Goal: Information Seeking & Learning: Learn about a topic

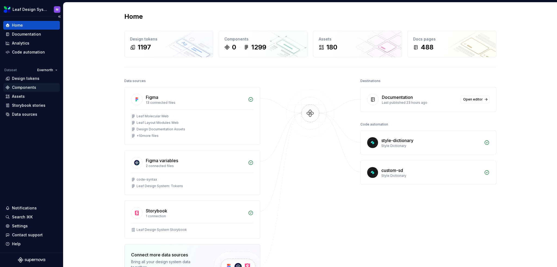
click at [21, 87] on div "Components" at bounding box center [24, 87] width 24 height 5
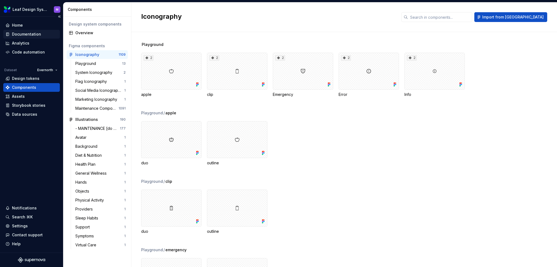
click at [40, 35] on div "Documentation" at bounding box center [31, 34] width 52 height 5
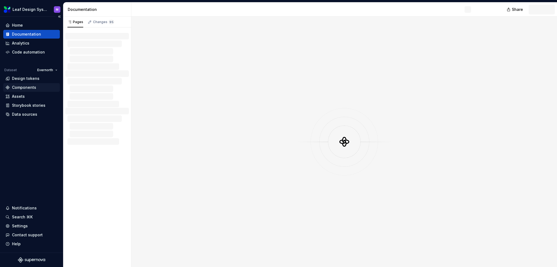
click at [26, 86] on div "Components" at bounding box center [24, 87] width 24 height 5
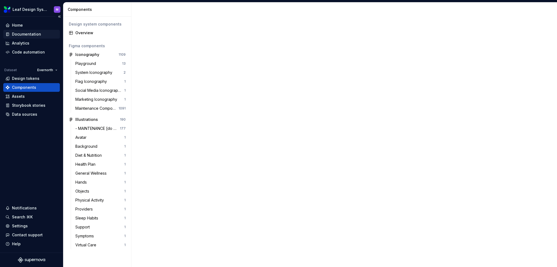
click at [36, 33] on div "Documentation" at bounding box center [26, 34] width 29 height 5
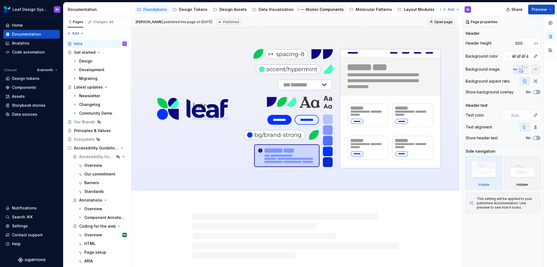
click at [318, 13] on div "Atomic Components" at bounding box center [321, 9] width 45 height 7
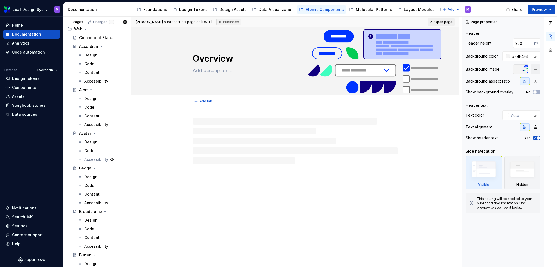
scroll to position [54, 0]
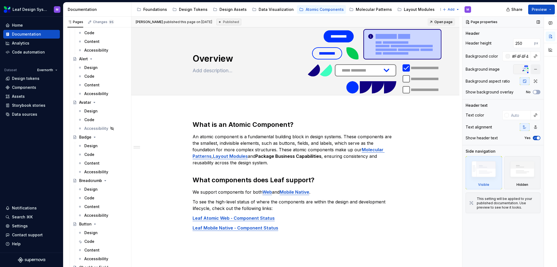
drag, startPoint x: 89, startPoint y: 165, endPoint x: 542, endPoint y: 139, distance: 453.7
click at [89, 165] on div "Content" at bounding box center [91, 163] width 15 height 5
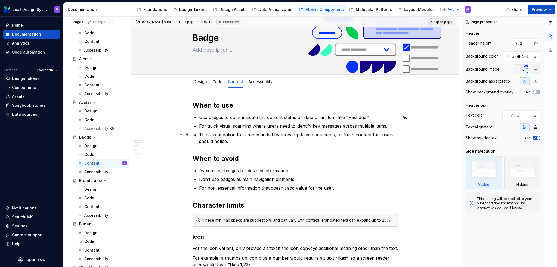
scroll to position [27, 0]
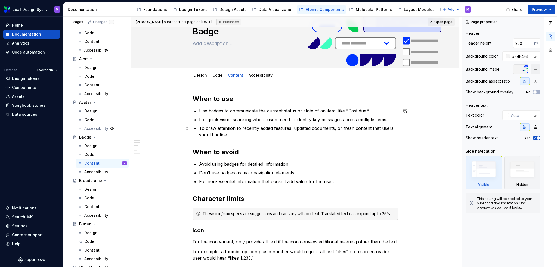
drag, startPoint x: 226, startPoint y: 130, endPoint x: 232, endPoint y: 135, distance: 8.1
click at [226, 130] on p "To draw attention to recently added features, updated documents, or fresh conte…" at bounding box center [298, 131] width 199 height 13
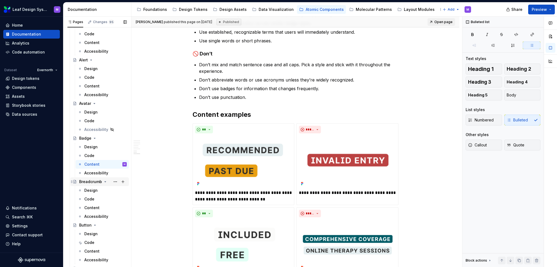
scroll to position [54, 0]
click at [90, 249] on div "Content" at bounding box center [91, 250] width 15 height 5
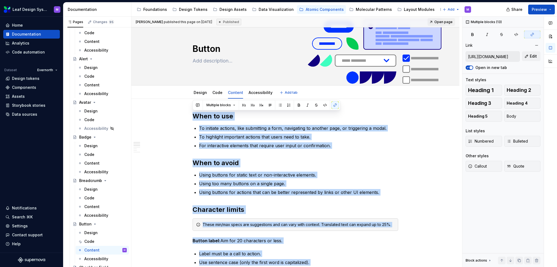
scroll to position [10, 0]
drag, startPoint x: 275, startPoint y: 148, endPoint x: 192, endPoint y: 118, distance: 88.5
copy div "When to use To initiate actions, like submitting a form, navigating to another …"
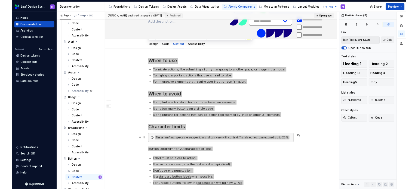
scroll to position [64, 0]
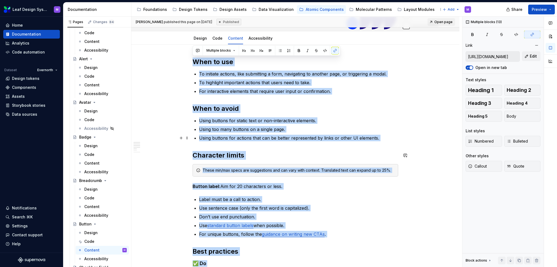
click at [396, 134] on ul "Using buttons for static text or non-interactive elements. Using too many butto…" at bounding box center [298, 129] width 199 height 24
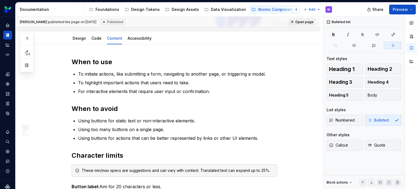
click at [297, 10] on button "button" at bounding box center [296, 10] width 8 height 8
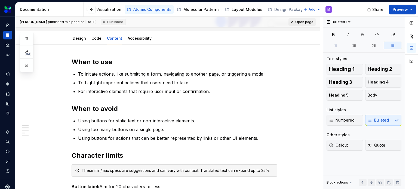
click at [193, 9] on div "Molecular Patterns" at bounding box center [201, 9] width 36 height 5
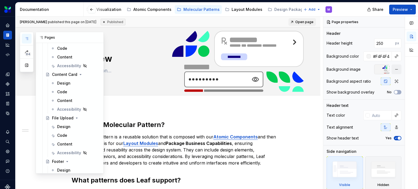
click at [29, 38] on button "button" at bounding box center [27, 39] width 10 height 10
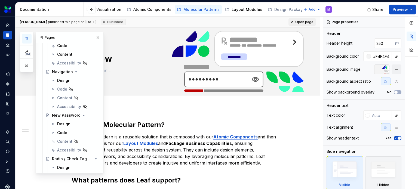
scroll to position [246, 0]
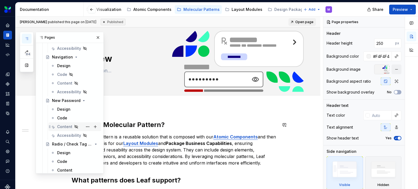
click at [66, 124] on div "Content" at bounding box center [64, 126] width 15 height 5
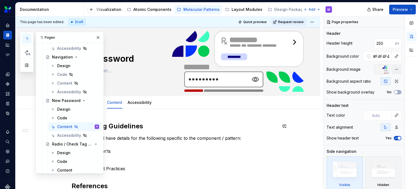
click at [225, 126] on h2 "UX Writing Guidelines" at bounding box center [175, 126] width 206 height 9
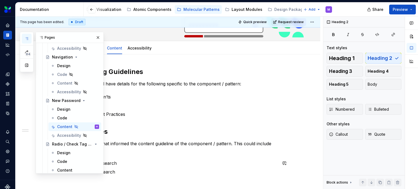
scroll to position [22, 0]
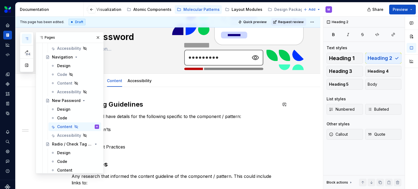
click at [165, 91] on div "UX Writing Guidelines This section will have details for the following specific…" at bounding box center [167, 179] width 305 height 184
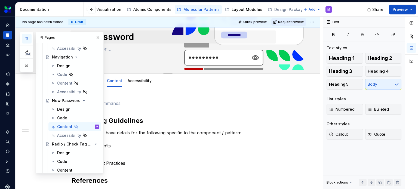
click at [96, 36] on button "button" at bounding box center [98, 38] width 8 height 8
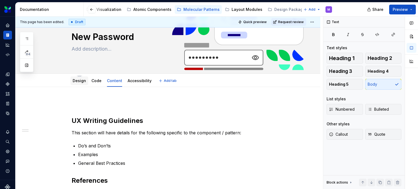
click at [79, 81] on link "Design" at bounding box center [79, 80] width 13 height 5
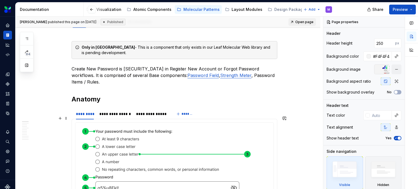
scroll to position [82, 0]
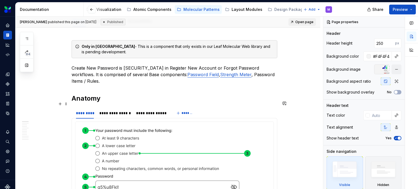
click at [245, 94] on h2 "Anatomy" at bounding box center [175, 98] width 206 height 9
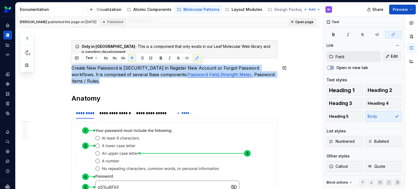
drag, startPoint x: 272, startPoint y: 75, endPoint x: 64, endPoint y: 64, distance: 208.6
copy p "Create New Password is utilized in Register New Account or Forgot Password work…"
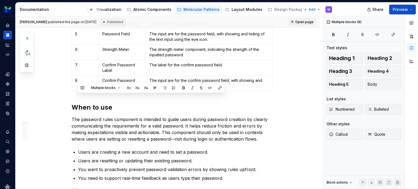
scroll to position [321, 0]
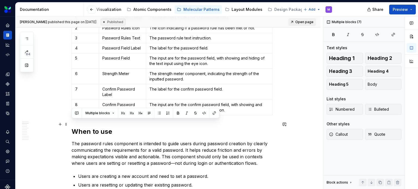
drag, startPoint x: 251, startPoint y: 119, endPoint x: 68, endPoint y: 126, distance: 182.9
copy div "When to use The password rules component is intended to guide users during pass…"
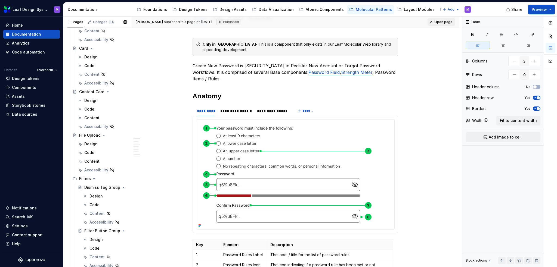
scroll to position [598, 0]
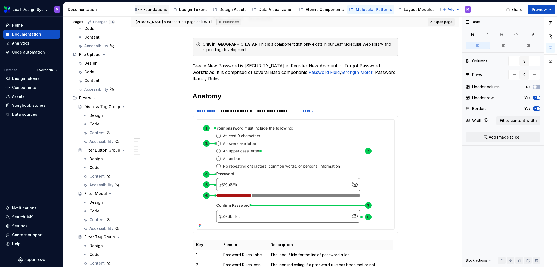
click at [152, 11] on div "Foundations" at bounding box center [155, 9] width 24 height 5
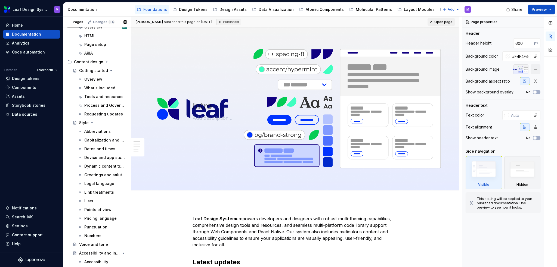
scroll to position [195, 0]
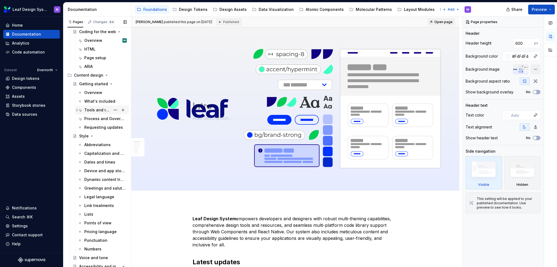
click at [98, 110] on div "Tools and resources" at bounding box center [97, 109] width 26 height 5
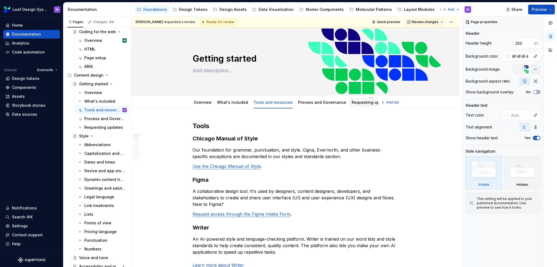
click at [364, 102] on link "Requesting updates" at bounding box center [371, 102] width 39 height 5
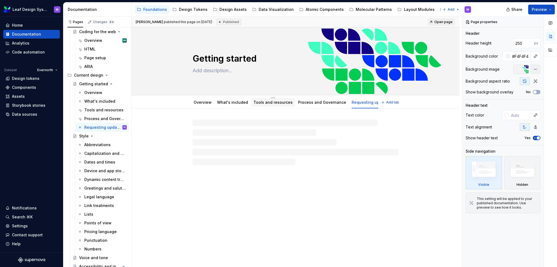
click at [271, 105] on link "Tools and resources" at bounding box center [272, 102] width 39 height 5
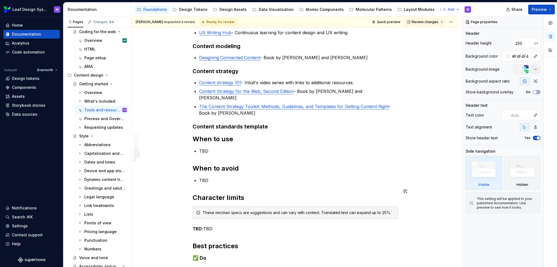
scroll to position [435, 0]
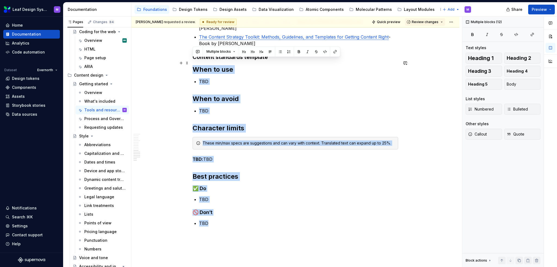
drag, startPoint x: 227, startPoint y: 217, endPoint x: 178, endPoint y: 67, distance: 158.3
copy div "When to use TBD When to avoid TBD Character limits These min/max specs are sugg…"
click at [0, 0] on button "Page tree" at bounding box center [0, 0] width 0 height 0
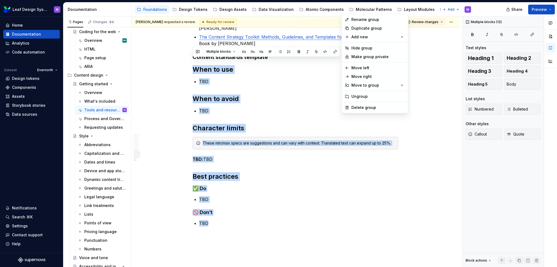
click at [364, 7] on html "Leaf Design System M Home Documentation Analytics Code automation Dataset Evern…" at bounding box center [278, 133] width 557 height 267
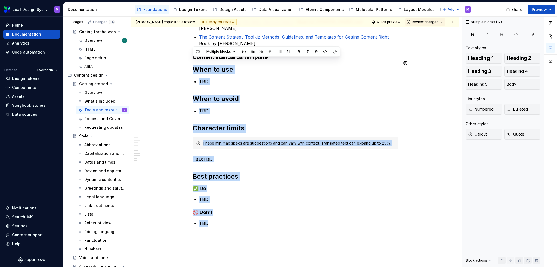
drag, startPoint x: 212, startPoint y: 216, endPoint x: 193, endPoint y: 65, distance: 152.4
copy div "When to use TBD When to avoid TBD Character limits These min/max specs are sugg…"
click at [362, 11] on div "Molecular Patterns" at bounding box center [374, 9] width 36 height 5
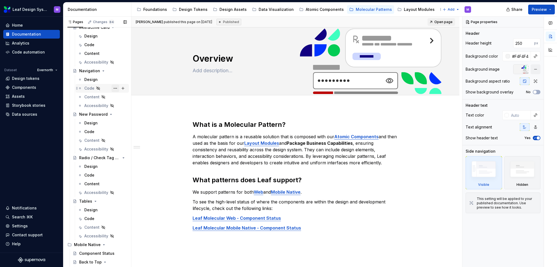
scroll to position [218, 0]
click at [94, 139] on div "Content" at bounding box center [91, 139] width 15 height 5
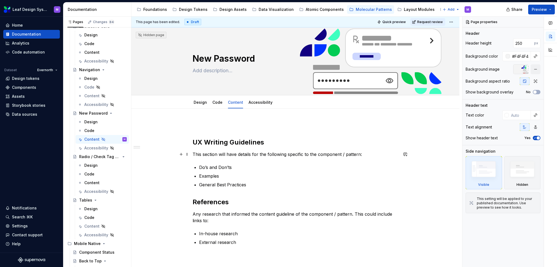
scroll to position [27, 0]
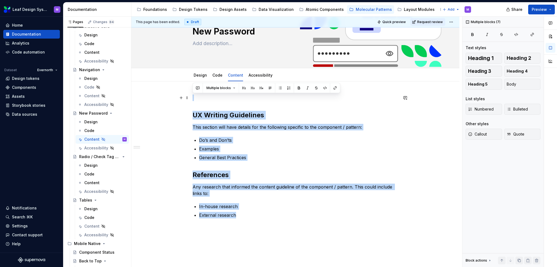
drag, startPoint x: 191, startPoint y: 130, endPoint x: 176, endPoint y: 98, distance: 35.2
click at [176, 98] on div "UX Writing Guidelines This section will have details for the following specific…" at bounding box center [295, 194] width 328 height 224
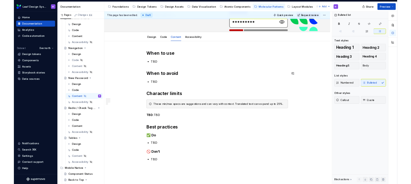
scroll to position [54, 0]
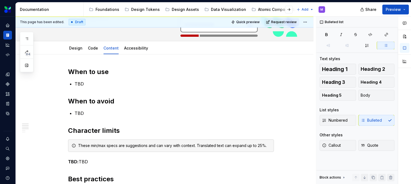
type textarea "*"
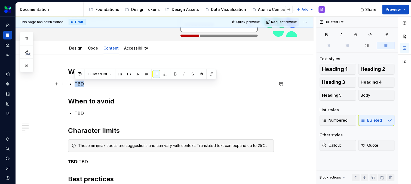
drag, startPoint x: 83, startPoint y: 82, endPoint x: 75, endPoint y: 81, distance: 8.2
click at [75, 81] on p "TBD" at bounding box center [174, 83] width 199 height 7
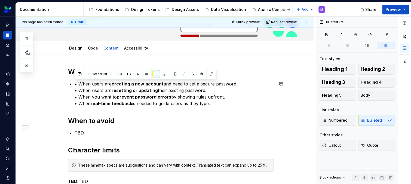
drag, startPoint x: 178, startPoint y: 94, endPoint x: 74, endPoint y: 79, distance: 105.3
click at [74, 79] on div "When to use • When users are creating a new account and need to set a secure pa…" at bounding box center [171, 157] width 206 height 181
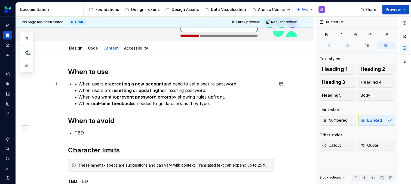
click at [73, 85] on div "When to use • When users are creating a new account and need to set a secure pa…" at bounding box center [171, 157] width 206 height 181
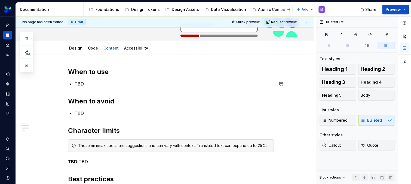
drag, startPoint x: 80, startPoint y: 91, endPoint x: 83, endPoint y: 88, distance: 3.7
click at [80, 91] on div "When to use TBD When to avoid TBD Character limits These min/max specs are sugg…" at bounding box center [171, 148] width 206 height 162
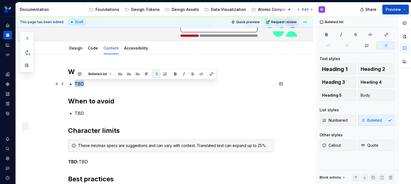
drag, startPoint x: 83, startPoint y: 85, endPoint x: 72, endPoint y: 82, distance: 10.6
click at [72, 82] on div "When to use TBD When to avoid TBD Character limits These min/max specs are sugg…" at bounding box center [171, 148] width 206 height 162
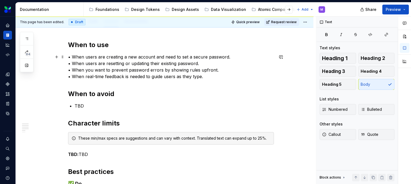
scroll to position [82, 0]
click at [82, 109] on div "When to use • When users are creating a new account and need to set a secure pa…" at bounding box center [171, 130] width 206 height 181
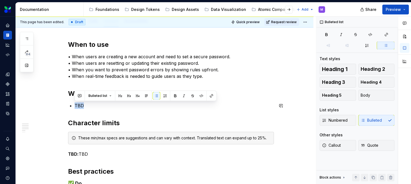
drag, startPoint x: 86, startPoint y: 107, endPoint x: 61, endPoint y: 100, distance: 25.9
click at [61, 100] on div "When to use • When users are creating a new account and need to set a secure pa…" at bounding box center [163, 155] width 297 height 256
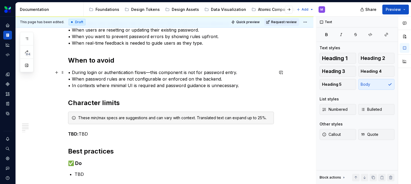
scroll to position [163, 0]
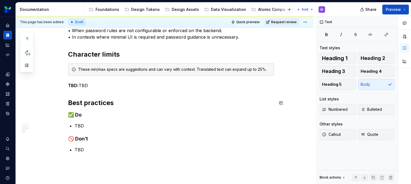
drag, startPoint x: 82, startPoint y: 93, endPoint x: 86, endPoint y: 88, distance: 6.2
click at [82, 93] on div "When to use • When users are creating a new account and need to set a secure pa…" at bounding box center [171, 56] width 206 height 194
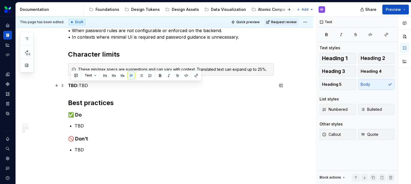
drag, startPoint x: 92, startPoint y: 86, endPoint x: 72, endPoint y: 86, distance: 20.7
click at [72, 86] on p "TBD: TBD" at bounding box center [171, 85] width 206 height 7
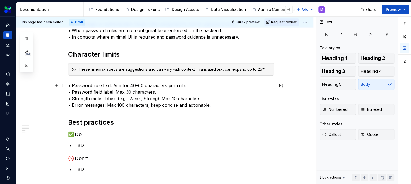
click at [72, 85] on p "• Password rule text: Aim for 40–60 characters per rule. • Password field label…" at bounding box center [171, 95] width 206 height 26
click at [72, 92] on p "Password rule text: Aim for 40–60 characters per rule. • Password field label: …" at bounding box center [171, 95] width 206 height 26
click at [71, 98] on p "Password rule text: Aim for 40–60 characters per rule. Password field label: Ma…" at bounding box center [171, 95] width 206 height 26
click at [72, 105] on p "Password rule text: Aim for 40–60 characters per rule. Password field label: Ma…" at bounding box center [171, 95] width 206 height 26
click at [179, 82] on p "Password rule text: Aim for 40–60 characters per rule. Password field label: Ma…" at bounding box center [171, 95] width 206 height 26
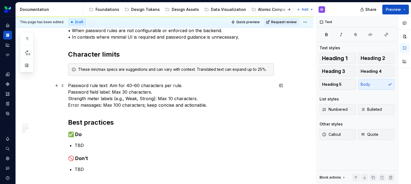
click at [67, 92] on div "When to use • When users are creating a new account and need to set a secure pa…" at bounding box center [163, 90] width 297 height 288
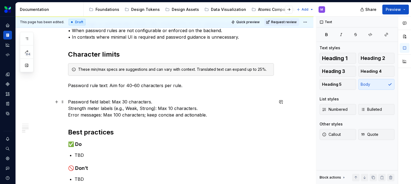
click at [71, 92] on p "Password rule text: Aim for 40–60 characters per rule." at bounding box center [171, 88] width 206 height 13
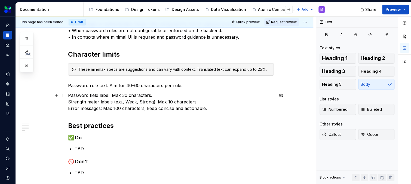
click at [65, 101] on div "When to use • When users are creating a new account and need to set a secure pa…" at bounding box center [163, 92] width 297 height 292
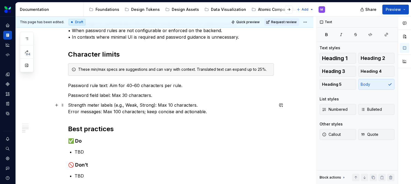
click at [67, 108] on div "This page has been edited. Draft Quick preview Request review Hidden page New P…" at bounding box center [165, 100] width 300 height 167
click at [68, 111] on p "Strength meter labels (e.g., Weak, Strong): Max 10 characters. Error messages: …" at bounding box center [171, 108] width 206 height 13
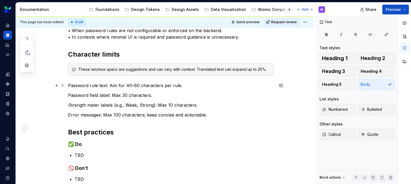
click at [126, 87] on p "Password rule text: Aim for 40–60 characters per rule." at bounding box center [171, 85] width 206 height 7
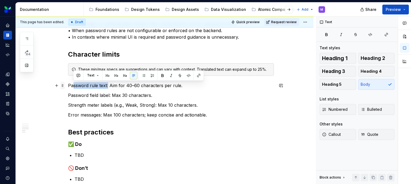
drag, startPoint x: 107, startPoint y: 85, endPoint x: 61, endPoint y: 85, distance: 45.4
click at [68, 85] on div "When to use • When users are creating a new account and need to set a secure pa…" at bounding box center [171, 74] width 206 height 230
drag, startPoint x: 92, startPoint y: 87, endPoint x: 102, endPoint y: 88, distance: 9.8
click at [92, 87] on p "Password rule text: Aim for 40–60 characters per rule." at bounding box center [171, 85] width 206 height 7
click at [108, 87] on p "Password rule text: Aim for 40–60 characters per rule." at bounding box center [171, 85] width 206 height 7
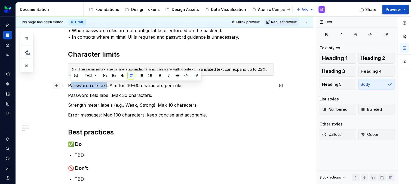
drag, startPoint x: 106, startPoint y: 85, endPoint x: 57, endPoint y: 87, distance: 48.7
click at [68, 87] on div "When to use • When users are creating a new account and need to set a secure pa…" at bounding box center [171, 74] width 206 height 230
click at [88, 85] on p "Password rule text: Aim for 40–60 characters per rule." at bounding box center [171, 85] width 206 height 7
drag, startPoint x: 106, startPoint y: 86, endPoint x: 64, endPoint y: 84, distance: 42.4
click at [68, 84] on div "When to use • When users are creating a new account and need to set a secure pa…" at bounding box center [171, 74] width 206 height 230
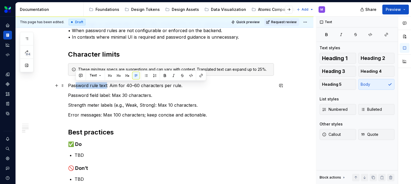
click at [75, 86] on p "Password rule text: Aim for 40–60 characters per rule." at bounding box center [171, 85] width 206 height 7
click at [105, 86] on p "Password rule text: Aim for 40–60 characters per rule." at bounding box center [171, 85] width 206 height 7
drag, startPoint x: 106, startPoint y: 86, endPoint x: 69, endPoint y: 85, distance: 37.0
click at [69, 85] on p "Password rule text: Aim for 40–60 characters per rule." at bounding box center [171, 85] width 206 height 7
click at [156, 75] on button "button" at bounding box center [157, 76] width 8 height 8
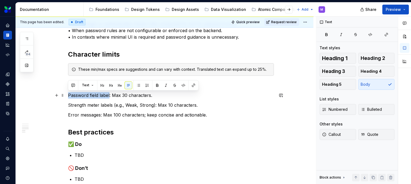
drag, startPoint x: 109, startPoint y: 94, endPoint x: 66, endPoint y: 95, distance: 43.2
click at [66, 95] on div "When to use • When users are creating a new account and need to set a secure pa…" at bounding box center [163, 95] width 297 height 298
click at [156, 85] on button "button" at bounding box center [157, 85] width 8 height 8
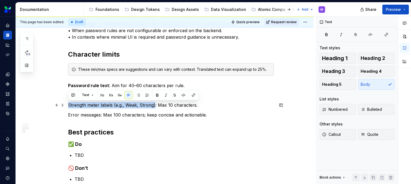
drag, startPoint x: 153, startPoint y: 105, endPoint x: 74, endPoint y: 103, distance: 79.1
click at [69, 104] on p "Strength meter labels (e.g., Weak, Strong): Max 10 characters." at bounding box center [171, 105] width 206 height 7
click at [157, 95] on button "button" at bounding box center [157, 95] width 8 height 8
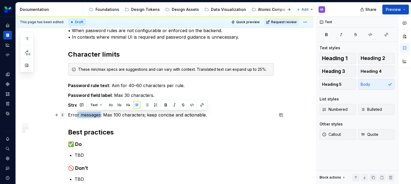
drag, startPoint x: 100, startPoint y: 115, endPoint x: 64, endPoint y: 114, distance: 35.9
click at [68, 114] on div "When to use • When users are creating a new account and need to set a secure pa…" at bounding box center [171, 74] width 206 height 230
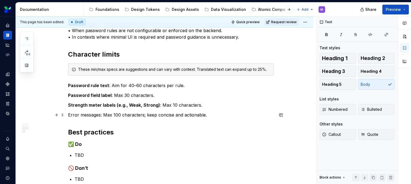
click at [74, 115] on p "Error messages: Max 100 characters; keep concise and actionable." at bounding box center [171, 114] width 206 height 7
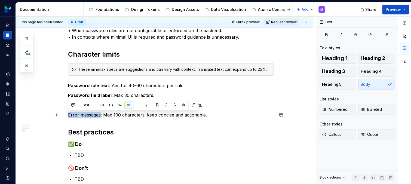
drag, startPoint x: 99, startPoint y: 115, endPoint x: 71, endPoint y: 115, distance: 28.3
click at [67, 116] on div "When to use • When users are creating a new account and need to set a secure pa…" at bounding box center [163, 95] width 297 height 298
click at [156, 104] on button "button" at bounding box center [157, 105] width 8 height 8
click at [158, 91] on div "When to use • When users are creating a new account and need to set a secure pa…" at bounding box center [171, 71] width 206 height 224
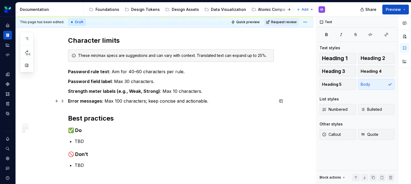
scroll to position [190, 0]
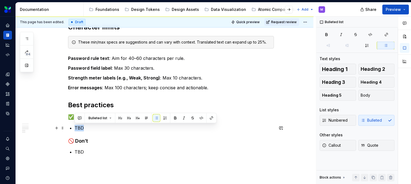
drag, startPoint x: 84, startPoint y: 128, endPoint x: 69, endPoint y: 127, distance: 14.7
click at [69, 127] on div "When to use • When users are creating a new account and need to set a secure pa…" at bounding box center [171, 43] width 206 height 224
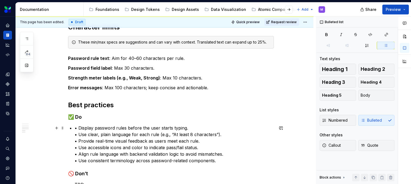
click at [74, 128] on div "When to use • When users are creating a new account and need to set a secure pa…" at bounding box center [171, 59] width 206 height 256
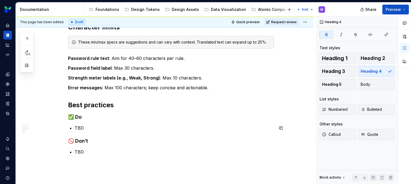
click at [104, 134] on div "When to use • When users are creating a new account and need to set a secure pa…" at bounding box center [171, 43] width 206 height 224
click at [97, 122] on div "When to use • When users are creating a new account and need to set a secure pa…" at bounding box center [171, 43] width 206 height 224
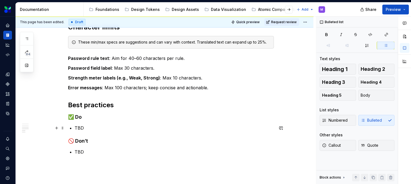
click at [94, 125] on p "TBD" at bounding box center [174, 128] width 199 height 7
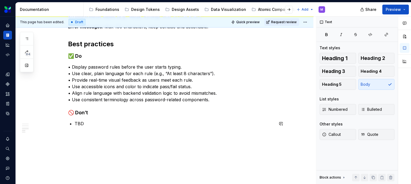
scroll to position [255, 0]
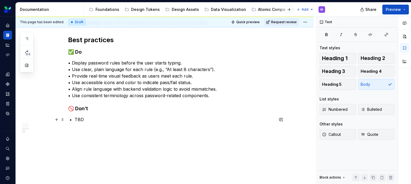
click at [98, 119] on p "TBD" at bounding box center [174, 119] width 199 height 7
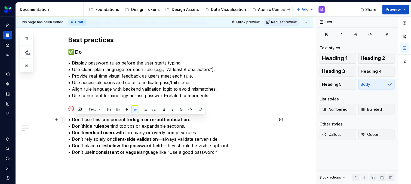
drag, startPoint x: 209, startPoint y: 150, endPoint x: 63, endPoint y: 118, distance: 150.2
click at [68, 118] on div "When to use • When users are creating a new account and need to set a secure pa…" at bounding box center [171, 13] width 206 height 295
click at [196, 151] on p "• Don’t use this component for login or re-authentication . • Don’t hide rules …" at bounding box center [171, 135] width 206 height 39
drag, startPoint x: 221, startPoint y: 153, endPoint x: 131, endPoint y: 113, distance: 98.9
click at [66, 119] on div "When to use • When users are creating a new account and need to set a secure pa…" at bounding box center [163, 35] width 297 height 364
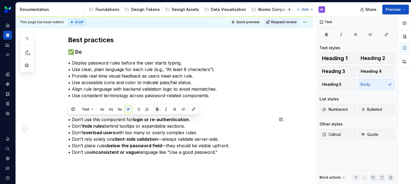
click at [155, 109] on button "button" at bounding box center [157, 109] width 8 height 8
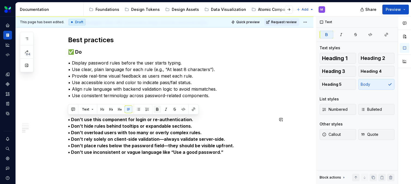
click at [155, 109] on button "button" at bounding box center [157, 109] width 8 height 8
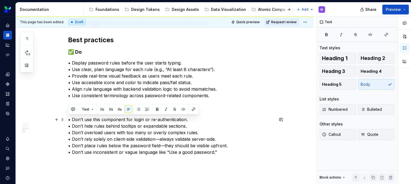
click at [177, 135] on p "• Don’t use this component for login or re-authentication. • Don’t hide rules b…" at bounding box center [171, 135] width 206 height 39
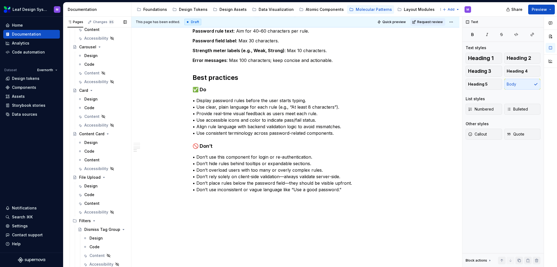
scroll to position [462, 0]
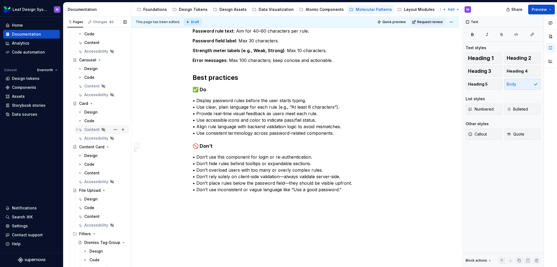
click at [93, 130] on div "Content" at bounding box center [91, 129] width 15 height 5
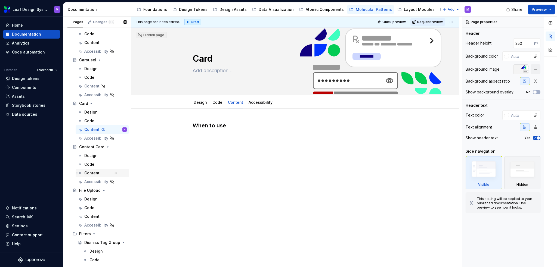
click at [96, 174] on div "Content" at bounding box center [91, 172] width 15 height 5
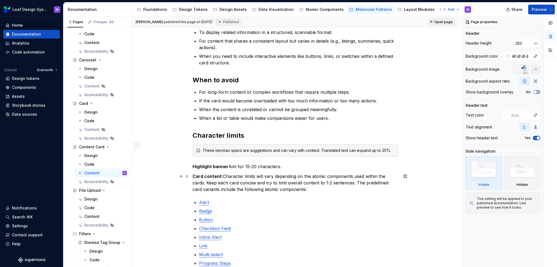
scroll to position [82, 0]
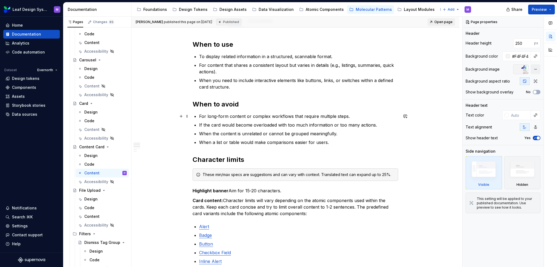
click at [255, 117] on p "For long-form content or complex workflows that require multiple steps." at bounding box center [298, 116] width 199 height 7
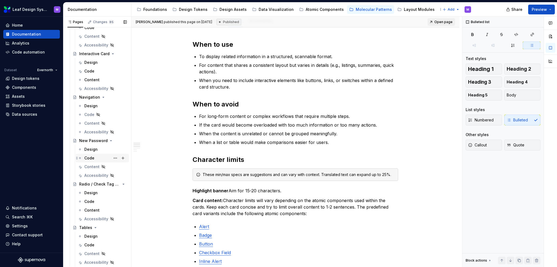
scroll to position [190, 0]
click at [91, 166] on div "Content" at bounding box center [91, 166] width 15 height 5
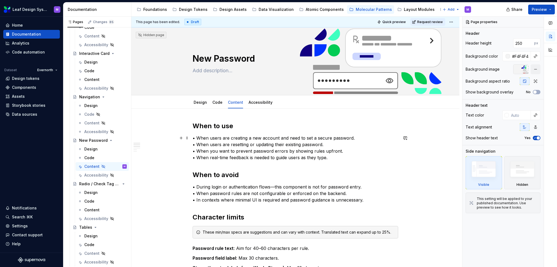
click at [251, 150] on p "• When users are creating a new account and need to set a secure password. • Wh…" at bounding box center [296, 148] width 206 height 26
type textarea "*"
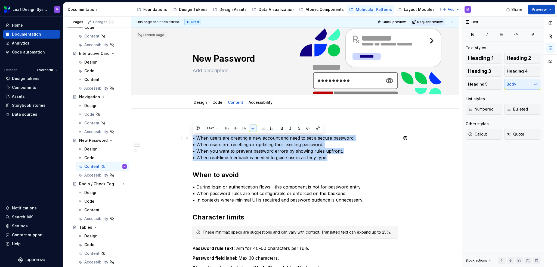
drag, startPoint x: 334, startPoint y: 157, endPoint x: 200, endPoint y: 139, distance: 135.8
click at [525, 112] on button "Bulleted" at bounding box center [522, 109] width 36 height 11
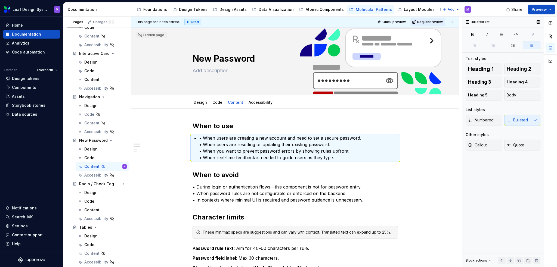
click at [525, 110] on div "List styles" at bounding box center [503, 109] width 75 height 5
click at [516, 119] on div "Numbered Bulleted" at bounding box center [503, 120] width 75 height 11
click at [244, 144] on p "• When users are creating a new account and need to set a secure password. • Wh…" at bounding box center [298, 148] width 199 height 26
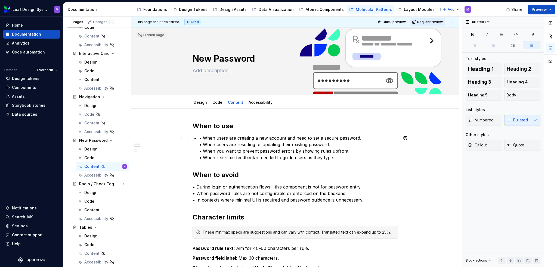
click at [203, 138] on p "• When users are creating a new account and need to set a secure password. • Wh…" at bounding box center [298, 148] width 199 height 26
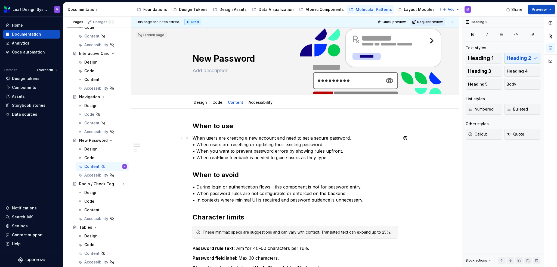
click at [196, 144] on p "When users are creating a new account and need to set a secure password. • When…" at bounding box center [296, 148] width 206 height 26
click at [198, 151] on p "When users are creating a new account and need to set a secure password. When u…" at bounding box center [296, 148] width 206 height 26
click at [195, 159] on p "When users are creating a new account and need to set a secure password. When u…" at bounding box center [296, 148] width 206 height 26
click at [197, 159] on p "When users are creating a new account and need to set a secure password. When u…" at bounding box center [296, 148] width 206 height 26
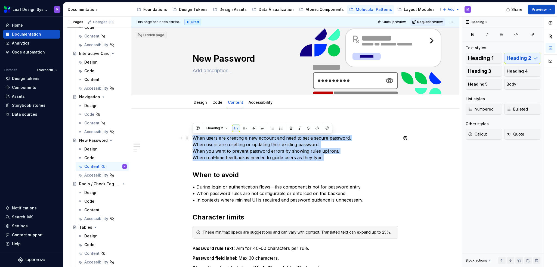
drag, startPoint x: 328, startPoint y: 159, endPoint x: 175, endPoint y: 140, distance: 154.2
click at [521, 114] on button "Bulleted" at bounding box center [522, 109] width 36 height 11
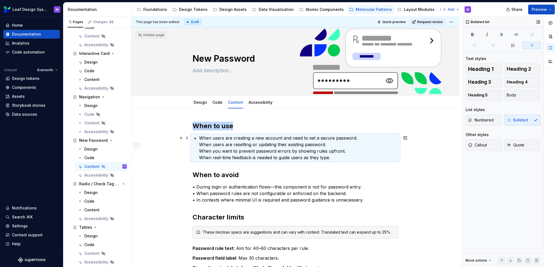
click at [200, 145] on p "When users are creating a new account and need to set a secure password. When u…" at bounding box center [298, 148] width 199 height 26
click at [200, 144] on p "When users are creating a new account and need to set a secure password. When u…" at bounding box center [298, 148] width 199 height 26
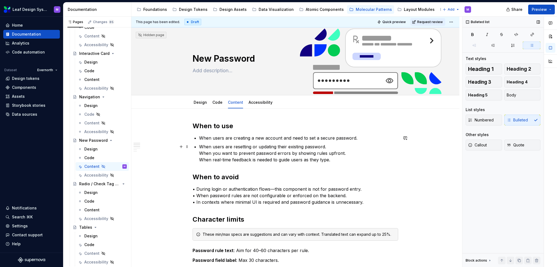
click at [199, 155] on p "When users are resetting or updating their existing password. When you want to …" at bounding box center [298, 154] width 199 height 20
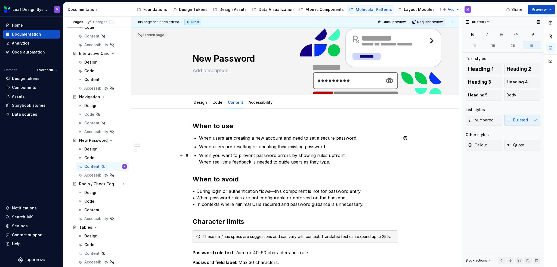
click at [198, 160] on div "When to use When users are creating a new account and need to set a secure pass…" at bounding box center [296, 268] width 206 height 293
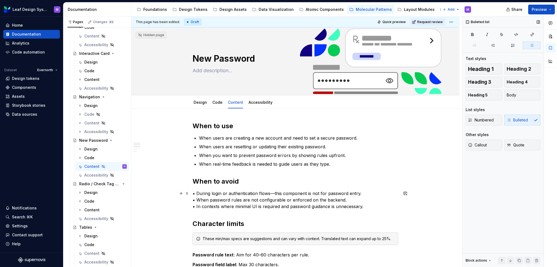
click at [197, 193] on p "• During login or authentication flows—this component is not for password entry…" at bounding box center [296, 200] width 206 height 20
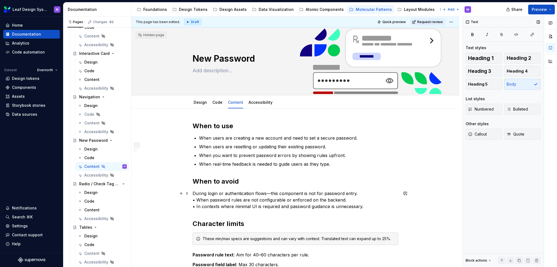
click at [198, 202] on p "During login or authentication flows—this component is not for password entry. …" at bounding box center [296, 200] width 206 height 20
click at [197, 204] on p "During login or authentication flows—this component is not for password entry. …" at bounding box center [296, 200] width 206 height 20
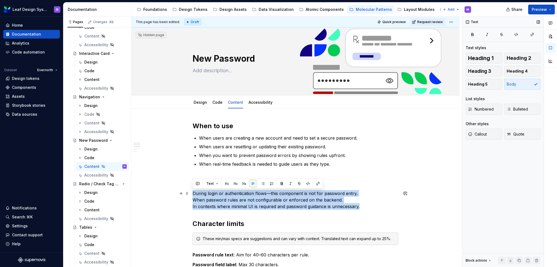
drag, startPoint x: 303, startPoint y: 204, endPoint x: 190, endPoint y: 195, distance: 113.7
click at [265, 184] on button "button" at bounding box center [263, 184] width 8 height 8
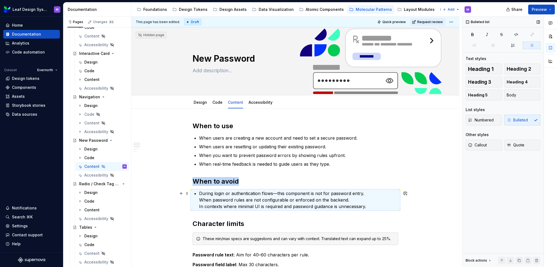
click at [225, 202] on p "During login or authentication flows—this component is not for password entry. …" at bounding box center [298, 200] width 199 height 20
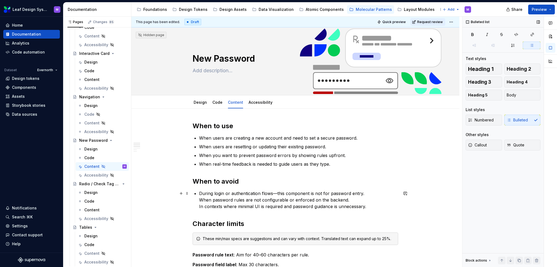
click at [198, 199] on div "When to use When users are creating a new account and need to set a secure pass…" at bounding box center [296, 269] width 206 height 295
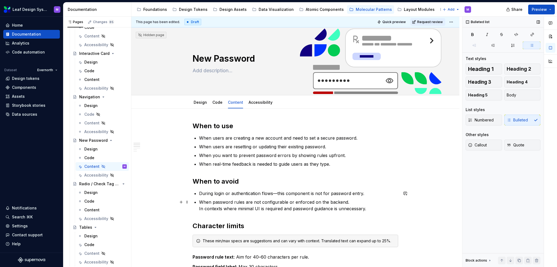
click at [199, 208] on p "When password rules are not configurable or enforced on the backend. In context…" at bounding box center [298, 205] width 199 height 13
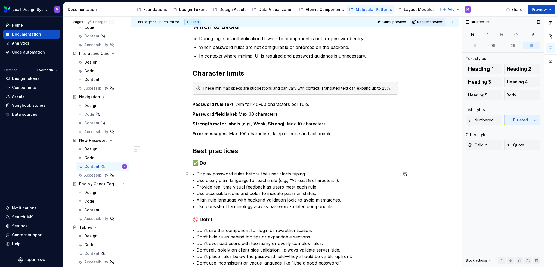
scroll to position [163, 0]
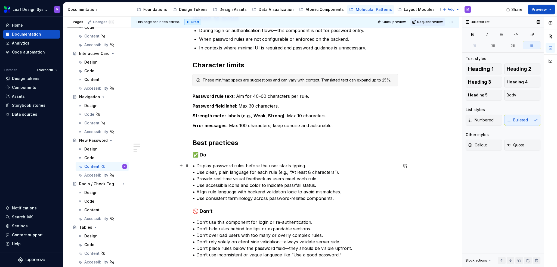
drag, startPoint x: 339, startPoint y: 197, endPoint x: 334, endPoint y: 197, distance: 4.6
click at [337, 197] on p "• Display password rules before the user starts typing. • Use clear, plain lang…" at bounding box center [296, 182] width 206 height 39
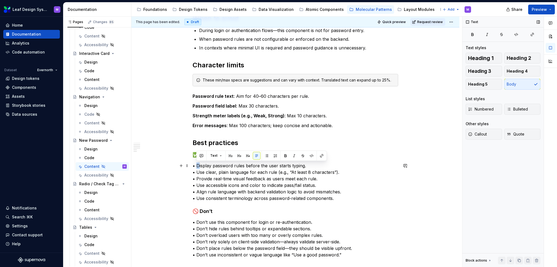
click at [197, 166] on p "• Display password rules before the user starts typing. • Use clear, plain lang…" at bounding box center [296, 182] width 206 height 39
click at [197, 167] on p "• Display password rules before the user starts typing. • Use clear, plain lang…" at bounding box center [296, 182] width 206 height 39
click at [196, 171] on p "Display password rules before the user starts typing. • Use clear, plain langua…" at bounding box center [296, 182] width 206 height 39
click at [195, 178] on p "Display password rules before the user starts typing. Use clear, plain language…" at bounding box center [296, 182] width 206 height 39
click at [196, 178] on p "Display password rules before the user starts typing. Use clear, plain language…" at bounding box center [296, 182] width 206 height 39
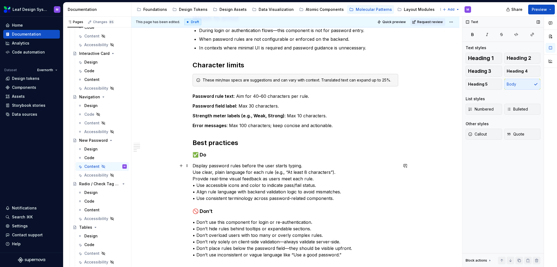
click at [196, 185] on p "Display password rules before the user starts typing. Use clear, plain language…" at bounding box center [296, 182] width 206 height 39
click at [196, 191] on p "Display password rules before the user starts typing. Use clear, plain language…" at bounding box center [296, 182] width 206 height 39
click at [197, 198] on p "Display password rules before the user starts typing. Use clear, plain language…" at bounding box center [296, 182] width 206 height 39
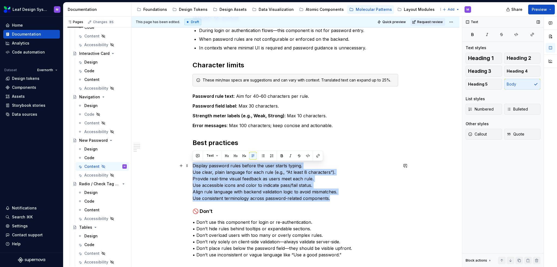
drag, startPoint x: 281, startPoint y: 192, endPoint x: 193, endPoint y: 167, distance: 91.7
click at [193, 167] on p "Display password rules before the user starts typing. Use clear, plain language…" at bounding box center [296, 182] width 206 height 39
click at [526, 114] on button "Bulleted" at bounding box center [522, 109] width 36 height 11
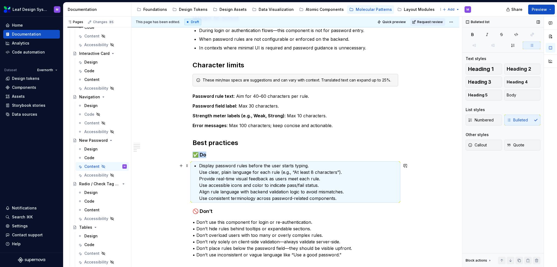
click at [200, 172] on p "Display password rules before the user starts typing. Use clear, plain language…" at bounding box center [298, 182] width 199 height 39
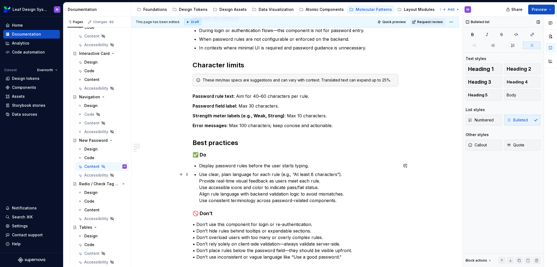
click at [198, 179] on div "When to use When users are creating a new account and need to set a secure pass…" at bounding box center [296, 110] width 206 height 302
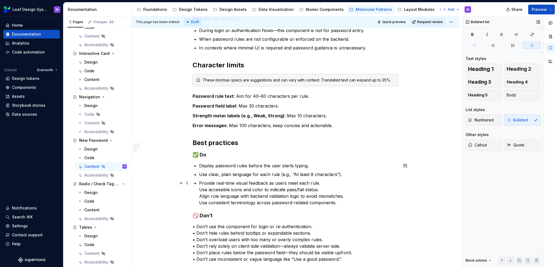
click at [198, 187] on div "When to use When users are creating a new account and need to set a secure pass…" at bounding box center [296, 111] width 206 height 304
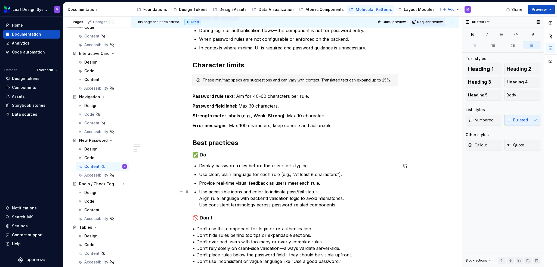
click at [199, 199] on p "Use accessible icons and color to indicate pass/fail status. Align rule languag…" at bounding box center [298, 199] width 199 height 20
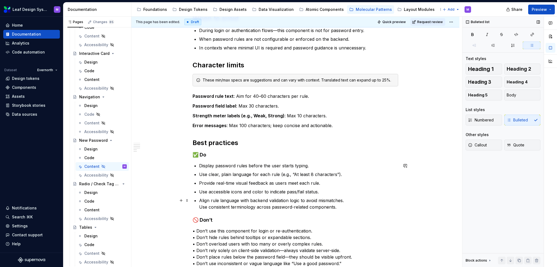
click at [199, 208] on p "Align rule language with backend validation logic to avoid mismatches. Use cons…" at bounding box center [298, 203] width 199 height 13
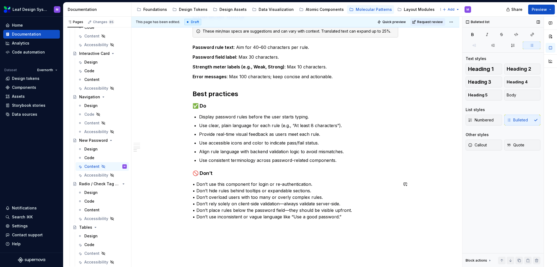
scroll to position [245, 0]
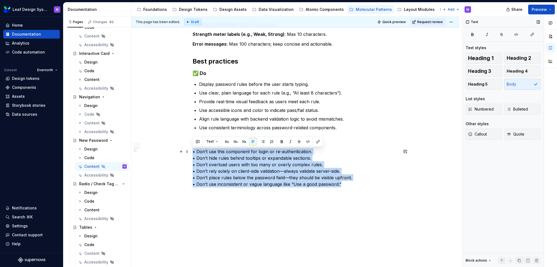
drag, startPoint x: 319, startPoint y: 180, endPoint x: 192, endPoint y: 152, distance: 129.9
click at [192, 152] on div "When to use When users are creating a new account and need to set a secure pass…" at bounding box center [295, 69] width 328 height 410
click at [196, 152] on p "• Don’t use this component for login or re-authentication. • Don’t hide rules b…" at bounding box center [296, 167] width 206 height 39
click at [197, 151] on p "• Don’t use this component for login or re-authentication. • Don’t hide rules b…" at bounding box center [296, 167] width 206 height 39
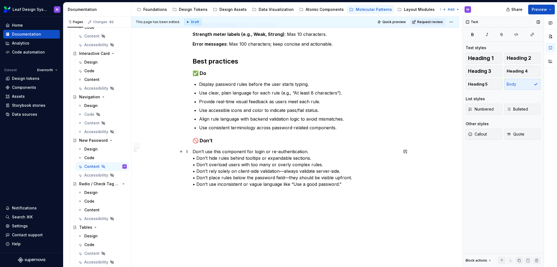
click at [196, 156] on p "Don’t use this component for login or re-authentication. • Don’t hide rules beh…" at bounding box center [296, 167] width 206 height 39
click at [196, 165] on p "Don’t use this component for login or re-authentication. Don’t hide rules behin…" at bounding box center [296, 167] width 206 height 39
click at [196, 170] on p "Don’t use this component for login or re-authentication. Don’t hide rules behin…" at bounding box center [296, 167] width 206 height 39
click at [196, 178] on p "Don’t use this component for login or re-authentication. Don’t hide rules behin…" at bounding box center [296, 167] width 206 height 39
click at [196, 185] on p "Don’t use this component for login or re-authentication. Don’t hide rules behin…" at bounding box center [296, 167] width 206 height 39
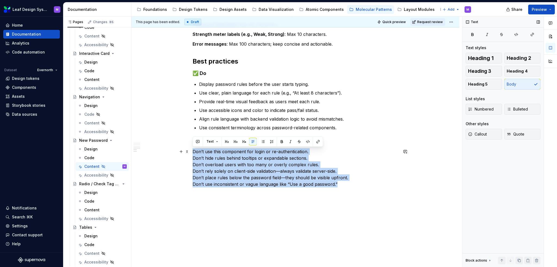
drag, startPoint x: 321, startPoint y: 184, endPoint x: 175, endPoint y: 153, distance: 148.9
click at [175, 153] on div "When to use When users are creating a new account and need to set a secure pass…" at bounding box center [295, 69] width 328 height 410
click at [521, 110] on span "Bulleted" at bounding box center [517, 109] width 21 height 5
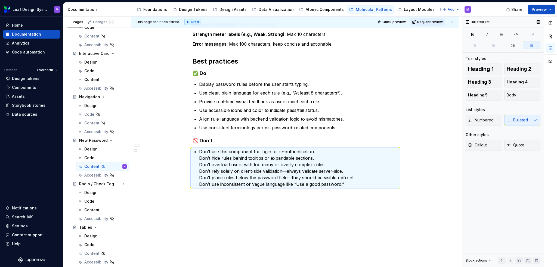
click at [521, 110] on div "List styles" at bounding box center [503, 109] width 75 height 5
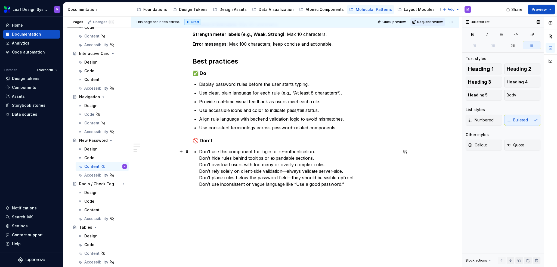
click at [258, 163] on p "Don’t use this component for login or re-authentication. Don’t hide rules behin…" at bounding box center [298, 167] width 199 height 39
click at [197, 160] on div "When to use When users are creating a new account and need to set a secure pass…" at bounding box center [296, 32] width 206 height 311
click at [197, 165] on div "When to use When users are creating a new account and need to set a secure pass…" at bounding box center [296, 33] width 206 height 313
click at [198, 174] on div "When to use When users are creating a new account and need to set a secure pass…" at bounding box center [296, 34] width 206 height 315
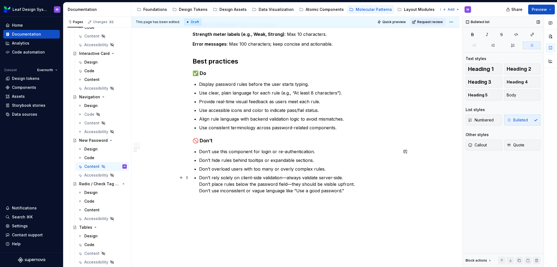
click at [199, 185] on p "Don’t rely solely on client-side validation—always validate server-side. Don’t …" at bounding box center [298, 185] width 199 height 20
click at [198, 191] on div "When to use When users are creating a new account and need to set a secure pass…" at bounding box center [296, 36] width 206 height 319
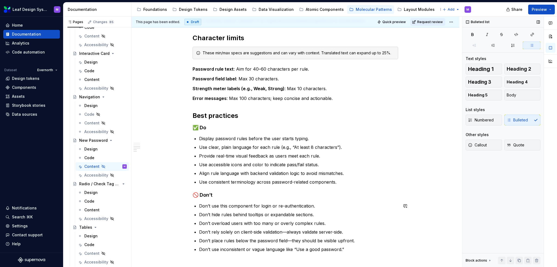
scroll to position [163, 0]
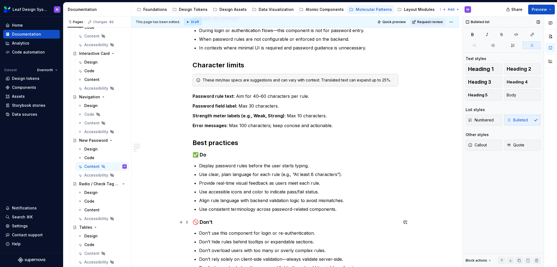
click at [193, 224] on strong "🚫 Don’t" at bounding box center [203, 222] width 20 height 6
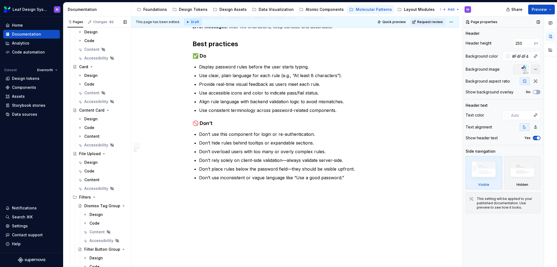
scroll to position [489, 0]
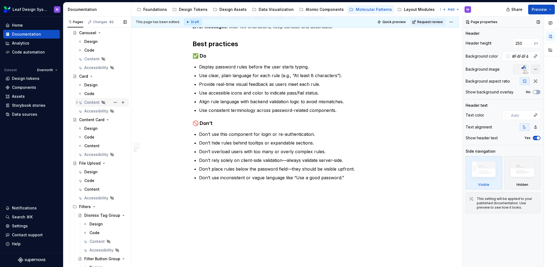
click at [90, 103] on div "Content" at bounding box center [91, 102] width 15 height 5
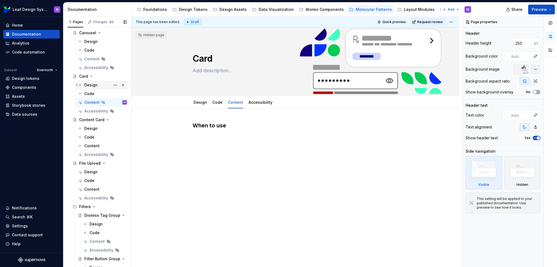
click at [94, 86] on div "Design" at bounding box center [90, 84] width 13 height 5
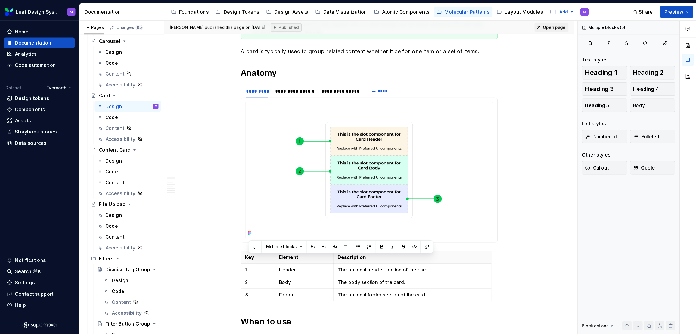
scroll to position [272, 0]
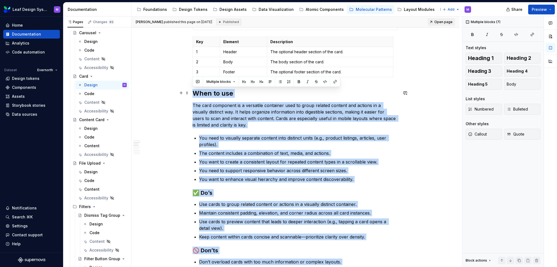
drag, startPoint x: 238, startPoint y: 168, endPoint x: 181, endPoint y: 97, distance: 91.4
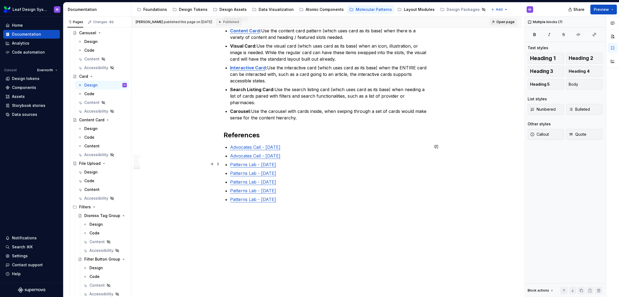
scroll to position [1116, 0]
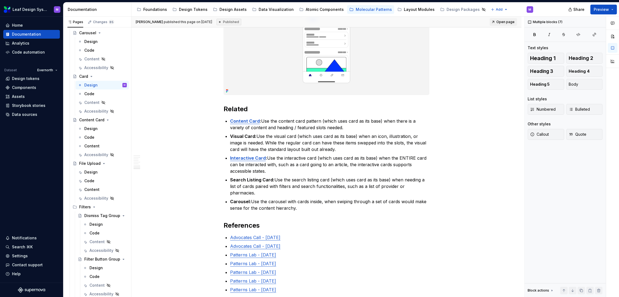
type textarea "*"
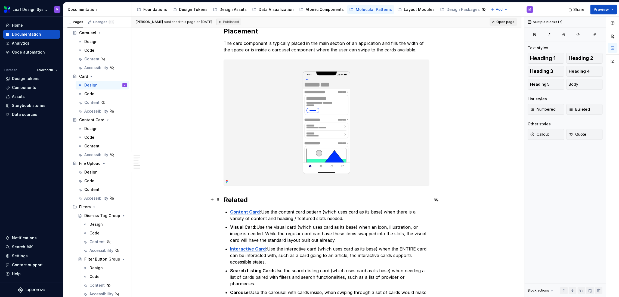
scroll to position [1055, 0]
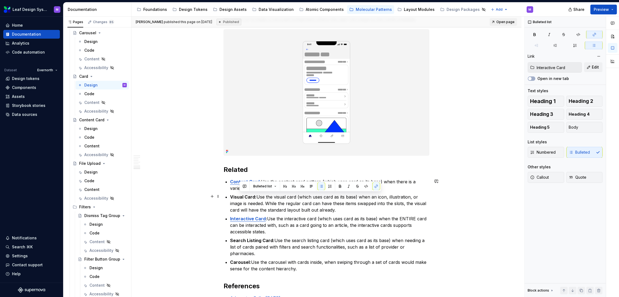
type input "Content Card"
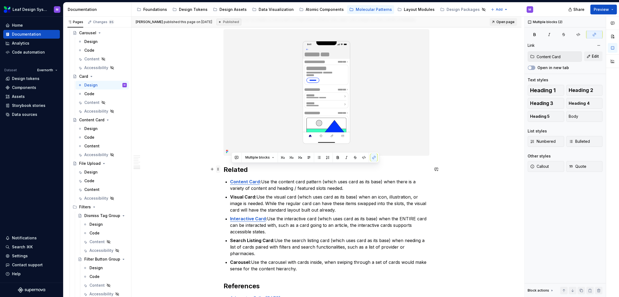
drag, startPoint x: 299, startPoint y: 267, endPoint x: 220, endPoint y: 169, distance: 126.0
copy div "lated Content Card : Use the content card pattern (which uses card as its base)…"
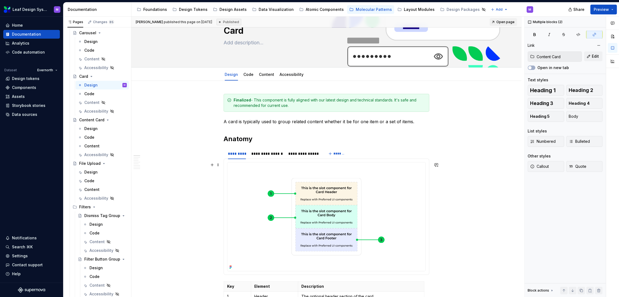
scroll to position [88, 0]
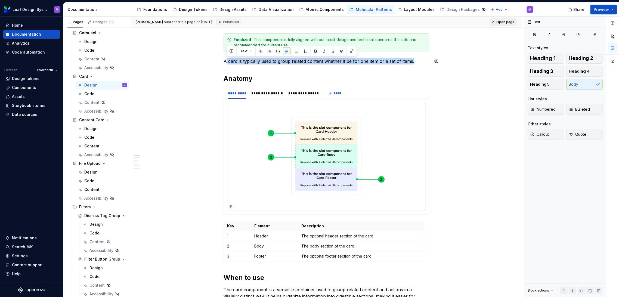
drag, startPoint x: 411, startPoint y: 62, endPoint x: 225, endPoint y: 56, distance: 186.9
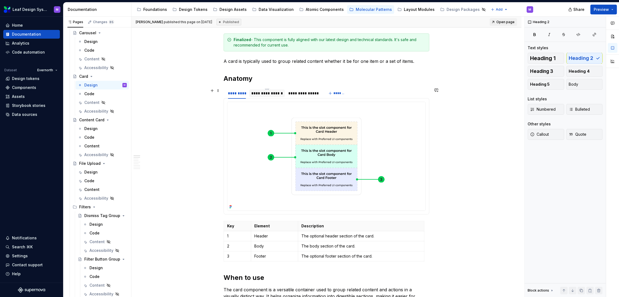
click at [264, 91] on div "**********" at bounding box center [267, 93] width 32 height 5
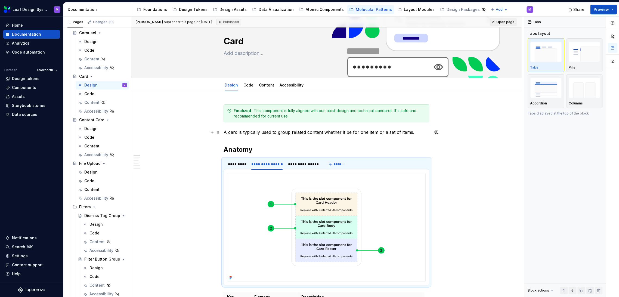
scroll to position [0, 0]
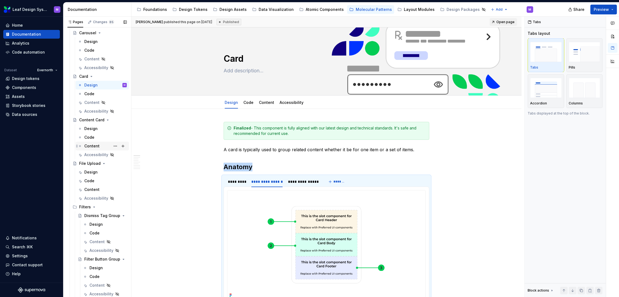
click at [91, 145] on div "Content" at bounding box center [91, 145] width 15 height 5
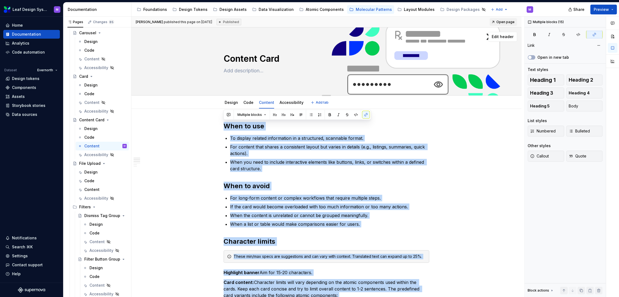
drag, startPoint x: 275, startPoint y: 121, endPoint x: 204, endPoint y: 92, distance: 76.1
copy div "When to use To display related information in a structured, scannable format. F…"
click at [93, 102] on div "Content" at bounding box center [91, 102] width 15 height 5
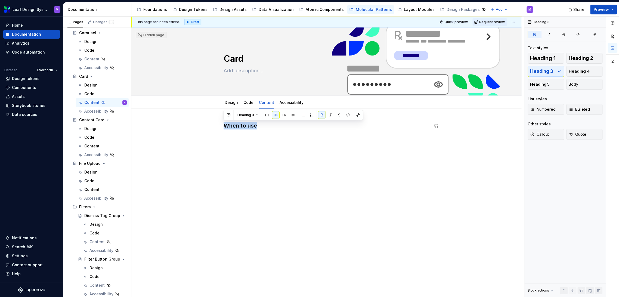
drag, startPoint x: 255, startPoint y: 125, endPoint x: 206, endPoint y: 120, distance: 49.8
click at [206, 120] on div "When to use" at bounding box center [326, 173] width 390 height 129
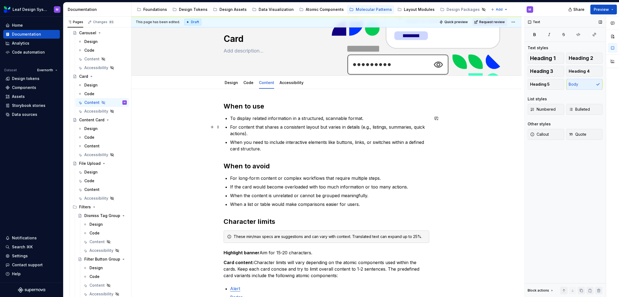
scroll to position [30, 0]
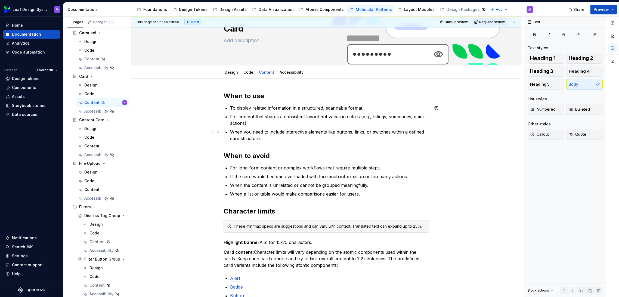
click at [277, 135] on p "When you need to include interactive elements like buttons, links, or switches …" at bounding box center [329, 135] width 199 height 13
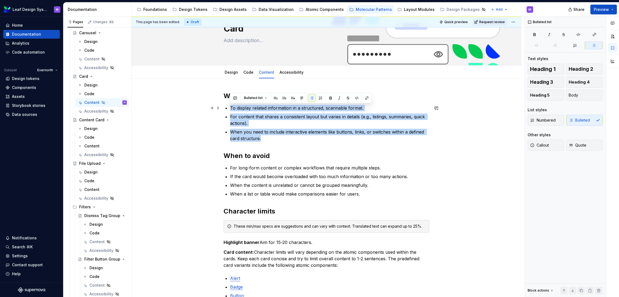
drag, startPoint x: 266, startPoint y: 141, endPoint x: 229, endPoint y: 107, distance: 50.2
click at [230, 107] on ul "To display related information in a structured, scannable format. For content t…" at bounding box center [329, 123] width 199 height 37
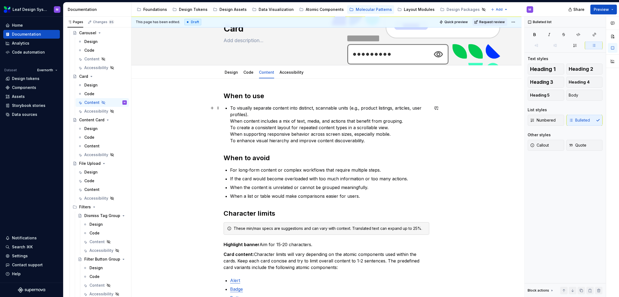
click at [230, 119] on p "To visually separate content into distinct, scannable units (e.g., product list…" at bounding box center [329, 124] width 199 height 39
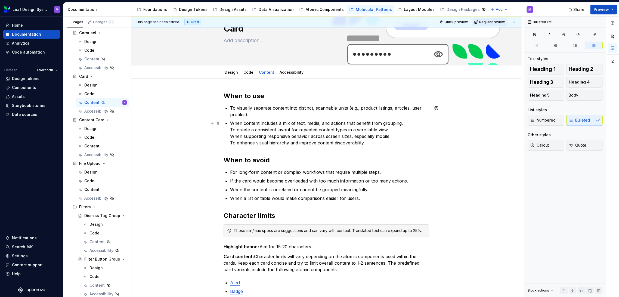
click at [228, 129] on div "When to use To visually separate content into distinct, scannable units (e.g., …" at bounding box center [327, 301] width 206 height 419
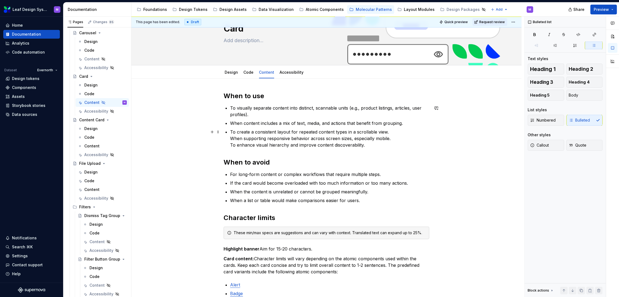
click at [228, 137] on div "When to use To visually separate content into distinct, scannable units (e.g., …" at bounding box center [327, 302] width 206 height 421
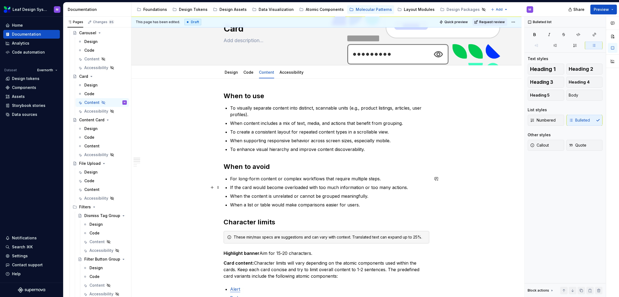
click at [272, 185] on p "If the card would become overloaded with too much information or too many actio…" at bounding box center [329, 187] width 199 height 7
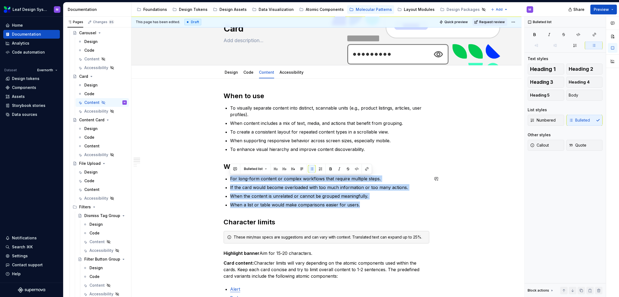
drag, startPoint x: 361, startPoint y: 205, endPoint x: 210, endPoint y: 173, distance: 154.2
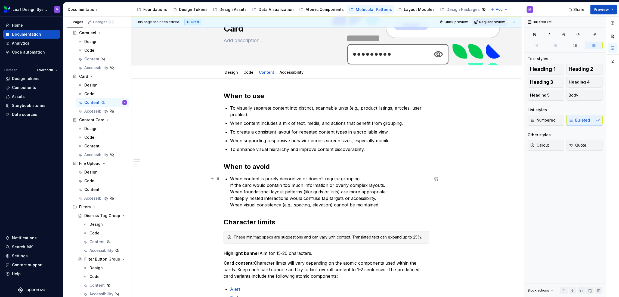
click at [230, 188] on p "When content is purely decorative or doesn’t require grouping. If the card woul…" at bounding box center [329, 191] width 199 height 33
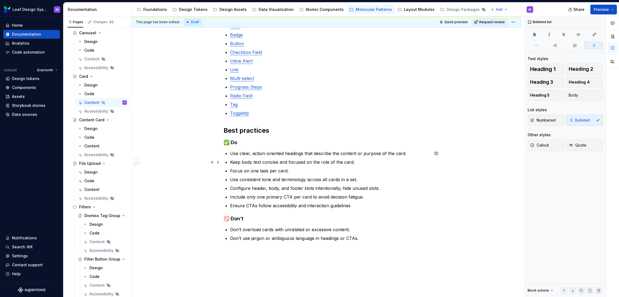
scroll to position [302, 0]
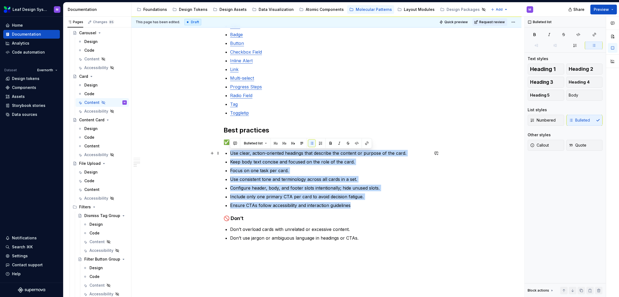
drag, startPoint x: 352, startPoint y: 207, endPoint x: 229, endPoint y: 151, distance: 134.8
click at [230, 151] on ul "Use clear, action-oriented headings that describe the content or purpose of the…" at bounding box center [329, 179] width 199 height 59
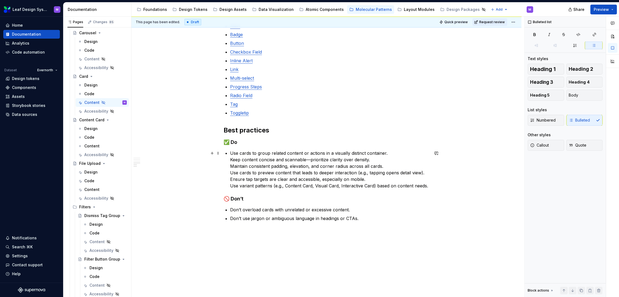
click at [230, 159] on p "Use cards to group related content or actions in a visually distinct container.…" at bounding box center [329, 169] width 199 height 39
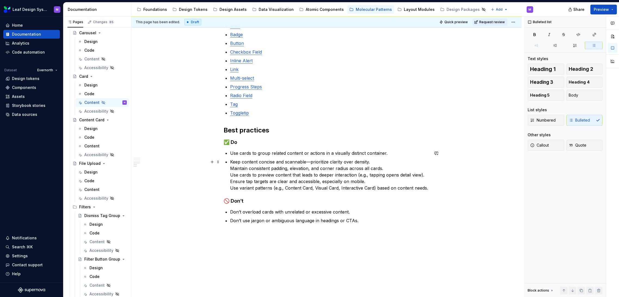
click at [230, 166] on p "Keep content concise and scannable—prioritize clarity over density. Maintain co…" at bounding box center [329, 175] width 199 height 33
click at [229, 176] on div "When to use To visually separate content into distinct, scannable units (e.g., …" at bounding box center [327, 29] width 206 height 419
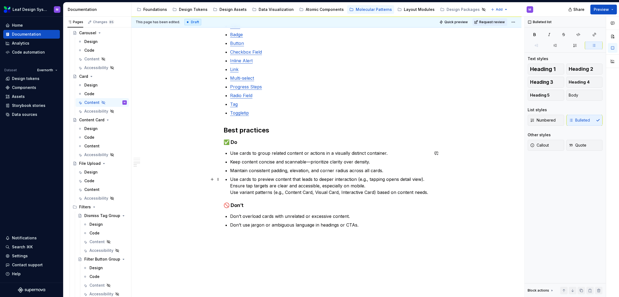
click at [229, 185] on div "When to use To visually separate content into distinct, scannable units (e.g., …" at bounding box center [327, 30] width 206 height 421
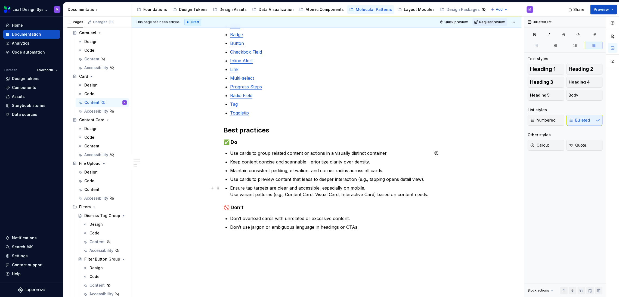
click at [230, 194] on p "Ensure tap targets are clear and accessible, especially on mobile. Use variant …" at bounding box center [329, 191] width 199 height 13
click at [292, 222] on p "Don’t overload cards with unrelated or excessive content." at bounding box center [329, 220] width 199 height 7
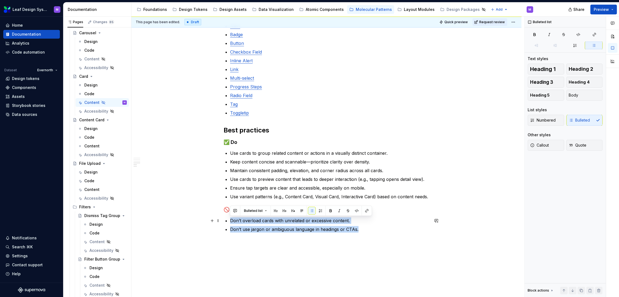
drag, startPoint x: 361, startPoint y: 231, endPoint x: 227, endPoint y: 218, distance: 135.2
click at [230, 218] on ul "Don’t overload cards with unrelated or excessive content. Don’t use jargon or a…" at bounding box center [329, 224] width 199 height 15
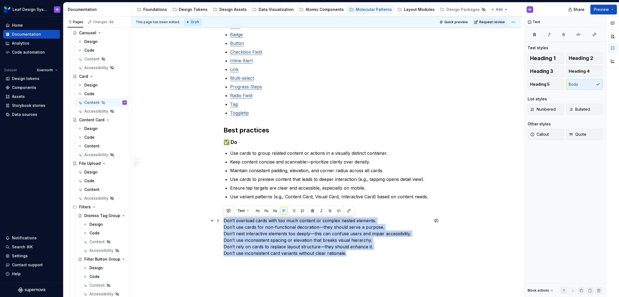
drag, startPoint x: 348, startPoint y: 255, endPoint x: 204, endPoint y: 222, distance: 146.7
click at [204, 222] on div "When to use To visually separate content into distinct, scannable units (e.g., …" at bounding box center [326, 79] width 390 height 545
click at [291, 210] on button "button" at bounding box center [294, 211] width 8 height 8
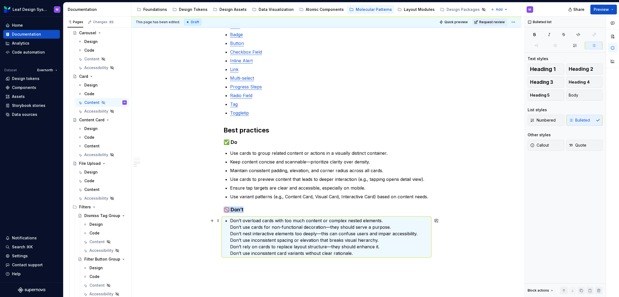
click at [230, 227] on p "Don’t overload cards with too much content or complex nested elements. Don’t us…" at bounding box center [329, 236] width 199 height 39
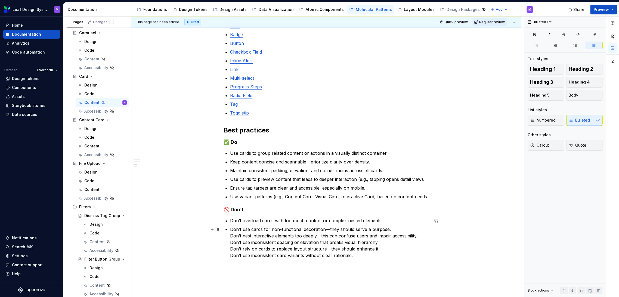
click at [229, 235] on div "When to use To visually separate content into distinct, scannable units (e.g., …" at bounding box center [327, 39] width 206 height 439
click at [228, 244] on div "When to use To visually separate content into distinct, scannable units (e.g., …" at bounding box center [327, 40] width 206 height 441
click at [228, 253] on div "When to use To visually separate content into distinct, scannable units (e.g., …" at bounding box center [327, 41] width 206 height 443
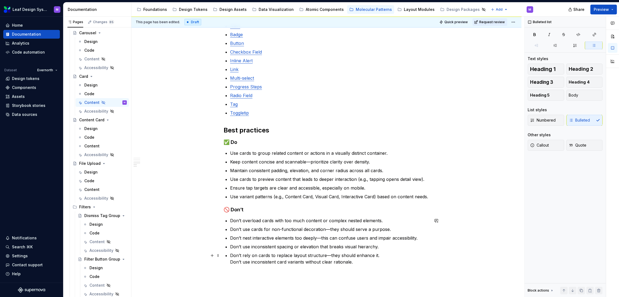
click at [228, 261] on div "When to use To visually separate content into distinct, scannable units (e.g., …" at bounding box center [327, 42] width 206 height 445
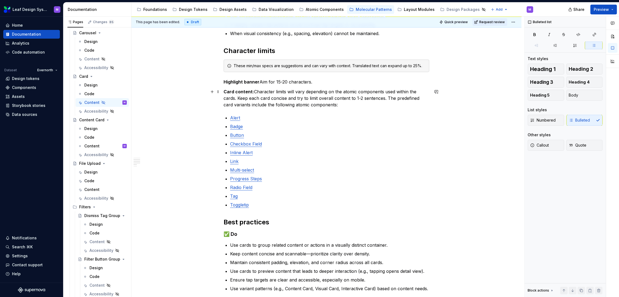
scroll to position [211, 0]
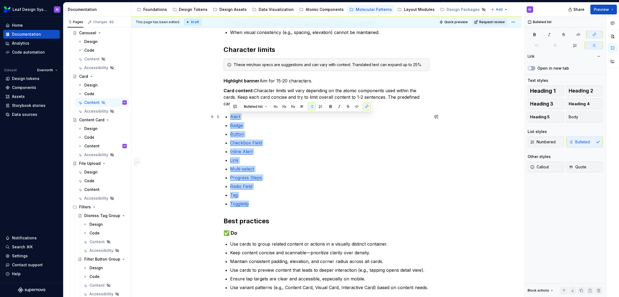
drag, startPoint x: 260, startPoint y: 204, endPoint x: 227, endPoint y: 114, distance: 96.3
click at [230, 114] on ul "Alert Badge Button Checkbox Field Inline Alert Link Multi-select Progress Steps…" at bounding box center [329, 160] width 199 height 94
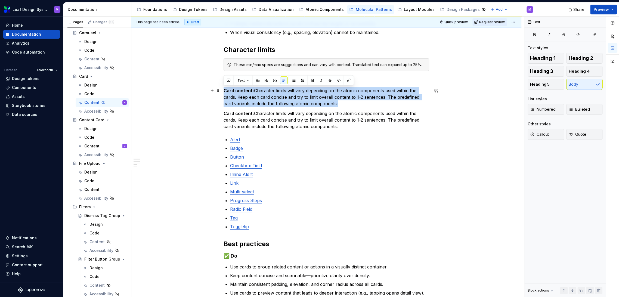
drag, startPoint x: 344, startPoint y: 106, endPoint x: 221, endPoint y: 90, distance: 123.4
click at [221, 90] on div "When to use To visually separate content into distinct, scannable units (e.g., …" at bounding box center [326, 186] width 390 height 579
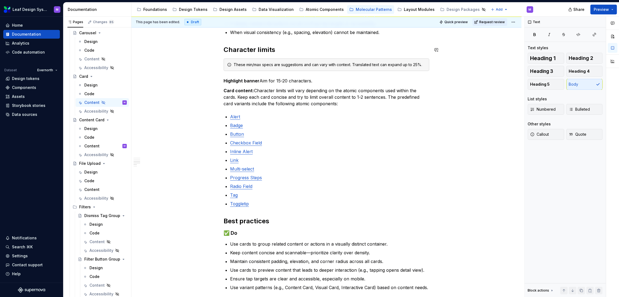
type textarea "*"
drag, startPoint x: 294, startPoint y: 81, endPoint x: 215, endPoint y: 83, distance: 78.6
click at [224, 83] on div "When to use To visually separate content into distinct, scannable units (e.g., …" at bounding box center [327, 138] width 206 height 454
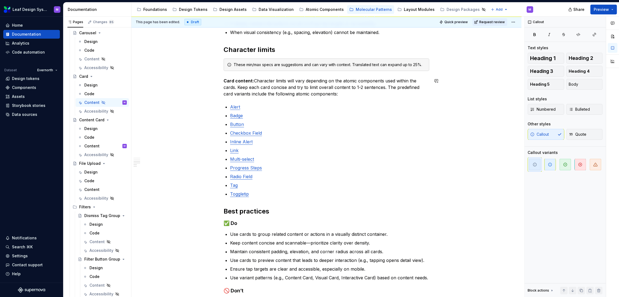
click at [327, 90] on p "Card content: Character limits will vary depending on the atomic components use…" at bounding box center [327, 87] width 206 height 20
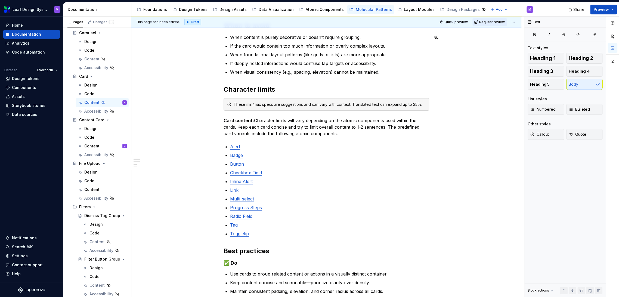
scroll to position [181, 0]
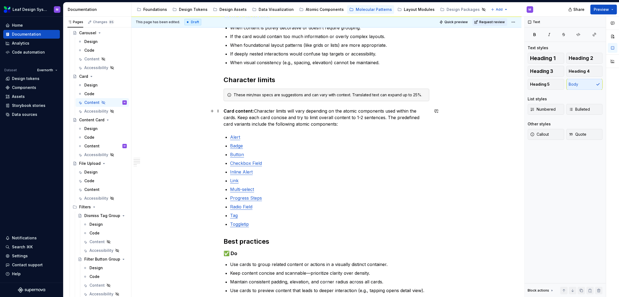
click at [298, 115] on p "Card content: Character limits will vary depending on the atomic components use…" at bounding box center [327, 118] width 206 height 20
click at [300, 119] on p "Card content: Character limits will vary depending on the atomic components use…" at bounding box center [327, 118] width 206 height 20
click at [346, 123] on p "Card content: Character limits will vary depending on the atomic components use…" at bounding box center [327, 118] width 206 height 20
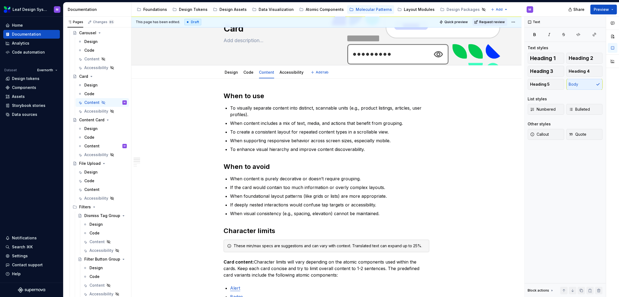
drag, startPoint x: 235, startPoint y: 75, endPoint x: 214, endPoint y: 72, distance: 20.6
click at [187, 87] on div "This page has been edited. Draft Quick preview Request review Hidden page Card …" at bounding box center [327, 157] width 393 height 281
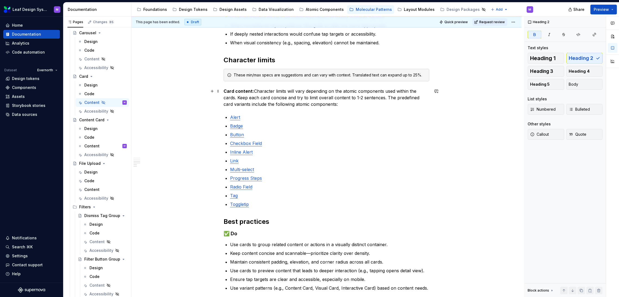
scroll to position [211, 0]
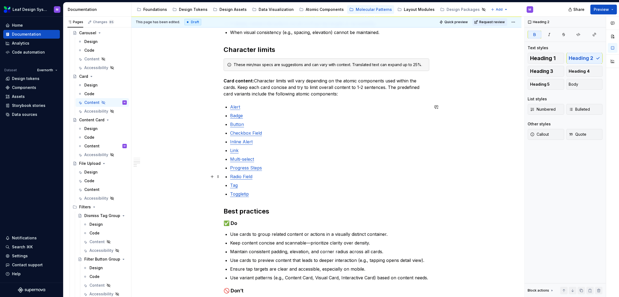
click at [278, 175] on p "Radio Field" at bounding box center [329, 176] width 199 height 7
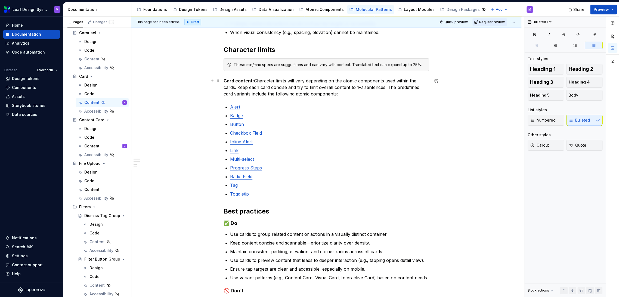
click at [342, 91] on p "Card content: Character limits will vary depending on the atomic components use…" at bounding box center [327, 87] width 206 height 20
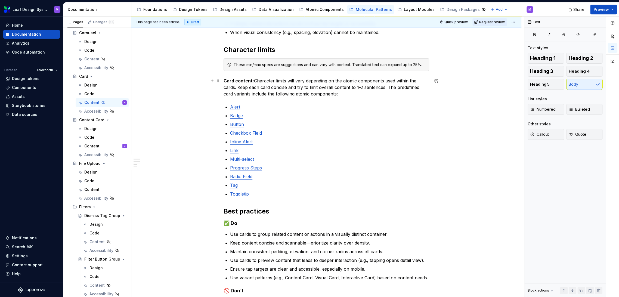
click at [346, 91] on p "Card content: Character limits will vary depending on the atomic components use…" at bounding box center [327, 87] width 206 height 20
click at [348, 91] on p "Card content: Character limits will vary depending on the atomic components use…" at bounding box center [327, 87] width 206 height 20
click at [367, 91] on p "Card content: Character limits will vary depending on the atomic components use…" at bounding box center [327, 87] width 206 height 20
click at [349, 91] on p "Card content: Character limits will vary depending on the atomic components use…" at bounding box center [327, 87] width 206 height 20
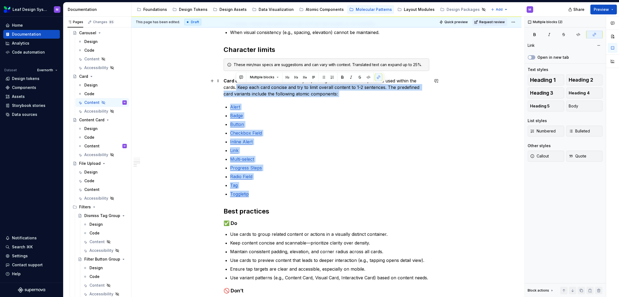
drag, startPoint x: 256, startPoint y: 194, endPoint x: 258, endPoint y: 147, distance: 46.5
click at [236, 88] on div "When to use To visually separate content into distinct, scannable units (e.g., …" at bounding box center [327, 130] width 206 height 438
click at [262, 193] on p "Toggletip" at bounding box center [329, 194] width 199 height 7
click at [263, 191] on p "Toggletip" at bounding box center [329, 194] width 199 height 7
click at [250, 194] on p "Toggletip" at bounding box center [329, 194] width 199 height 7
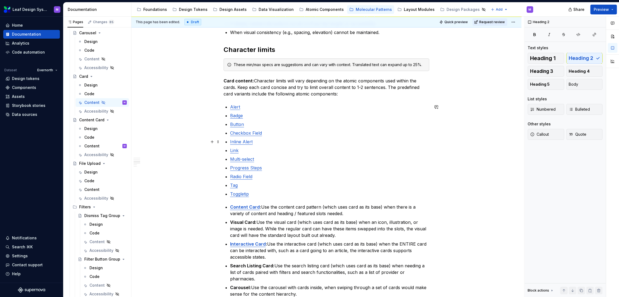
scroll to position [241, 0]
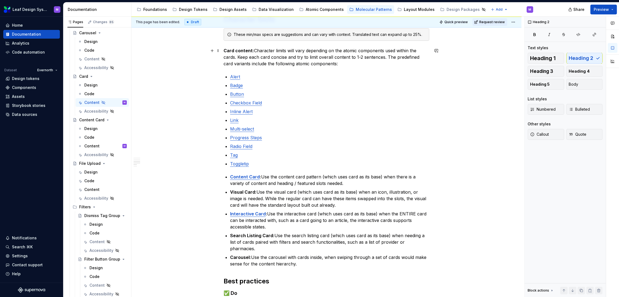
click at [339, 61] on p "Card content: Character limits will vary depending on the atomic components use…" at bounding box center [327, 57] width 206 height 20
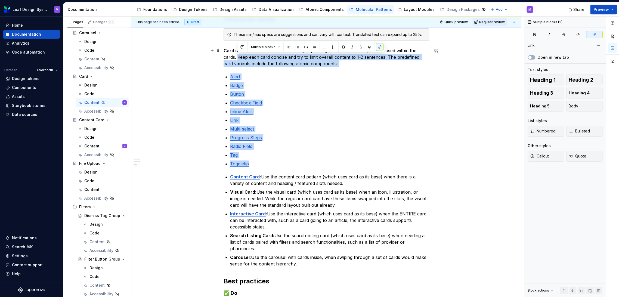
drag, startPoint x: 253, startPoint y: 163, endPoint x: 237, endPoint y: 55, distance: 109.9
click at [237, 55] on div "When to use To visually separate content into distinct, scannable units (e.g., …" at bounding box center [327, 149] width 206 height 538
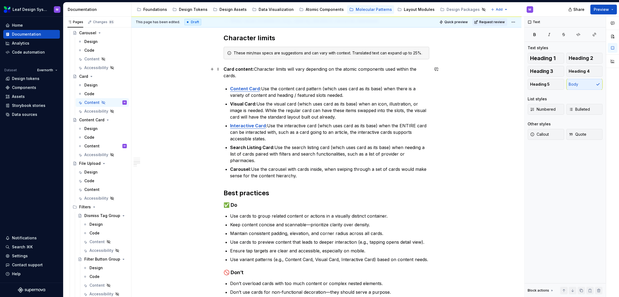
scroll to position [181, 0]
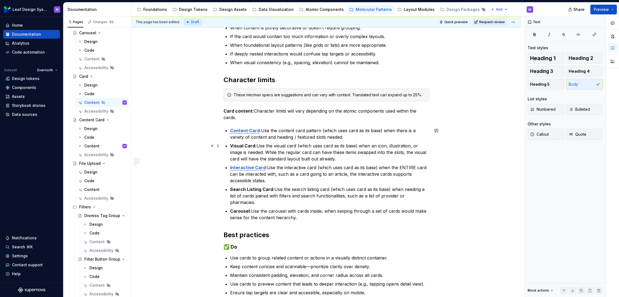
click at [293, 148] on p "Visual Card: Use the visual card (which uses card as its base) when an icon, il…" at bounding box center [329, 152] width 199 height 20
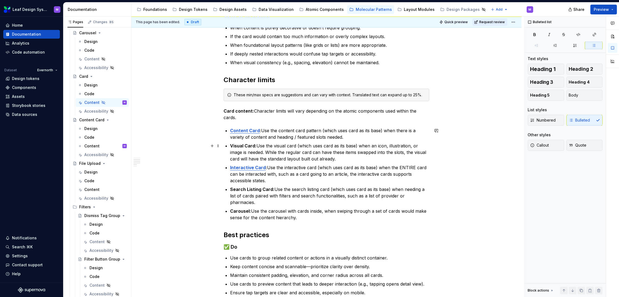
click at [315, 155] on p "Visual Card: Use the visual card (which uses card as its base) when an icon, il…" at bounding box center [329, 152] width 199 height 20
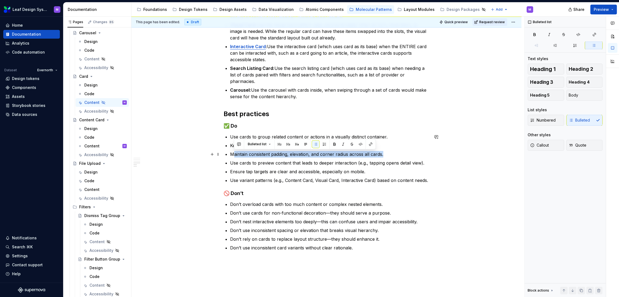
drag, startPoint x: 385, startPoint y: 151, endPoint x: 232, endPoint y: 151, distance: 153.1
click at [232, 151] on p "Maintain consistent padding, elevation, and corner radius across all cards." at bounding box center [329, 154] width 199 height 7
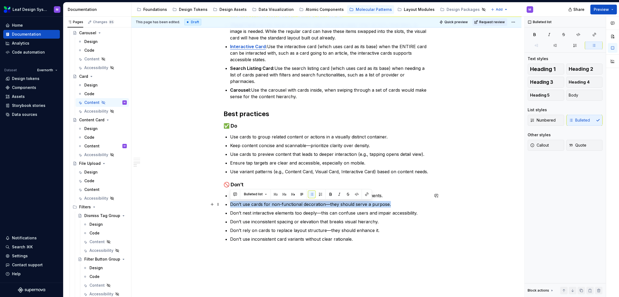
drag, startPoint x: 390, startPoint y: 204, endPoint x: 206, endPoint y: 201, distance: 183.6
click at [206, 201] on div "When to use To visually separate content into distinct, scannable units (e.g., …" at bounding box center [326, 72] width 390 height 531
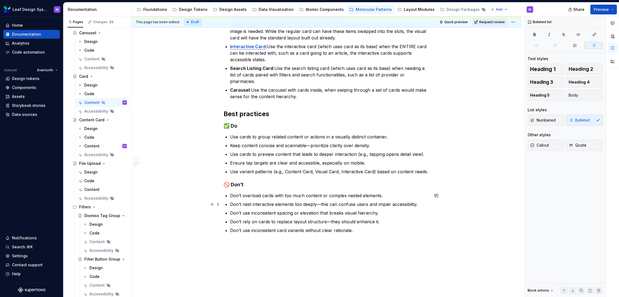
click at [405, 203] on p "Don’t nest interactive elements too deeply—this can confuse users and impair ac…" at bounding box center [329, 204] width 199 height 7
click at [376, 213] on p "Don’t use inconsistent spacing or elevation that breaks visual hierarchy." at bounding box center [329, 213] width 199 height 7
click at [383, 212] on p "Don’t use inconsistent spacing or elevation that breaks visual hierarchy." at bounding box center [329, 213] width 199 height 7
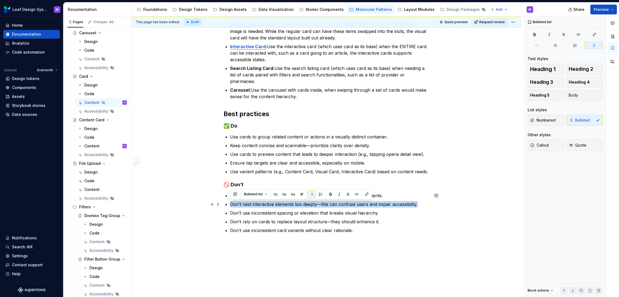
drag, startPoint x: 420, startPoint y: 203, endPoint x: 224, endPoint y: 204, distance: 195.5
click at [224, 204] on div "When to use To visually separate content into distinct, scannable units (e.g., …" at bounding box center [327, 27] width 206 height 414
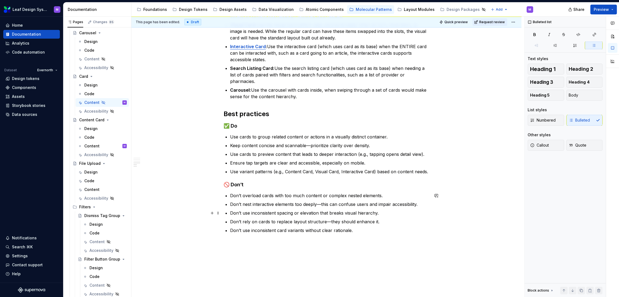
click at [384, 214] on p "Don’t use inconsistent spacing or elevation that breaks visual hierarchy." at bounding box center [329, 213] width 199 height 7
drag, startPoint x: 386, startPoint y: 214, endPoint x: 209, endPoint y: 210, distance: 177.6
click at [224, 210] on div "When to use To visually separate content into distinct, scannable units (e.g., …" at bounding box center [327, 30] width 206 height 420
click at [295, 198] on p "Don’t overload cards with too much content or complex nested elements." at bounding box center [329, 195] width 199 height 7
click at [380, 214] on p "Don’t rely on cards to replace layout structure—they should enhance it." at bounding box center [329, 213] width 199 height 7
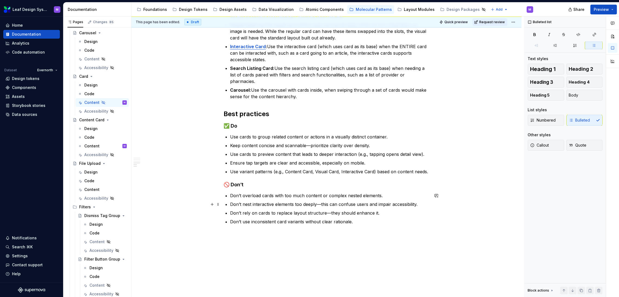
click at [421, 204] on p "Don’t nest interactive elements too deeply—this can confuse users and impair ac…" at bounding box center [329, 204] width 199 height 7
click at [371, 222] on p "Don’t use inconsistent card variants without clear rationale." at bounding box center [329, 221] width 199 height 7
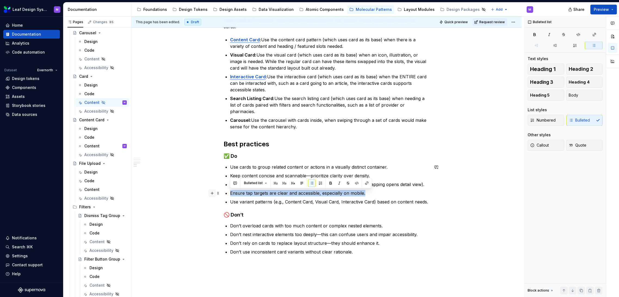
drag, startPoint x: 373, startPoint y: 194, endPoint x: 210, endPoint y: 194, distance: 162.6
click at [224, 194] on div "When to use To visually separate content into distinct, scannable units (e.g., …" at bounding box center [327, 56] width 206 height 412
click at [260, 190] on p "Ensure tap targets are clear and accessible, especially on mobile." at bounding box center [329, 193] width 199 height 7
click at [271, 193] on p "Ensure tap targets are clear and accessible, especially on mobile." at bounding box center [329, 193] width 199 height 7
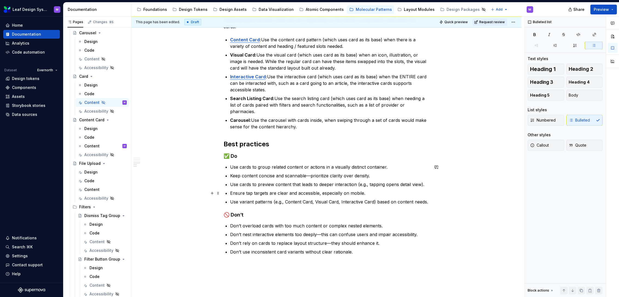
click at [324, 196] on p "Ensure tap targets are clear and accessible, especially on mobile." at bounding box center [329, 193] width 199 height 7
click at [362, 193] on p "Ensure tap targets are clear and accessible, especially on mobile." at bounding box center [329, 193] width 199 height 7
click at [365, 193] on p "Ensure tap targets are clear and accessible, especially on mobile." at bounding box center [329, 193] width 199 height 7
click at [259, 195] on p "Ensure tap targets are clear and accessible, especially on mobile." at bounding box center [329, 193] width 199 height 7
click at [249, 194] on p "Ensure tap targets are clear and accessible, especially on mobile." at bounding box center [329, 193] width 199 height 7
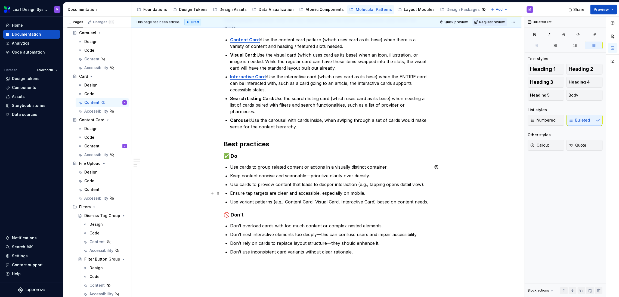
click at [249, 194] on p "Ensure tap targets are clear and accessible, especially on mobile." at bounding box center [329, 193] width 199 height 7
click at [252, 193] on p "Ensure tap targets are clear and accessible, especially on mobile." at bounding box center [329, 193] width 199 height 7
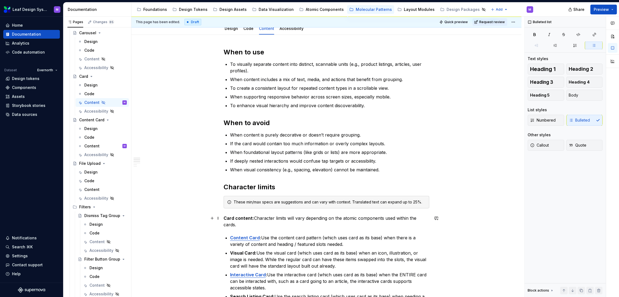
scroll to position [60, 0]
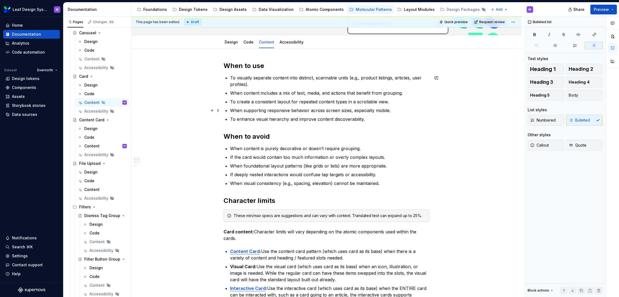
click at [393, 110] on p "When supporting responsive behavior across screen sizes, especially mobile." at bounding box center [329, 110] width 199 height 7
click at [288, 159] on p "If the card would contain too much information or overly complex layouts." at bounding box center [329, 157] width 199 height 7
click at [300, 159] on p "If the card would contain too much information or overly complex layouts." at bounding box center [329, 157] width 199 height 7
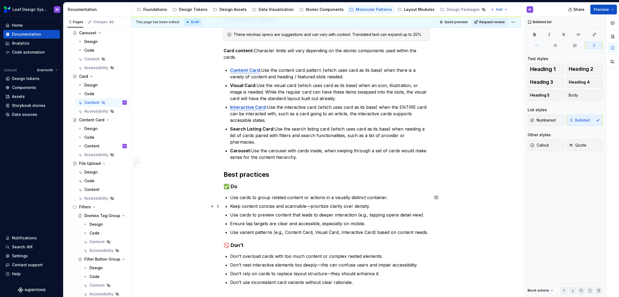
scroll to position [272, 0]
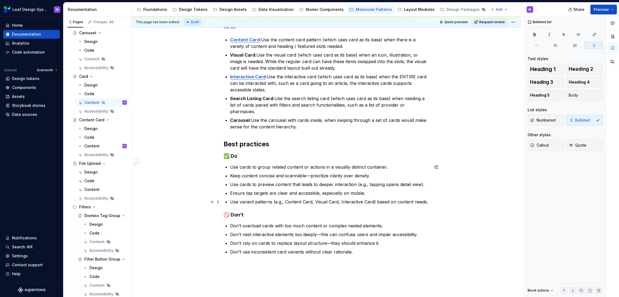
drag, startPoint x: 438, startPoint y: 202, endPoint x: 435, endPoint y: 201, distance: 3.6
click at [438, 202] on div "When to use To visually separate content into distinct, scannable units (e.g., …" at bounding box center [326, 94] width 390 height 514
click at [367, 188] on ul "Use cards to group related content or actions in a visually distinct container.…" at bounding box center [329, 184] width 199 height 41
click at [369, 191] on p "Ensure tap targets are clear and accessible, especially on mobile." at bounding box center [329, 193] width 199 height 7
click at [412, 192] on p "Ensure tap targets are clear and accessible, especially on mobile." at bounding box center [329, 193] width 199 height 7
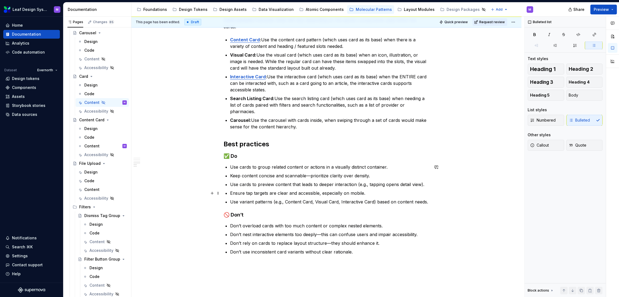
click at [379, 193] on p "Ensure tap targets are clear and accessible, especially on mobile." at bounding box center [329, 193] width 199 height 7
drag, startPoint x: 379, startPoint y: 194, endPoint x: 201, endPoint y: 195, distance: 177.6
click at [201, 195] on div "When to use To visually separate content into distinct, scannable units (e.g., …" at bounding box center [326, 94] width 390 height 514
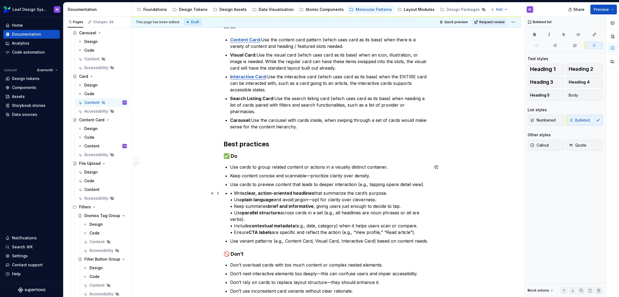
click at [233, 193] on p "• Write clear, action-oriented headlines that summarize the card’s purpose. • U…" at bounding box center [329, 213] width 199 height 46
click at [235, 191] on p "Write clear, action-oriented headlines that summarize the card’s purpose. • Use…" at bounding box center [329, 213] width 199 height 46
click at [241, 185] on p "Use cards to preview content that leads to deeper interaction (e.g., tapping op…" at bounding box center [329, 184] width 199 height 7
click at [233, 202] on p "Write clear, action-oriented headlines that summarize the card’s purpose. • Use…" at bounding box center [329, 213] width 199 height 46
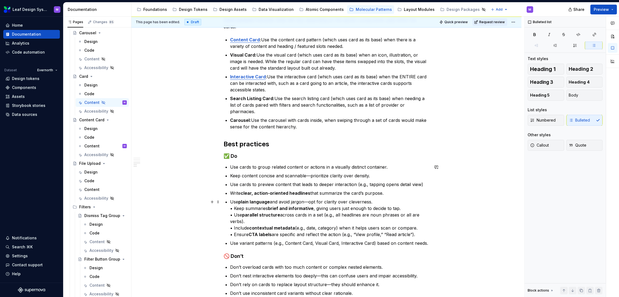
click at [232, 210] on p "Use plain language and avoid jargon—opt for clarity over cleverness. • Keep sum…" at bounding box center [329, 217] width 199 height 39
click at [235, 209] on p "Use plain language and avoid jargon—opt for clarity over cleverness. • Keep sum…" at bounding box center [329, 217] width 199 height 39
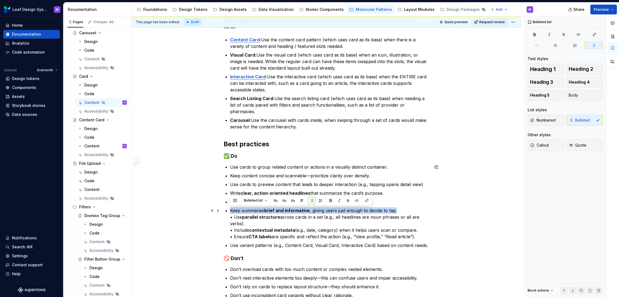
drag, startPoint x: 413, startPoint y: 210, endPoint x: 227, endPoint y: 211, distance: 186.8
click at [230, 211] on li "Keep summaries brief and informative , giving users just enough to decide to ta…" at bounding box center [329, 223] width 199 height 33
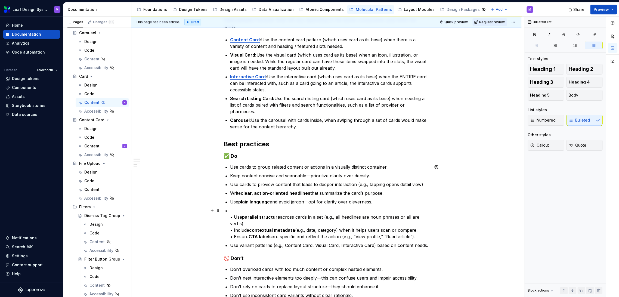
click at [233, 217] on p "• Use parallel structure across cards in a set (e.g., all headlines are noun ph…" at bounding box center [329, 223] width 199 height 33
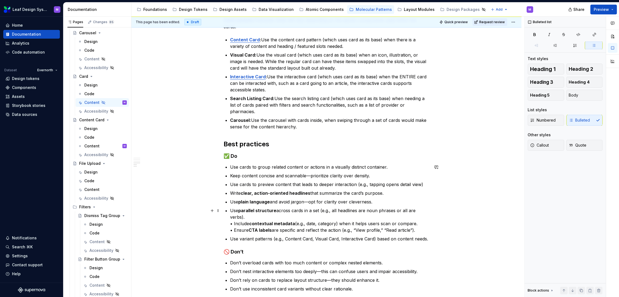
click at [233, 226] on p "Use parallel structure across cards in a set (e.g., all headlines are noun phra…" at bounding box center [329, 220] width 199 height 26
click at [416, 229] on p "Use parallel structure across cards in a set (e.g., all headlines are noun phra…" at bounding box center [329, 220] width 199 height 26
drag, startPoint x: 418, startPoint y: 224, endPoint x: 218, endPoint y: 219, distance: 199.6
click at [218, 219] on div "When to use To visually separate content into distinct, scannable units (e.g., …" at bounding box center [326, 112] width 390 height 551
click at [235, 219] on p "Use parallel structure across cards in a set (e.g., all headlines are noun phra…" at bounding box center [329, 220] width 199 height 26
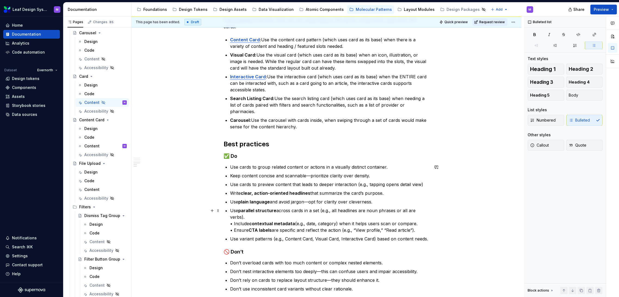
click at [413, 222] on p "Use parallel structure across cards in a set (e.g., all headlines are noun phra…" at bounding box center [329, 220] width 199 height 26
drag, startPoint x: 418, startPoint y: 223, endPoint x: 226, endPoint y: 223, distance: 192.5
click at [226, 223] on div "When to use To visually separate content into distinct, scannable units (e.g., …" at bounding box center [327, 71] width 206 height 442
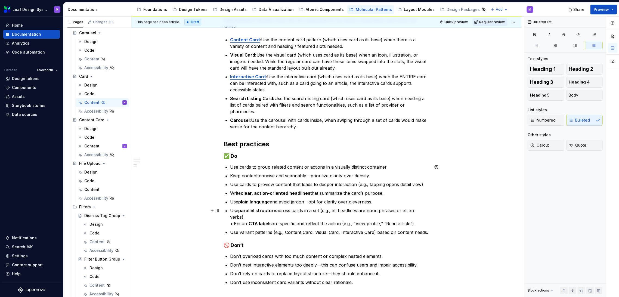
click at [233, 223] on p "Use parallel structure across cards in a set (e.g., all headlines are noun phra…" at bounding box center [329, 217] width 199 height 20
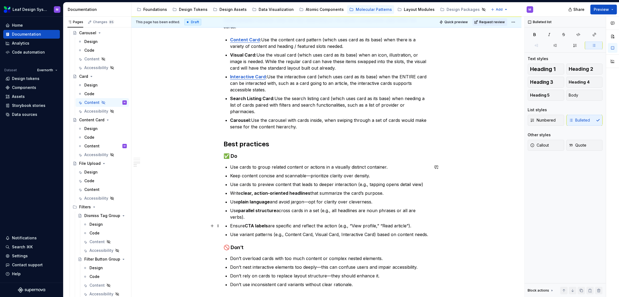
click at [312, 227] on p "Ensure CTA labels are specific and reflect the action (e.g., “View profile,” “R…" at bounding box center [329, 225] width 199 height 7
click at [422, 227] on p "Ensure CTA labels are specific and reflect the action (e.g., “View profile,” “R…" at bounding box center [329, 225] width 199 height 7
drag, startPoint x: 417, startPoint y: 225, endPoint x: 344, endPoint y: 224, distance: 73.4
click at [344, 224] on p "Ensure CTA labels are specific and reflect the action (e.g., “View profile,” “R…" at bounding box center [329, 225] width 199 height 7
click at [340, 226] on p "Ensure CTA labels are specific and reflect the action." at bounding box center [329, 225] width 199 height 7
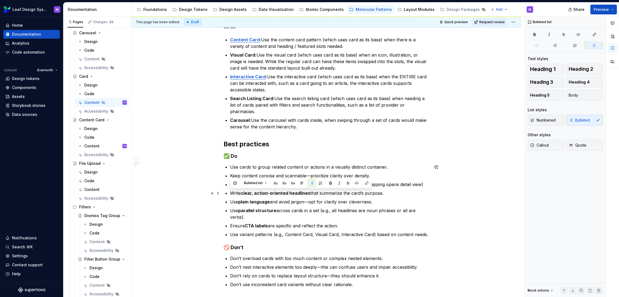
drag, startPoint x: 370, startPoint y: 226, endPoint x: 323, endPoint y: 173, distance: 70.5
click at [227, 193] on div "When to use To visually separate content into distinct, scannable units (e.g., …" at bounding box center [327, 69] width 206 height 438
click at [535, 35] on icon "button" at bounding box center [534, 34] width 2 height 2
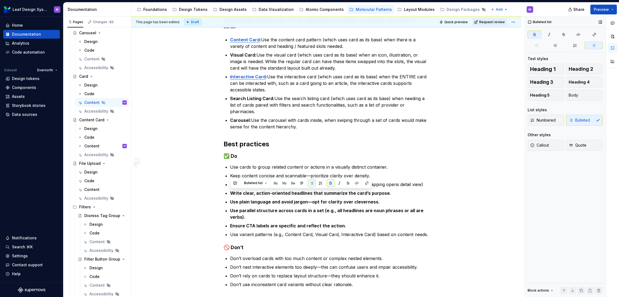
click at [535, 35] on icon "button" at bounding box center [534, 34] width 2 height 2
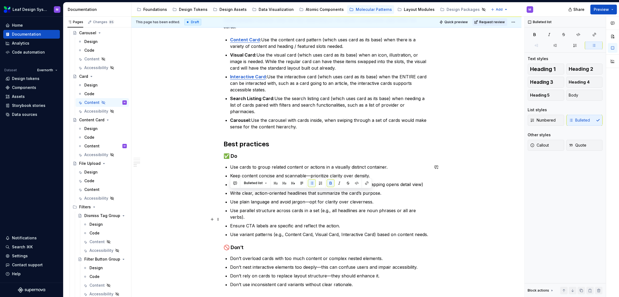
click at [412, 222] on p "Ensure CTA labels are specific and reflect the action." at bounding box center [329, 225] width 199 height 7
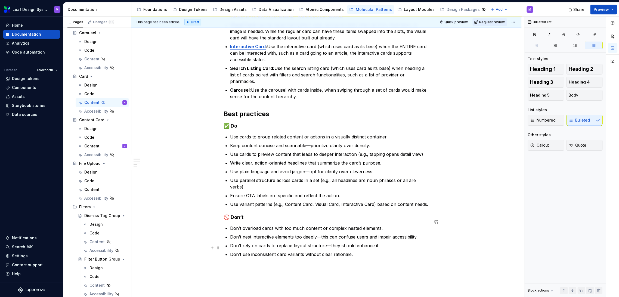
click at [354, 251] on p "Don’t use inconsistent card variants without clear rationale." at bounding box center [329, 254] width 199 height 7
click at [411, 234] on p "Don’t nest interactive elements too deeply—this can confuse users and impair ac…" at bounding box center [329, 237] width 199 height 7
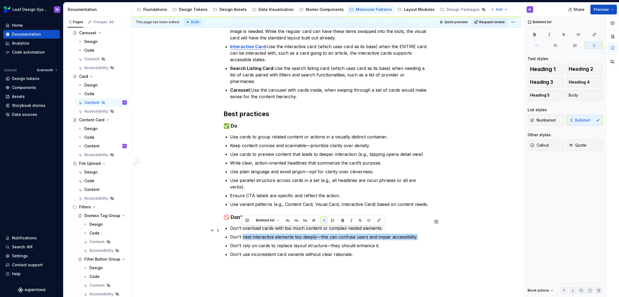
drag, startPoint x: 420, startPoint y: 232, endPoint x: 242, endPoint y: 231, distance: 178.1
click at [242, 234] on p "Don’t nest interactive elements too deeply—this can confuse users and impair ac…" at bounding box center [329, 237] width 199 height 7
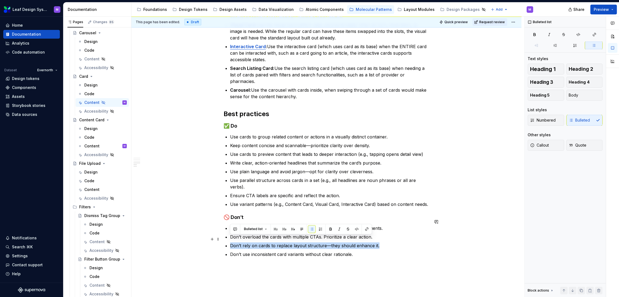
drag, startPoint x: 380, startPoint y: 237, endPoint x: 229, endPoint y: 237, distance: 150.9
click at [230, 242] on p "Don’t rely on cards to replace layout structure—they should enhance it." at bounding box center [329, 245] width 199 height 7
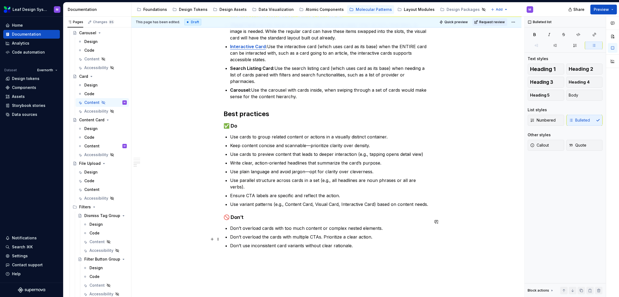
click at [269, 242] on p "Don’t use inconsistent card variants without clear rationale." at bounding box center [329, 245] width 199 height 7
click at [276, 242] on p "Don’t use inconsistent card variants without clear rationale." at bounding box center [329, 245] width 199 height 7
click at [274, 242] on p "Don’t use inconsistent card variants without clear rationale." at bounding box center [329, 245] width 199 height 7
click at [277, 242] on p "Don’t use inconsistent card variants without clear rationale." at bounding box center [329, 245] width 199 height 7
click at [302, 242] on p "Don’t use inconsistent card variants without clear rationale." at bounding box center [329, 245] width 199 height 7
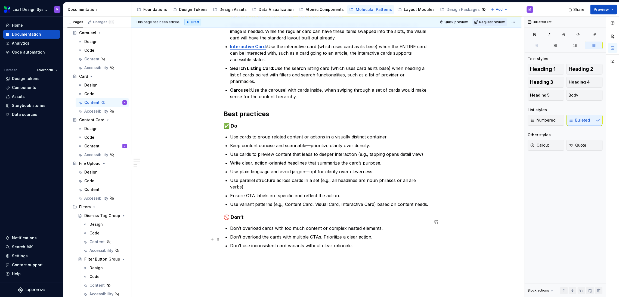
click at [304, 242] on p "Don’t use inconsistent card variants without clear rationale." at bounding box center [329, 245] width 199 height 7
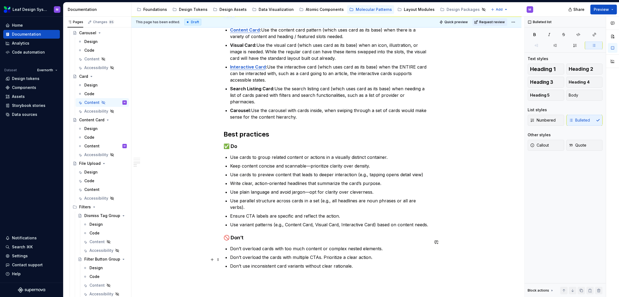
scroll to position [272, 0]
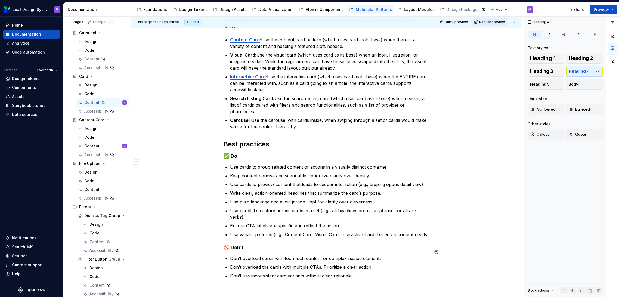
click at [306, 233] on div "When to use To visually separate content into distinct, scannable units (e.g., …" at bounding box center [327, 64] width 206 height 429
click at [321, 231] on p "Use variant patterns (e.g., Content Card, Visual Card, Interactive Card) based …" at bounding box center [329, 234] width 199 height 7
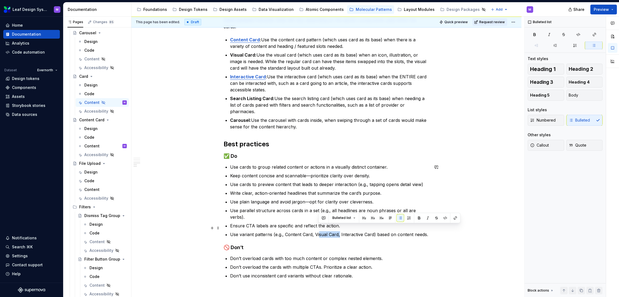
drag, startPoint x: 339, startPoint y: 228, endPoint x: 319, endPoint y: 228, distance: 20.4
click at [319, 231] on p "Use variant patterns (e.g., Content Card, Visual Card, Interactive Card) based …" at bounding box center [329, 234] width 199 height 7
click at [286, 222] on p "Ensure CTA labels are specific and reflect the action." at bounding box center [329, 225] width 199 height 7
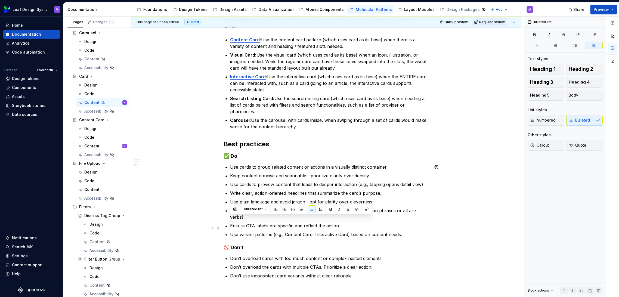
drag, startPoint x: 342, startPoint y: 219, endPoint x: 226, endPoint y: 222, distance: 115.3
click at [226, 222] on div "When to use To visually separate content into distinct, scannable units (e.g., …" at bounding box center [327, 64] width 206 height 429
click at [264, 222] on p "Ensure CTA labels are specific and reflect the action." at bounding box center [329, 225] width 199 height 7
drag, startPoint x: 340, startPoint y: 217, endPoint x: 229, endPoint y: 219, distance: 111.2
click at [229, 219] on div "When to use To visually separate content into distinct, scannable units (e.g., …" at bounding box center [327, 64] width 206 height 429
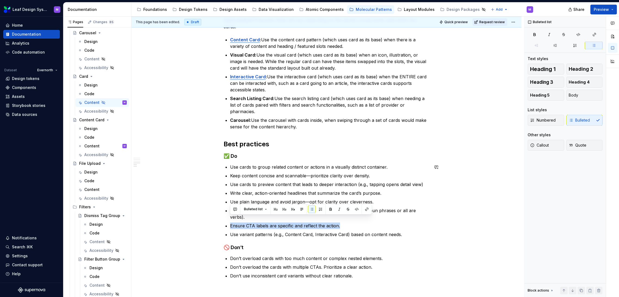
copy p "Ensure CTA labels are specific and reflect the action."
click at [228, 178] on div "When to use To visually separate content into distinct, scannable units (e.g., …" at bounding box center [327, 64] width 206 height 429
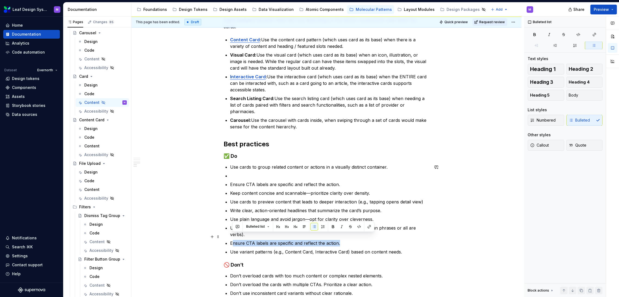
drag, startPoint x: 342, startPoint y: 236, endPoint x: 232, endPoint y: 236, distance: 109.9
click at [232, 240] on p "Ensure CTA labels are specific and reflect the action." at bounding box center [329, 243] width 199 height 7
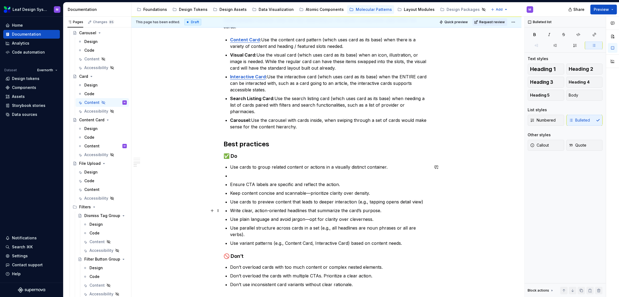
click at [272, 208] on p "Write clear, action-oriented headlines that summarize the card’s purpose." at bounding box center [329, 210] width 199 height 7
click at [390, 210] on p "Write clear, action-oriented headlines that summarize the card’s purpose." at bounding box center [329, 210] width 199 height 7
click at [279, 177] on p at bounding box center [329, 175] width 199 height 7
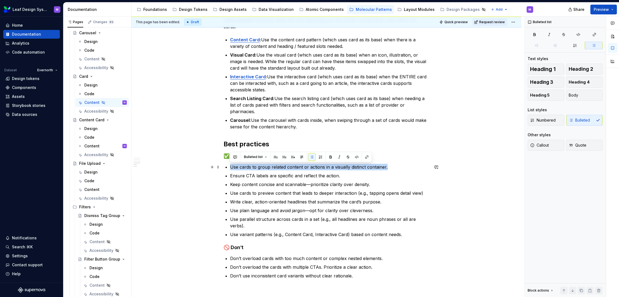
drag, startPoint x: 389, startPoint y: 167, endPoint x: 228, endPoint y: 167, distance: 161.2
click at [228, 167] on div "When to use To visually separate content into distinct, scannable units (e.g., …" at bounding box center [327, 64] width 206 height 429
copy p "Use cards to group related content or actions in a visually distinct container."
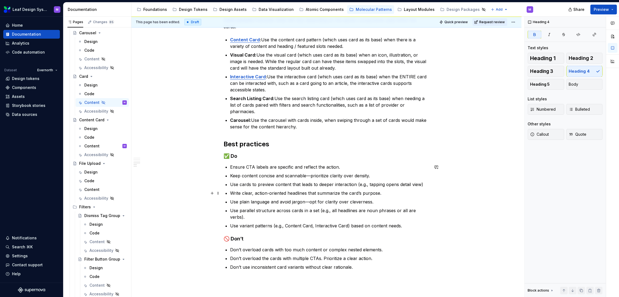
click at [384, 192] on p "Write clear, action-oriented headlines that summarize the card’s purpose." at bounding box center [329, 193] width 199 height 7
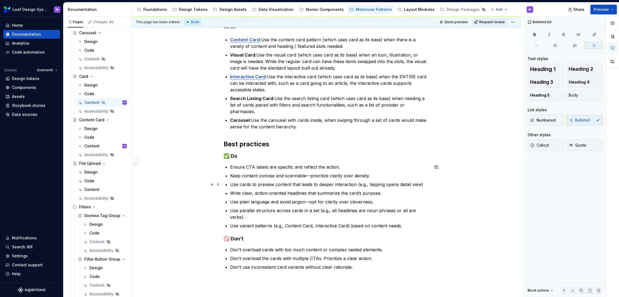
click at [424, 184] on p "Use cards to preview content that leads to deeper interaction (e.g., tapping op…" at bounding box center [329, 184] width 199 height 7
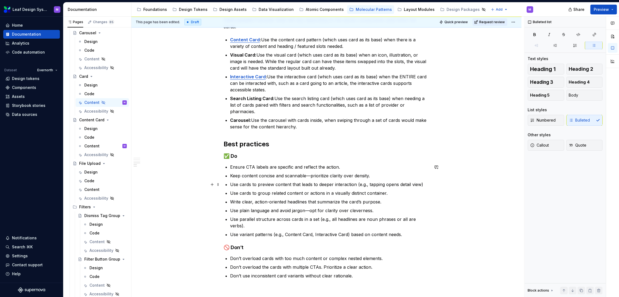
click at [427, 185] on p "Use cards to preview content that leads to deeper interaction (e.g., tapping op…" at bounding box center [329, 184] width 199 height 7
click at [394, 197] on ul "Ensure CTA labels are specific and reflect the action. Keep content concise and…" at bounding box center [329, 201] width 199 height 74
drag, startPoint x: 391, startPoint y: 202, endPoint x: 219, endPoint y: 199, distance: 172.2
click at [224, 199] on div "When to use To visually separate content into distinct, scannable units (e.g., …" at bounding box center [327, 68] width 206 height 436
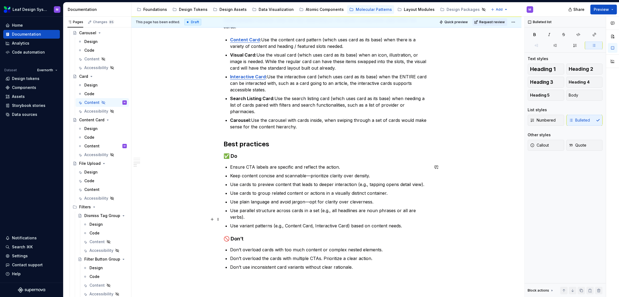
click at [413, 222] on p "Use variant patterns (e.g., Content Card, Interactive Card) based on content ne…" at bounding box center [329, 225] width 199 height 7
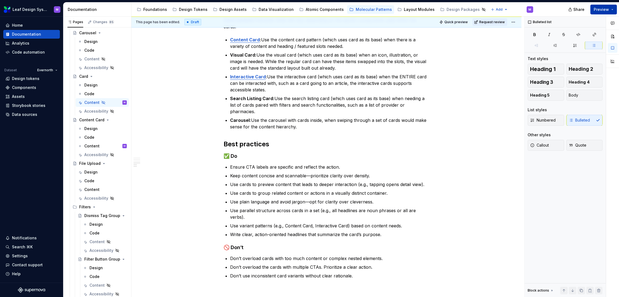
click at [557, 11] on button "Preview" at bounding box center [603, 10] width 27 height 10
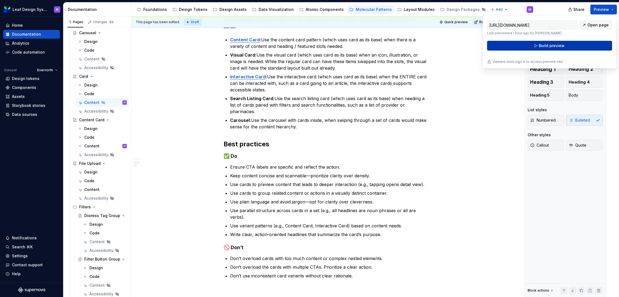
click at [553, 46] on span "Build preview" at bounding box center [552, 45] width 26 height 5
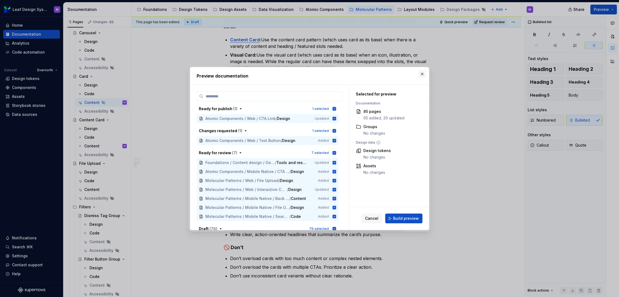
click at [424, 76] on button "button" at bounding box center [422, 74] width 8 height 8
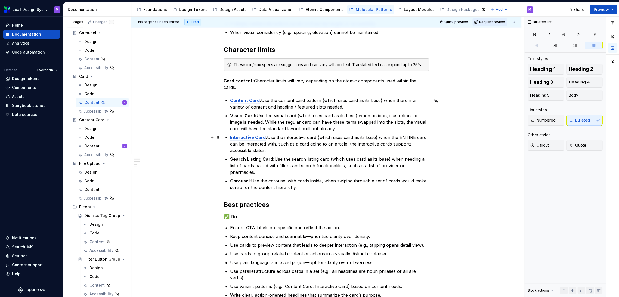
scroll to position [181, 0]
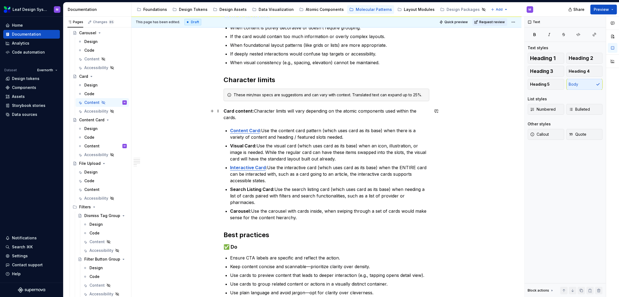
click at [301, 120] on p "Card content: Character limits will vary depending on the atomic components use…" at bounding box center [327, 114] width 206 height 13
click at [343, 111] on p "Card content: Character limits will vary depending on the atomic components use…" at bounding box center [327, 114] width 206 height 13
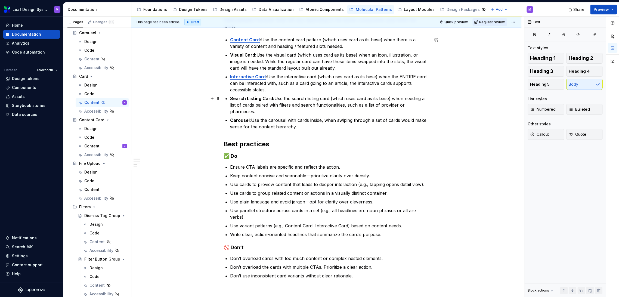
scroll to position [211, 0]
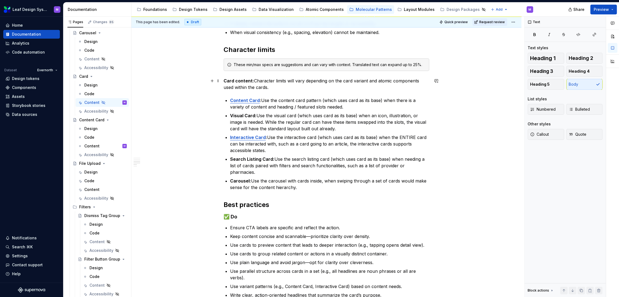
click at [271, 85] on p "Card content: Character limits will vary depending on the card variant and atom…" at bounding box center [327, 83] width 206 height 13
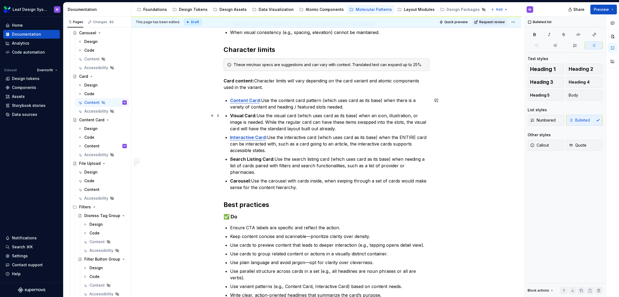
click at [294, 115] on p "Visual Card: Use the visual card (which uses card as its base) when an icon, il…" at bounding box center [329, 122] width 199 height 20
click at [361, 127] on p "Visual Card: Use the visual card (which uses card as its base) when an icon, il…" at bounding box center [329, 122] width 199 height 20
drag, startPoint x: 341, startPoint y: 128, endPoint x: 279, endPoint y: 122, distance: 61.7
click at [279, 122] on p "Visual Card: Use the visual card (which uses card as its base) when an icon, il…" at bounding box center [329, 122] width 199 height 20
click at [285, 128] on p "Visual Card: Use the visual card (which uses card as its base) when an icon, il…" at bounding box center [329, 122] width 199 height 20
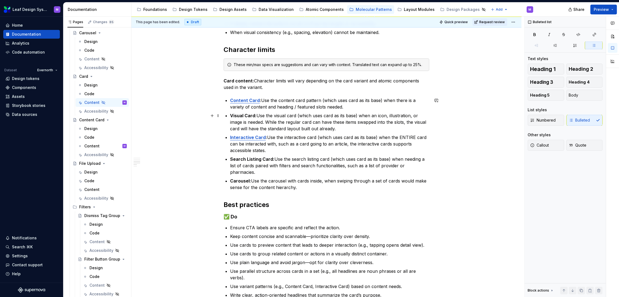
click at [311, 131] on p "Visual Card: Use the visual card (which uses card as its base) when an icon, il…" at bounding box center [329, 122] width 199 height 20
click at [323, 129] on p "Visual Card: Use the visual card (which uses card as its base) when an icon, il…" at bounding box center [329, 122] width 199 height 20
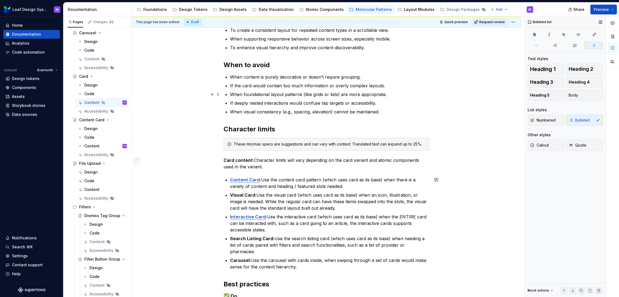
scroll to position [91, 0]
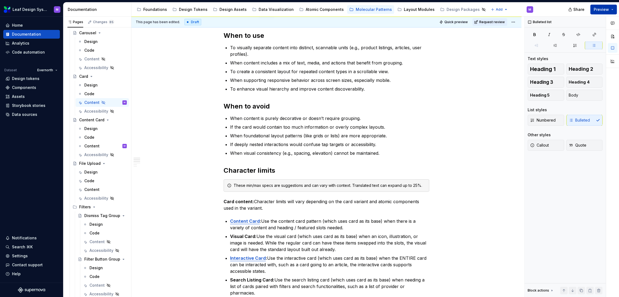
click at [557, 8] on button "Preview" at bounding box center [603, 10] width 27 height 10
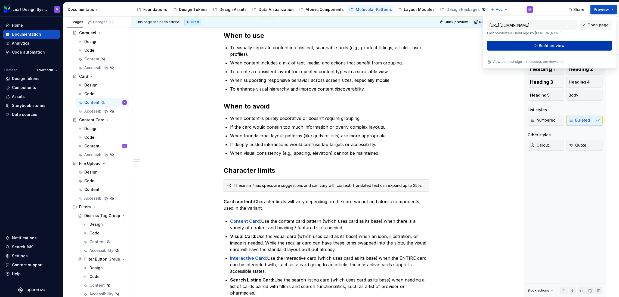
click at [545, 46] on span "Build preview" at bounding box center [552, 45] width 26 height 5
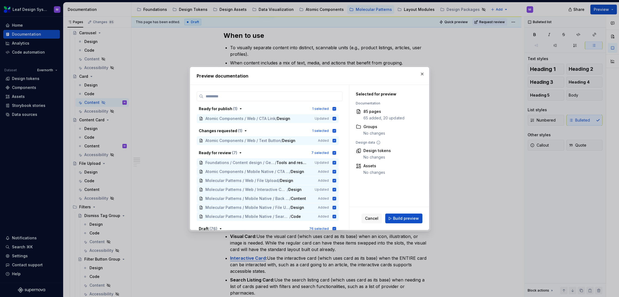
click at [422, 79] on h2 "Preview documentation" at bounding box center [310, 76] width 226 height 7
click at [422, 74] on button "button" at bounding box center [422, 74] width 8 height 8
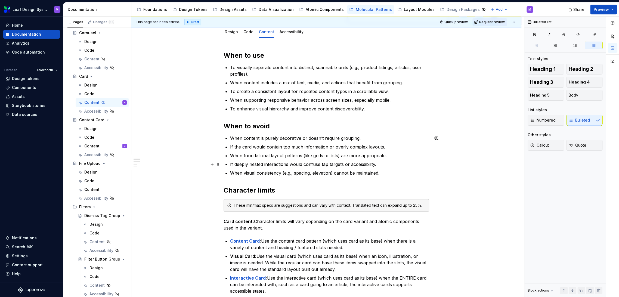
scroll to position [60, 0]
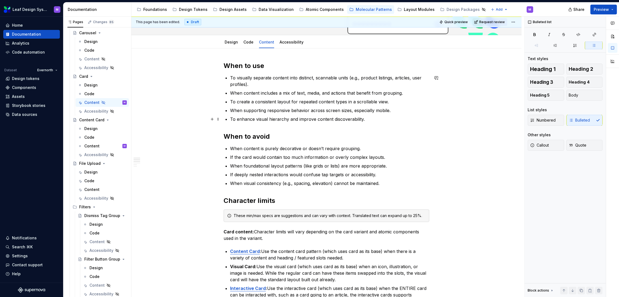
click at [364, 119] on p "To enhance visual hierarchy and improve content discoverability." at bounding box center [329, 119] width 199 height 7
click at [369, 119] on p "To enhance visual hierarchy and improve content discoverability." at bounding box center [329, 119] width 199 height 7
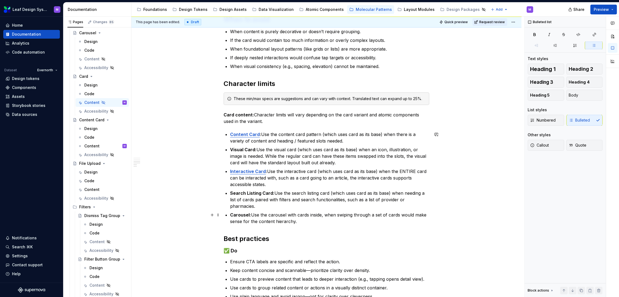
scroll to position [161, 0]
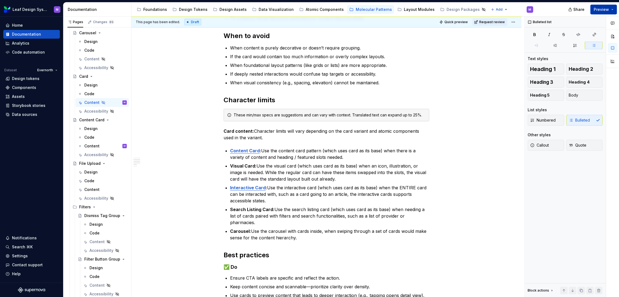
click at [557, 5] on button "Preview" at bounding box center [603, 10] width 27 height 10
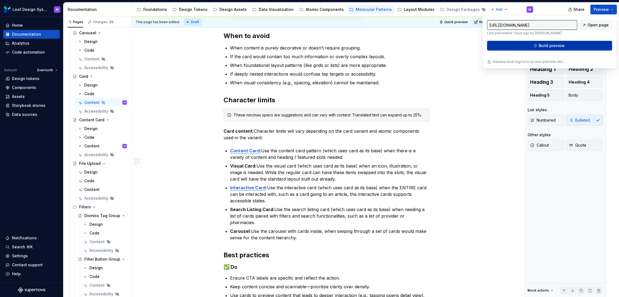
click at [547, 45] on span "Build preview" at bounding box center [552, 45] width 26 height 5
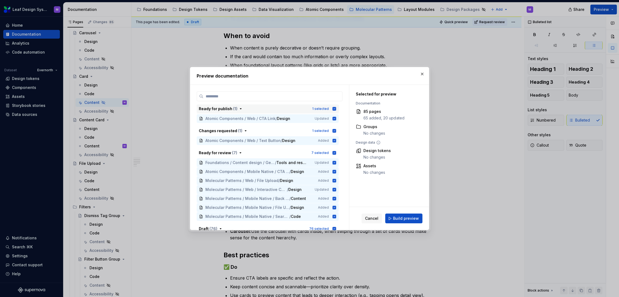
click at [331, 109] on div "1 selected" at bounding box center [324, 108] width 24 height 5
click at [331, 132] on div "1 selected" at bounding box center [324, 130] width 24 height 5
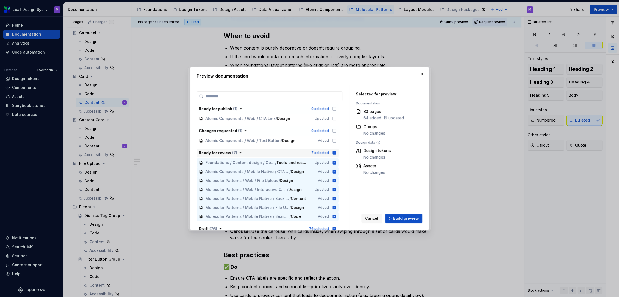
click at [333, 153] on icon "button" at bounding box center [335, 153] width 4 height 4
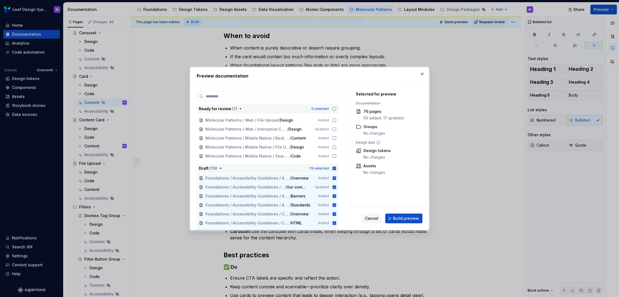
click at [334, 169] on icon "button" at bounding box center [335, 168] width 4 height 4
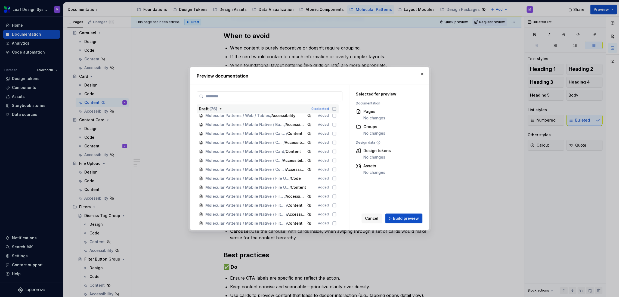
scroll to position [535, 0]
click at [331, 163] on div "Molecular Patterns / Mobile Native / Card / Content Added" at bounding box center [268, 161] width 142 height 9
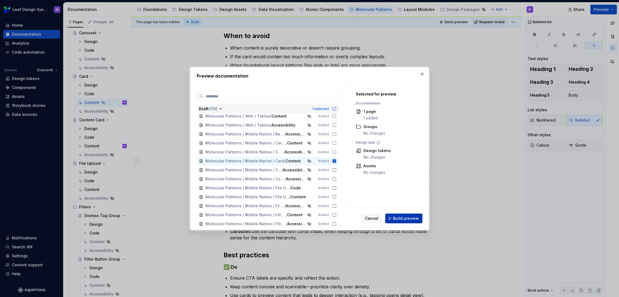
click at [400, 222] on button "Build preview" at bounding box center [403, 218] width 37 height 10
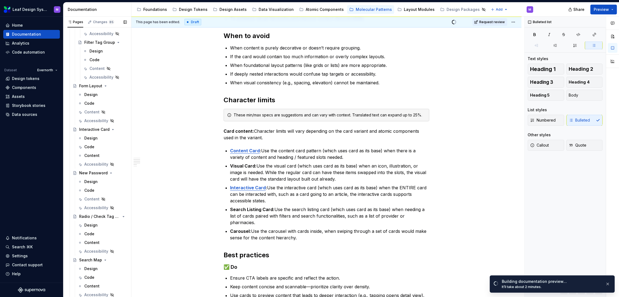
scroll to position [794, 0]
click at [89, 195] on div "Content" at bounding box center [105, 199] width 42 height 8
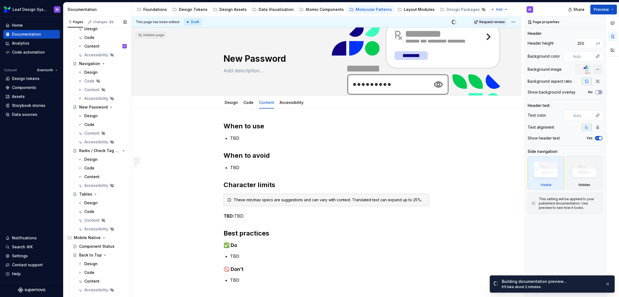
scroll to position [220, 0]
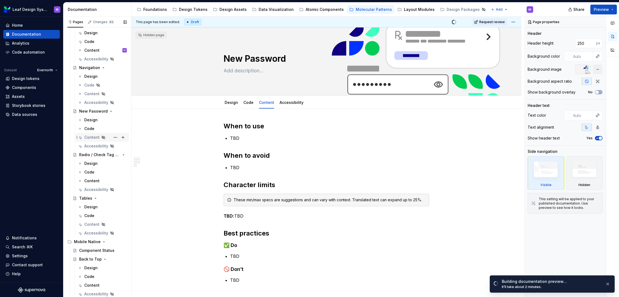
click at [94, 138] on div "Content" at bounding box center [91, 137] width 15 height 5
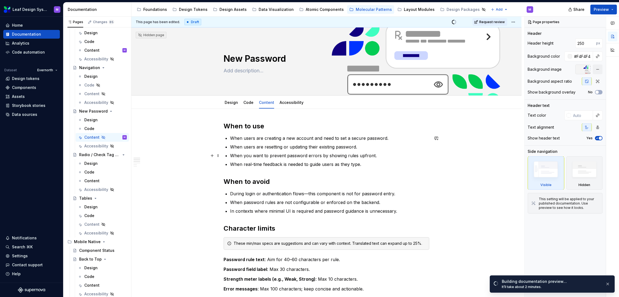
click at [369, 149] on p "When users are resetting or updating their existing password." at bounding box center [329, 147] width 199 height 7
type textarea "*"
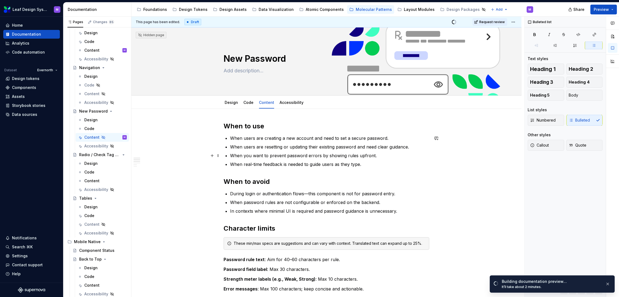
click at [383, 152] on p "When you want to prevent password errors by showing rules upfront." at bounding box center [329, 155] width 199 height 7
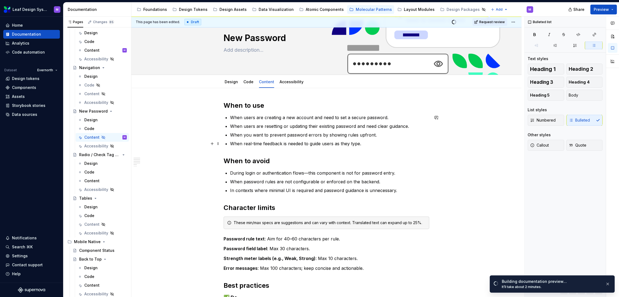
scroll to position [30, 0]
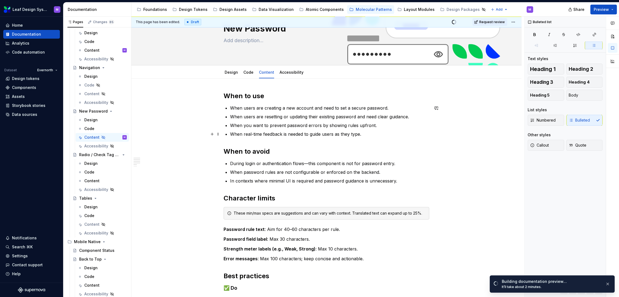
click at [282, 135] on p "When real-time feedback is needed to guide users as they type." at bounding box center [329, 134] width 199 height 7
click at [263, 135] on p "When real-time feedback is needed to guide users as they type." at bounding box center [329, 134] width 199 height 7
click at [261, 133] on p "When real-time feedback is needed to guide users as they type." at bounding box center [329, 134] width 199 height 7
drag, startPoint x: 389, startPoint y: 133, endPoint x: 313, endPoint y: 129, distance: 75.4
click at [313, 129] on ul "When users are creating a new account and need to set a secure password. When u…" at bounding box center [329, 121] width 199 height 33
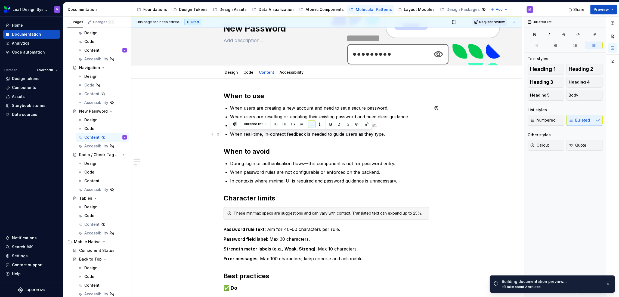
click at [314, 130] on ul "When users are creating a new account and need to set a secure password. When u…" at bounding box center [329, 121] width 199 height 33
drag, startPoint x: 311, startPoint y: 134, endPoint x: 429, endPoint y: 152, distance: 119.1
click at [429, 152] on div "When to use When users are creating a new account and need to set a secure pass…" at bounding box center [327, 252] width 206 height 321
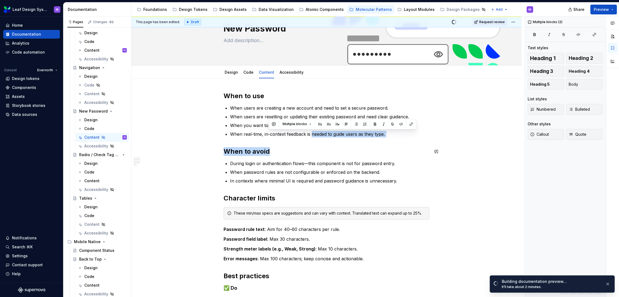
click at [358, 139] on div "When to use When users are creating a new account and need to set a secure pass…" at bounding box center [327, 252] width 206 height 321
click at [309, 132] on p "When real-time, in-context feedback is needed to guide users as they type." at bounding box center [329, 134] width 199 height 7
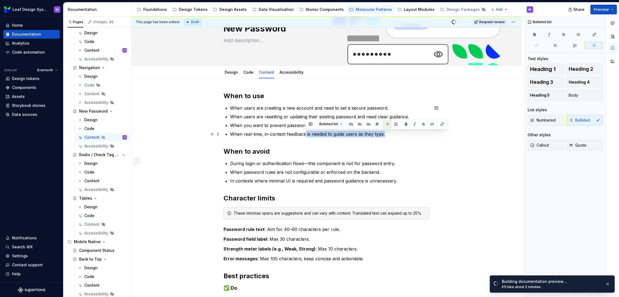
drag, startPoint x: 304, startPoint y: 134, endPoint x: 384, endPoint y: 132, distance: 79.7
click at [384, 133] on p "When real-time, in-context feedback is needed to guide users as they type." at bounding box center [329, 134] width 199 height 7
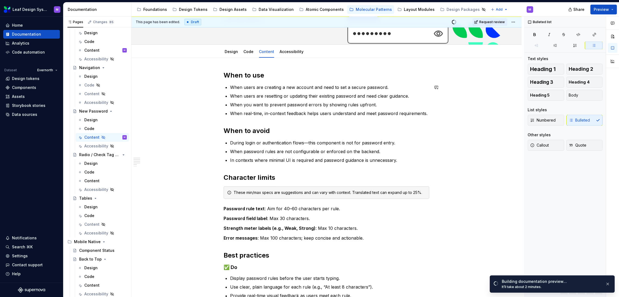
scroll to position [60, 0]
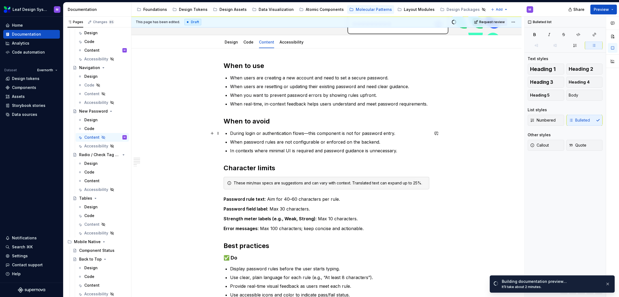
click at [260, 132] on p "During login or authentication flows—this component is not for password entry." at bounding box center [329, 133] width 199 height 7
click at [262, 134] on p "During login or authentication flows—this component is not for password entry." at bounding box center [329, 133] width 199 height 7
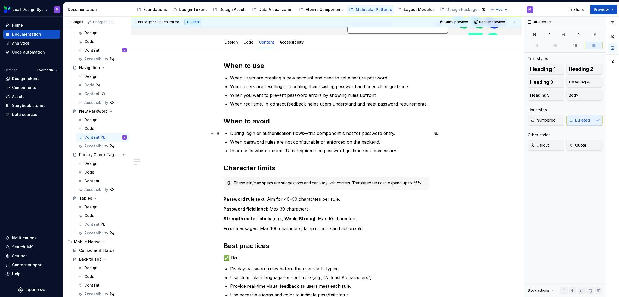
click at [316, 135] on p "During login or authentication flows—this component is not for password entry." at bounding box center [329, 133] width 199 height 7
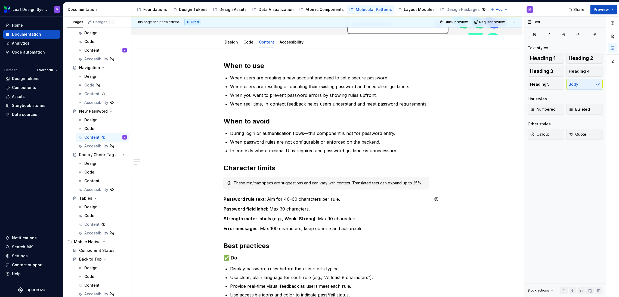
click at [339, 204] on div "When to use When users are creating a new account and need to set a secure pass…" at bounding box center [327, 221] width 206 height 321
click at [339, 198] on p "Password rule text : Aim for 40–60 characters per rule." at bounding box center [327, 199] width 206 height 7
drag, startPoint x: 309, startPoint y: 209, endPoint x: 269, endPoint y: 209, distance: 40.2
click at [269, 209] on p "Password field label : Max 30 characters." at bounding box center [327, 209] width 206 height 7
click at [317, 221] on p "Strength meter labels (e.g., Weak, Strong) : Max 10 characters." at bounding box center [327, 218] width 206 height 7
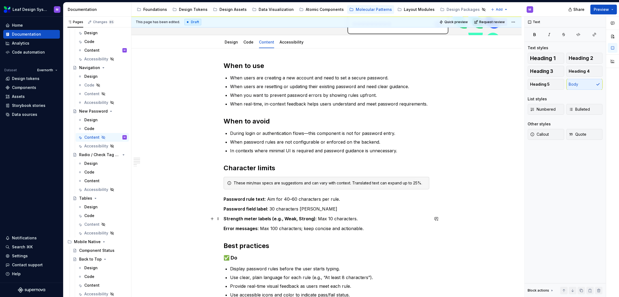
click at [346, 217] on p "Strength meter labels (e.g., Weak, Strong) : Max 10 characters." at bounding box center [327, 218] width 206 height 7
click at [322, 208] on p "Password field label : 30 characters max" at bounding box center [327, 209] width 206 height 7
drag, startPoint x: 363, startPoint y: 227, endPoint x: 293, endPoint y: 228, distance: 69.9
click at [293, 228] on p "Error messages : Max 100 characters; keep concise and actionable." at bounding box center [327, 228] width 206 height 7
click at [297, 230] on p "Error messages : Max 100 characters; keep concise and actionable." at bounding box center [327, 228] width 206 height 7
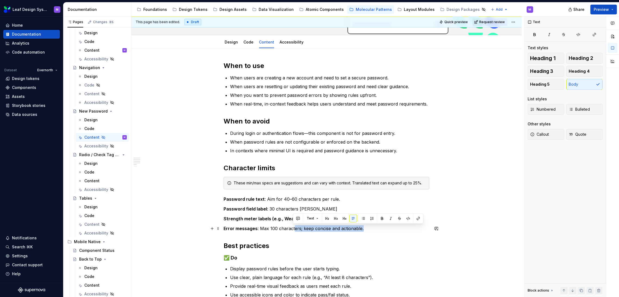
click at [299, 229] on p "Error messages : Max 100 characters; keep concise and actionable." at bounding box center [327, 228] width 206 height 7
drag, startPoint x: 299, startPoint y: 228, endPoint x: 275, endPoint y: 230, distance: 23.5
click at [268, 228] on p "Error messages : Max 100 characters; keep concise and actionable." at bounding box center [327, 228] width 206 height 7
click at [276, 230] on p "Error messages : Max 100 characters; keep concise and actionable." at bounding box center [327, 228] width 206 height 7
drag, startPoint x: 298, startPoint y: 228, endPoint x: 262, endPoint y: 230, distance: 36.2
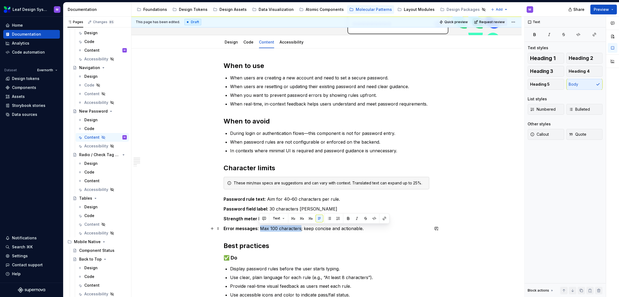
click at [259, 228] on p "Error messages : Max 100 characters; keep concise and actionable." at bounding box center [327, 228] width 206 height 7
click at [299, 237] on div "When to use When users are creating a new account and need to set a secure pass…" at bounding box center [327, 221] width 206 height 321
click at [315, 223] on div "When to use When users are creating a new account and need to set a secure pass…" at bounding box center [327, 221] width 206 height 321
click at [352, 218] on p "Strength meter labels (e.g., Weak, Strong) : Max 10 characters." at bounding box center [327, 218] width 206 height 7
drag, startPoint x: 353, startPoint y: 218, endPoint x: 314, endPoint y: 216, distance: 38.6
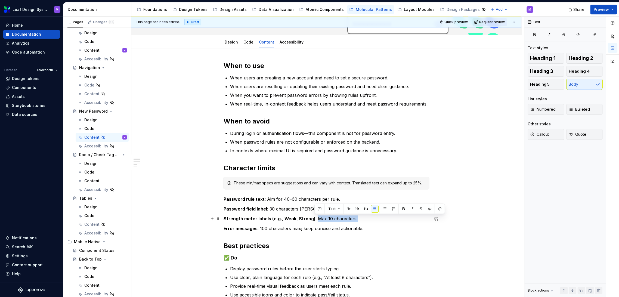
click at [314, 216] on p "Strength meter labels (e.g., Weak, Strong) : Max 10 characters." at bounding box center [327, 218] width 206 height 7
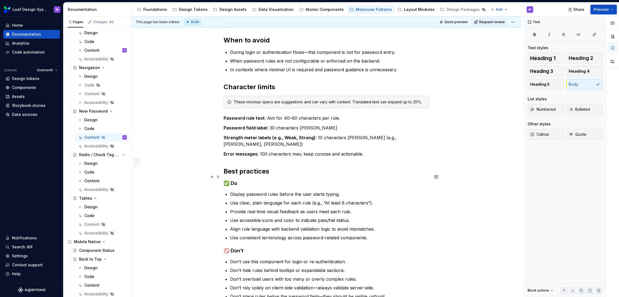
scroll to position [151, 0]
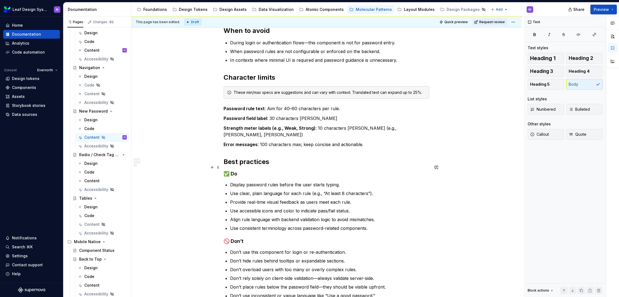
click at [303, 208] on ul "Display password rules before the user starts typing. Use clear, plain language…" at bounding box center [329, 206] width 199 height 50
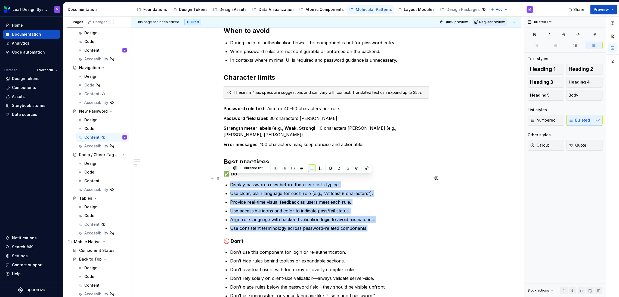
drag, startPoint x: 370, startPoint y: 221, endPoint x: 228, endPoint y: 177, distance: 148.2
click at [228, 177] on div "When to use When users are creating a new account and need to set a secure pass…" at bounding box center [327, 135] width 206 height 328
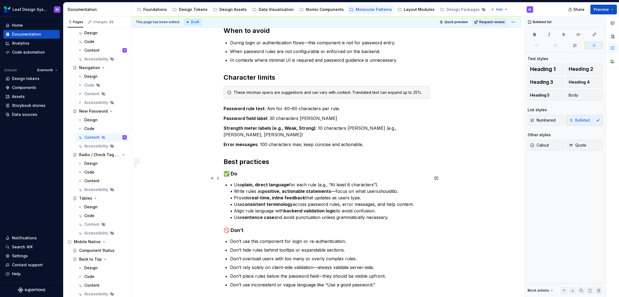
click at [234, 181] on p "• Use plain, direct language for each rule (e.g., “At least 8 characters”). • W…" at bounding box center [329, 200] width 199 height 39
click at [232, 183] on p "Use plain, direct language for each rule (e.g., “At least 8 characters”). • Wri…" at bounding box center [329, 200] width 199 height 39
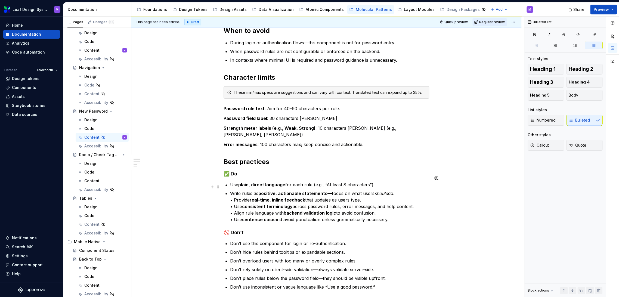
click at [231, 190] on p "Write rules as positive, actionable statements —focus on what users should do. …" at bounding box center [329, 206] width 199 height 33
click at [233, 193] on p "Write rules as positive, actionable statements —focus on what users should do. …" at bounding box center [329, 206] width 199 height 33
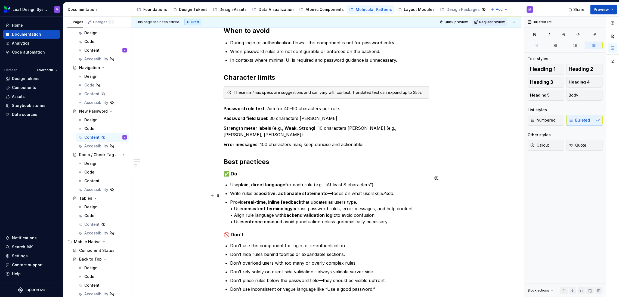
click at [235, 200] on p "Provide real-time, inline feedback that updates as users type. • Use consistent…" at bounding box center [329, 212] width 199 height 26
click at [232, 209] on p "Use consistent terminology across password rules, error messages, and help cont…" at bounding box center [329, 217] width 199 height 20
click at [233, 210] on p "Use consistent terminology across password rules, error messages, and help cont…" at bounding box center [329, 217] width 199 height 20
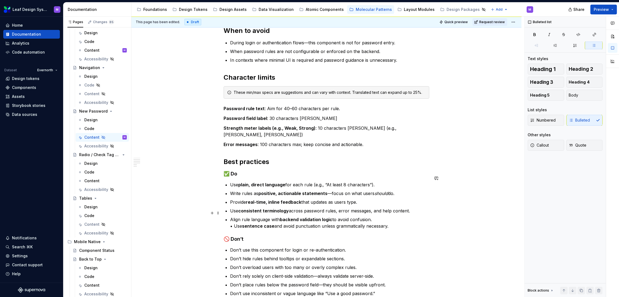
click at [233, 217] on p "Align rule language with backend validation logic to avoid confusion. • Use sen…" at bounding box center [329, 222] width 199 height 13
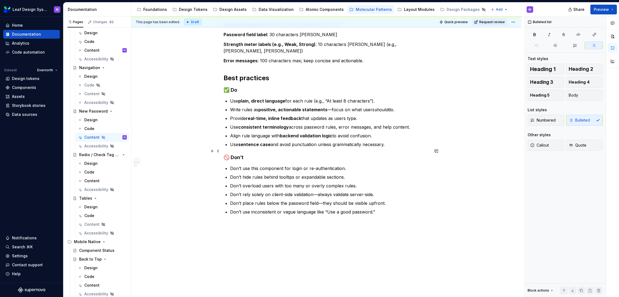
scroll to position [241, 0]
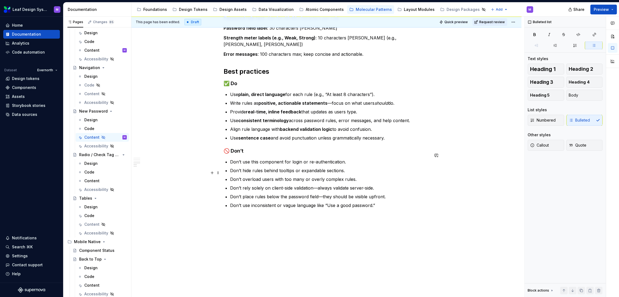
drag, startPoint x: 237, startPoint y: 172, endPoint x: 241, endPoint y: 173, distance: 4.1
click at [237, 176] on p "Don’t overload users with too many or overly complex rules." at bounding box center [329, 179] width 199 height 7
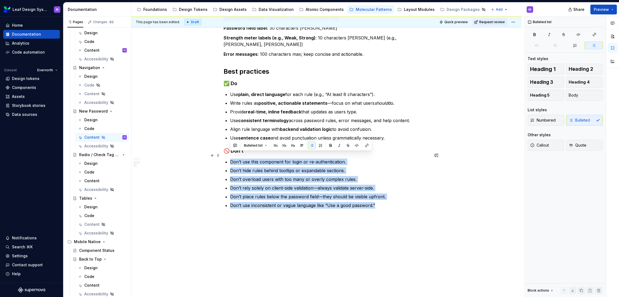
drag, startPoint x: 376, startPoint y: 200, endPoint x: 228, endPoint y: 153, distance: 154.8
click at [228, 153] on div "When to use When users are creating a new account and need to set a secure pass…" at bounding box center [327, 45] width 206 height 328
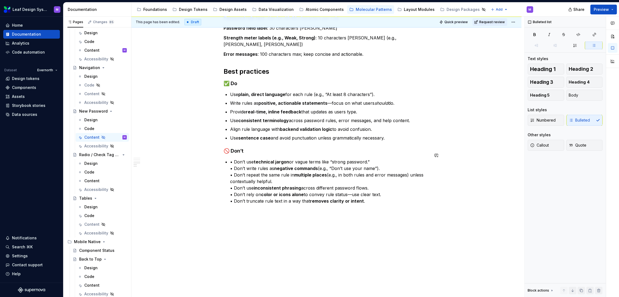
scroll to position [237, 0]
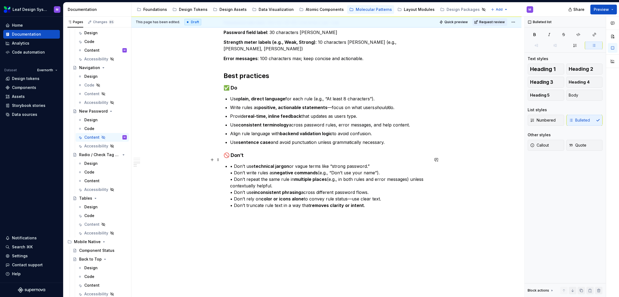
click at [231, 163] on p "• Don’t use technical jargon or vague terms like “strong password.” • Don’t wri…" at bounding box center [329, 186] width 199 height 46
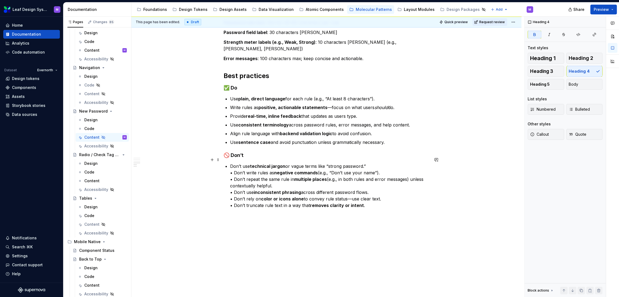
click at [232, 163] on p "Don’t use technical jargon or vague terms like “strong password.” • Don’t write…" at bounding box center [329, 186] width 199 height 46
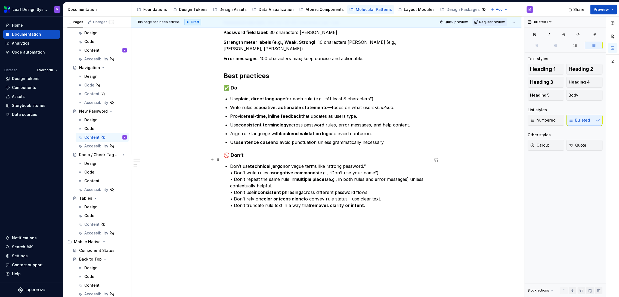
click at [234, 166] on p "Don’t use technical jargon or vague terms like “strong password.” • Don’t write…" at bounding box center [329, 186] width 199 height 46
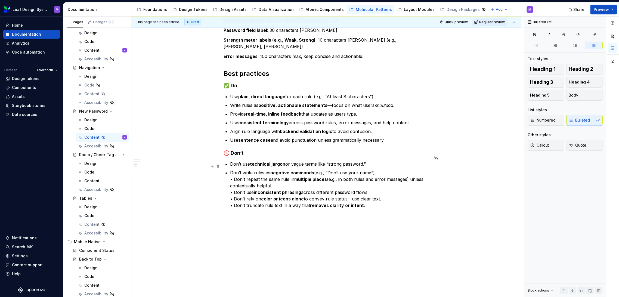
click at [233, 173] on p "Don’t write rules as negative commands (e.g., “Don’t use your name”). • Don’t r…" at bounding box center [329, 188] width 199 height 39
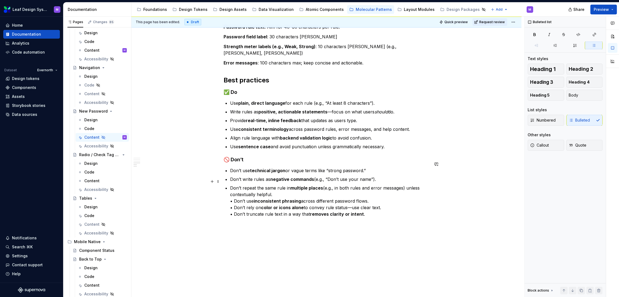
scroll to position [241, 0]
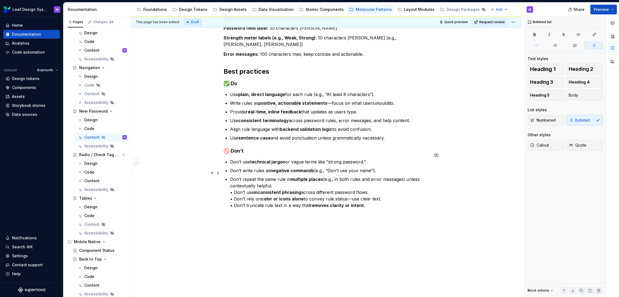
click at [233, 184] on p "Don’t repeat the same rule in multiple places (e.g., in both rules and error me…" at bounding box center [329, 192] width 199 height 33
click at [234, 193] on p "Don’t use inconsistent phrasing across different password flows. • Don’t rely o…" at bounding box center [329, 201] width 199 height 20
click at [233, 201] on p "Don’t rely on color or icons alone to convey rule status—use clear text. • Don’…" at bounding box center [329, 206] width 199 height 13
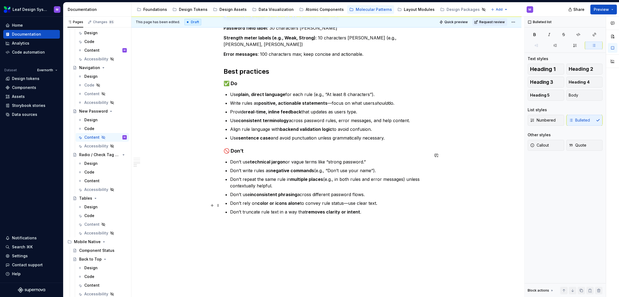
click at [359, 209] on p "Don’t truncate rule text in a way that removes clarity or intent ." at bounding box center [329, 212] width 199 height 7
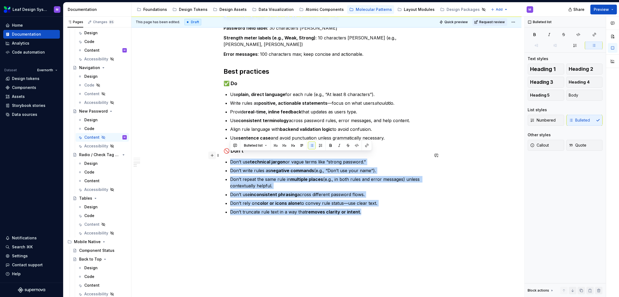
drag, startPoint x: 365, startPoint y: 206, endPoint x: 211, endPoint y: 154, distance: 162.8
click at [224, 154] on div "When to use When users are creating a new account and need to set a secure pass…" at bounding box center [327, 51] width 206 height 341
click at [330, 144] on button "button" at bounding box center [331, 146] width 8 height 8
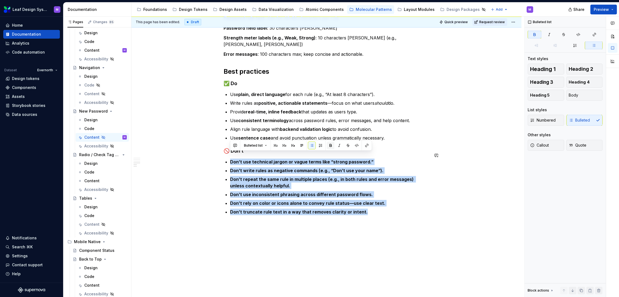
click at [330, 144] on button "button" at bounding box center [331, 146] width 8 height 8
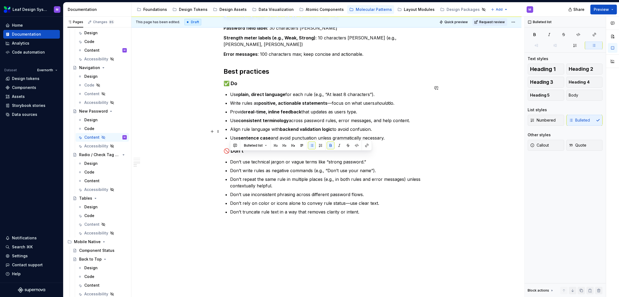
click at [319, 126] on ul "Use plain, direct language for each rule (e.g., “At least 8 characters”). Write…" at bounding box center [329, 116] width 199 height 50
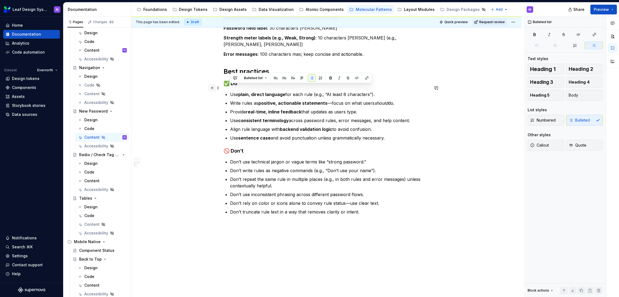
drag, startPoint x: 392, startPoint y: 131, endPoint x: 212, endPoint y: 89, distance: 185.1
click at [224, 89] on div "When to use When users are creating a new account and need to set a secure pass…" at bounding box center [327, 51] width 206 height 341
click at [331, 78] on button "button" at bounding box center [331, 78] width 8 height 8
click at [347, 126] on p "Align rule language with backend validation logic to avoid confusion." at bounding box center [329, 129] width 199 height 7
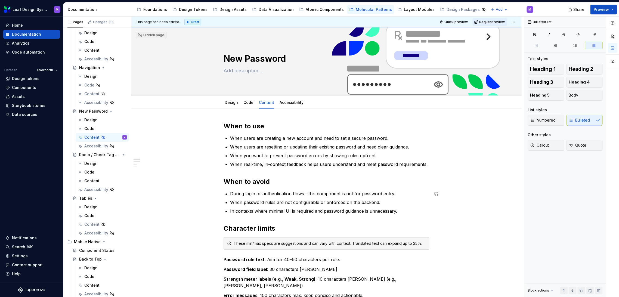
scroll to position [60, 0]
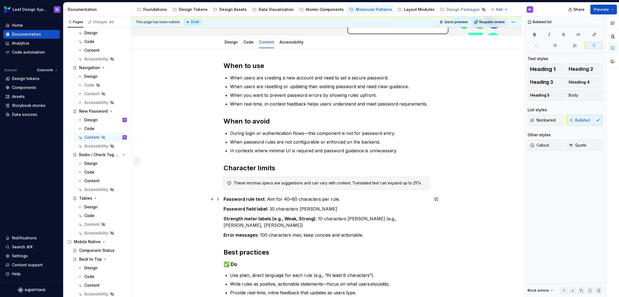
click at [222, 201] on div "When to use When users are creating a new account and need to set a secure pass…" at bounding box center [326, 269] width 390 height 443
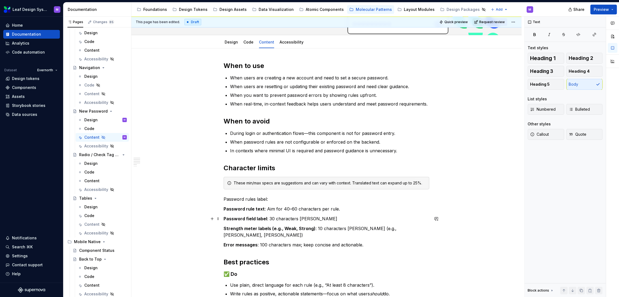
click at [321, 218] on p "Password field label : 30 characters max" at bounding box center [327, 218] width 206 height 7
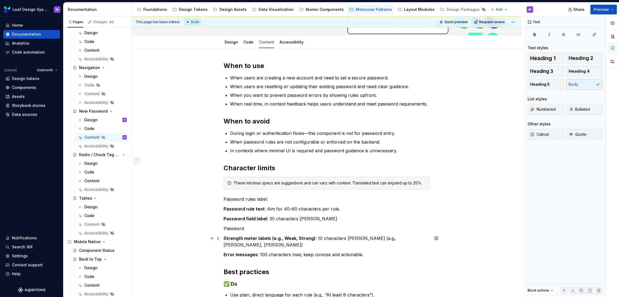
click at [302, 237] on strong "Strength meter labels (e.g., Weak, Strong)" at bounding box center [270, 237] width 92 height 5
click at [255, 229] on p "Password" at bounding box center [327, 228] width 206 height 7
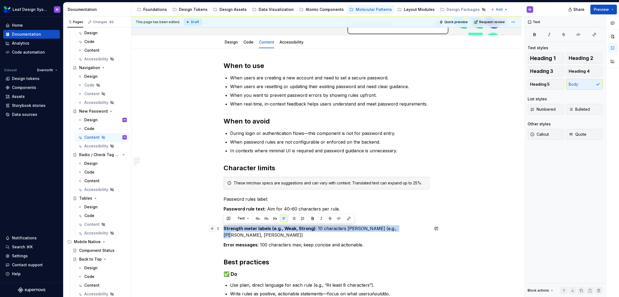
drag, startPoint x: 401, startPoint y: 230, endPoint x: 211, endPoint y: 227, distance: 190.1
click at [224, 227] on div "When to use When users are creating a new account and need to set a secure pass…" at bounding box center [327, 236] width 206 height 351
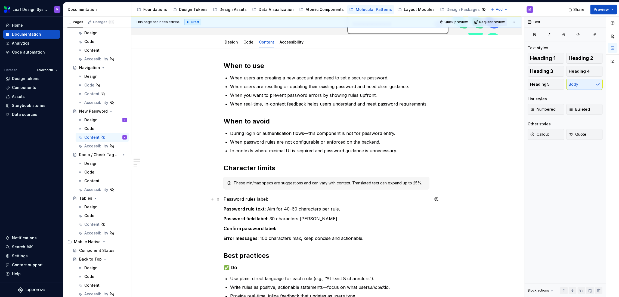
click at [266, 197] on p "Password rules label:" at bounding box center [327, 199] width 206 height 7
drag, startPoint x: 265, startPoint y: 198, endPoint x: 210, endPoint y: 198, distance: 55.7
click at [224, 198] on div "When to use When users are creating a new account and need to set a secure pass…" at bounding box center [327, 233] width 206 height 344
click at [309, 187] on button "button" at bounding box center [313, 189] width 8 height 8
click at [287, 215] on div "When to use When users are creating a new account and need to set a secure pass…" at bounding box center [327, 230] width 206 height 338
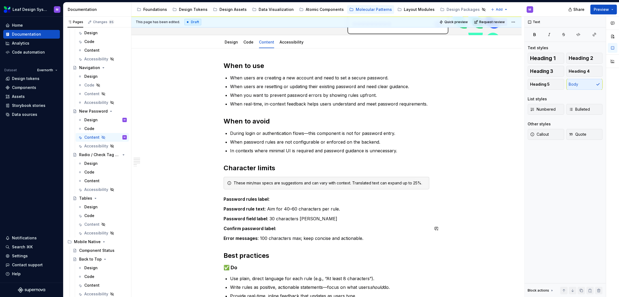
click at [284, 233] on div "When to use When users are creating a new account and need to set a secure pass…" at bounding box center [327, 230] width 206 height 338
click at [289, 228] on p "Confirm password label:" at bounding box center [327, 228] width 206 height 7
click at [271, 197] on p "Password rules label :" at bounding box center [327, 199] width 206 height 7
click at [305, 199] on p "Password rules label :" at bounding box center [327, 199] width 206 height 7
click at [286, 209] on p "Password rule text : Aim for 40–60 characters per rule." at bounding box center [327, 209] width 206 height 7
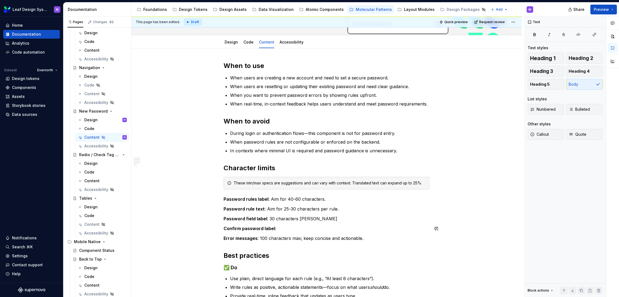
click at [265, 219] on strong "Password field label" at bounding box center [246, 218] width 44 height 5
click at [275, 217] on p "Password field label : 30 characters max" at bounding box center [327, 218] width 206 height 7
click at [293, 210] on p "Password rule text : Aim for 25-30 characters per rule." at bounding box center [327, 209] width 206 height 7
click at [288, 209] on p "Password rule text : Aim for 25-60 characters per rule." at bounding box center [327, 209] width 206 height 7
click at [301, 210] on p "Password rule text : Aim for 25-40 60 characters per rule." at bounding box center [327, 209] width 206 height 7
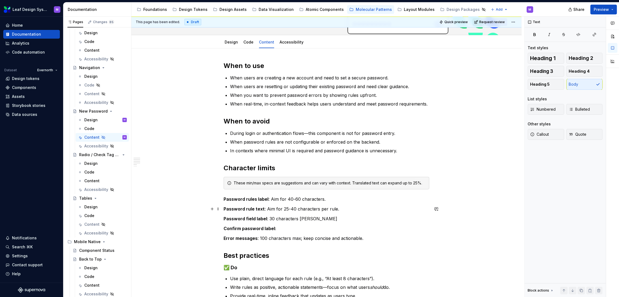
click at [363, 208] on p "Password rule text : Aim for 25-40 characters per rule." at bounding box center [327, 209] width 206 height 7
click at [271, 220] on p "Password field label : 30 characters max" at bounding box center [327, 218] width 206 height 7
click at [312, 218] on p "Password field label : 30 characters max" at bounding box center [327, 218] width 206 height 7
drag, startPoint x: 295, startPoint y: 216, endPoint x: 268, endPoint y: 218, distance: 26.5
click at [268, 218] on p "Password field label : 30 characters max" at bounding box center [327, 218] width 206 height 7
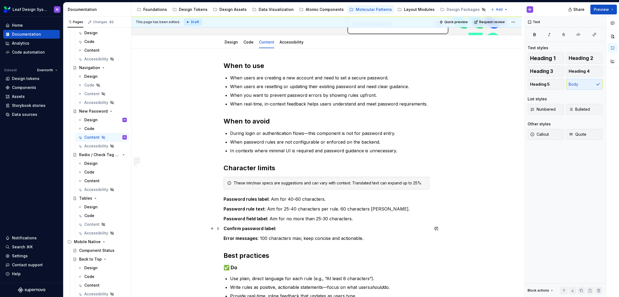
click at [284, 228] on p "Confirm password label:" at bounding box center [327, 228] width 206 height 7
click at [535, 36] on button "button" at bounding box center [535, 35] width 14 height 8
click at [351, 218] on p "Password field label : Aim for no more than 25-30 characters." at bounding box center [327, 218] width 206 height 7
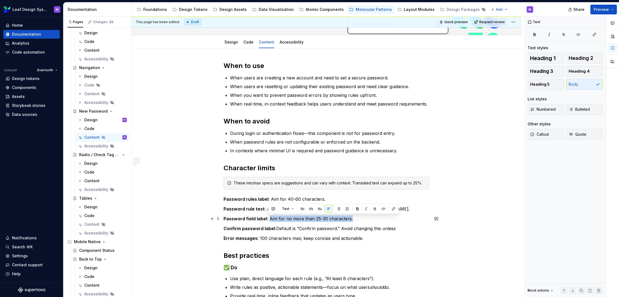
drag, startPoint x: 355, startPoint y: 216, endPoint x: 268, endPoint y: 216, distance: 86.5
click at [268, 216] on p "Password field label : Aim for no more than 25-30 characters." at bounding box center [327, 218] width 206 height 7
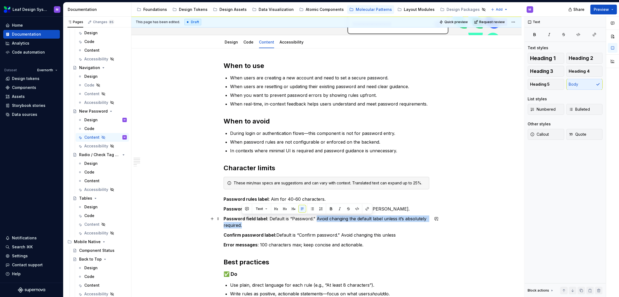
drag, startPoint x: 325, startPoint y: 224, endPoint x: 315, endPoint y: 218, distance: 11.3
click at [315, 218] on p "Password field label : Default is “Password.” Avoid changing the default label …" at bounding box center [327, 221] width 206 height 13
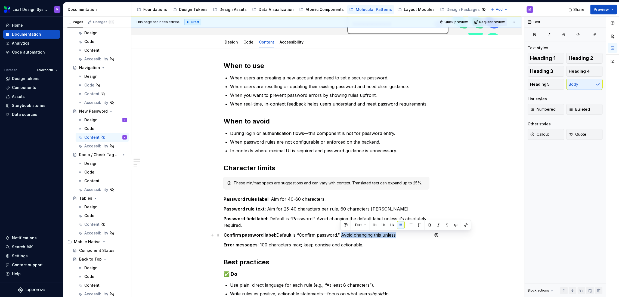
drag, startPoint x: 398, startPoint y: 236, endPoint x: 341, endPoint y: 236, distance: 56.8
click at [341, 236] on p "Confirm password label: Default is “Confirm password.” Avoid changing this unle…" at bounding box center [327, 235] width 206 height 7
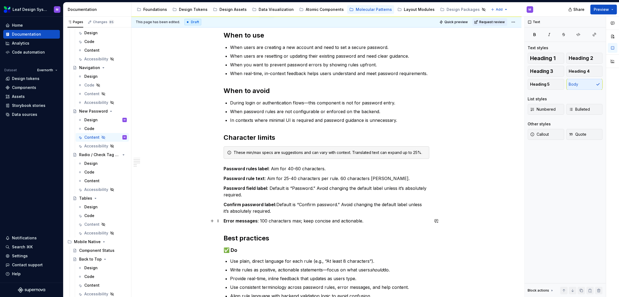
scroll to position [121, 0]
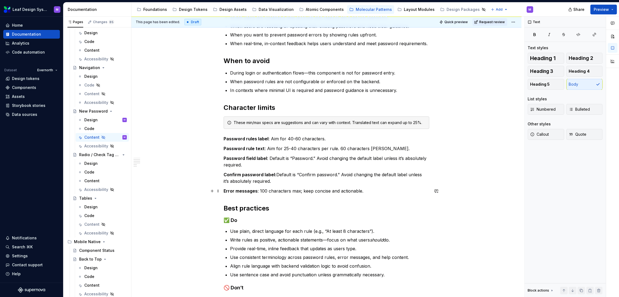
click at [278, 191] on p "Error messages : 100 characters max; keep concise and actionable." at bounding box center [327, 191] width 206 height 7
drag, startPoint x: 365, startPoint y: 190, endPoint x: 259, endPoint y: 191, distance: 105.5
click at [259, 191] on p "Error messages : 100 characters max; keep concise and actionable." at bounding box center [327, 191] width 206 height 7
click at [283, 193] on p "Error messages : 55 characters max." at bounding box center [327, 191] width 206 height 7
click at [233, 190] on strong "Error messages" at bounding box center [241, 190] width 34 height 5
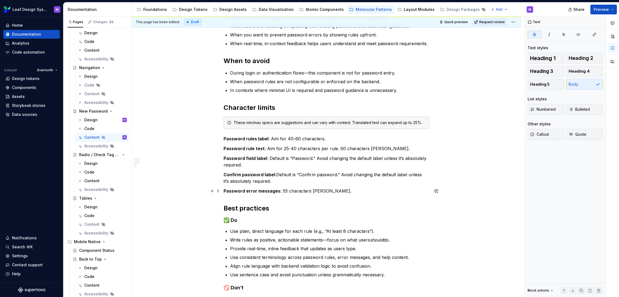
click at [350, 188] on p "Password error messages : 55 characters max." at bounding box center [327, 191] width 206 height 7
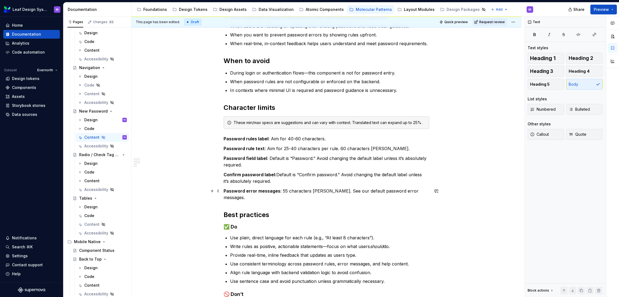
click at [422, 193] on p "Password error messages : 55 characters max. See our default password error mes…" at bounding box center [327, 194] width 206 height 13
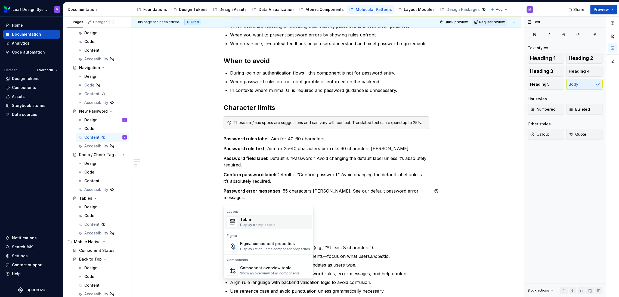
click at [237, 219] on img "Suggestions" at bounding box center [232, 221] width 10 height 11
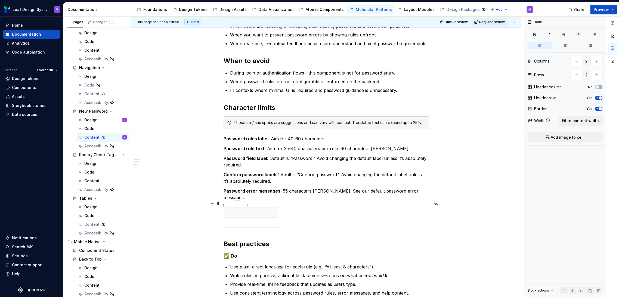
click at [236, 210] on p at bounding box center [237, 212] width 20 height 5
click at [266, 220] on p at bounding box center [264, 222] width 20 height 5
click at [296, 207] on div at bounding box center [327, 218] width 206 height 23
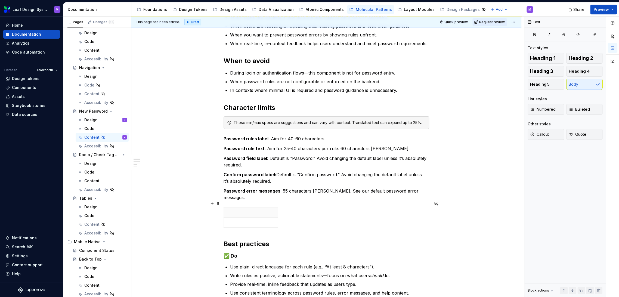
click at [291, 213] on div at bounding box center [327, 218] width 206 height 23
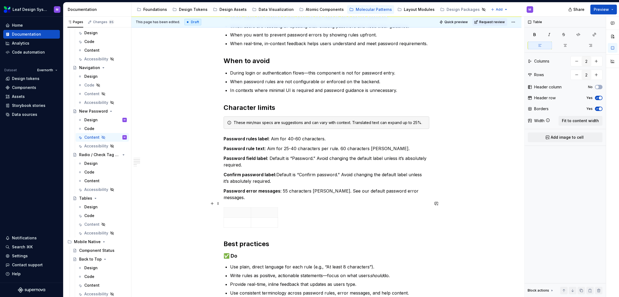
click at [280, 208] on div at bounding box center [327, 218] width 206 height 23
click at [265, 210] on p at bounding box center [264, 212] width 20 height 5
click at [284, 214] on div at bounding box center [327, 218] width 206 height 23
click at [247, 206] on html "Leaf Design System M Home Documentation Analytics Code automation Dataset Evern…" at bounding box center [309, 148] width 619 height 297
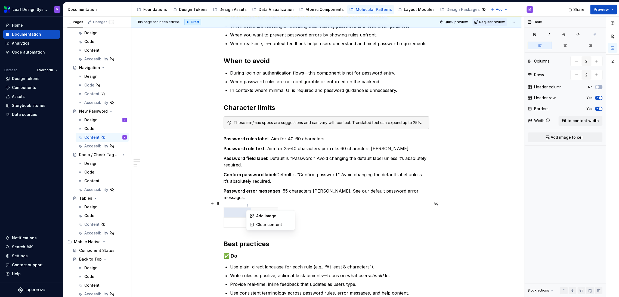
click at [437, 204] on html "Leaf Design System M Home Documentation Analytics Code automation Dataset Evern…" at bounding box center [309, 148] width 619 height 297
drag, startPoint x: 266, startPoint y: 215, endPoint x: 226, endPoint y: 206, distance: 40.9
click at [226, 207] on tbody at bounding box center [251, 217] width 54 height 20
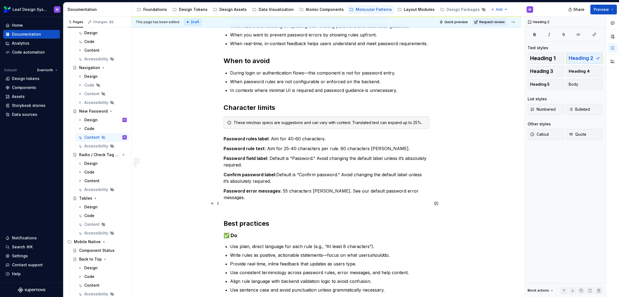
click at [277, 207] on div at bounding box center [327, 208] width 206 height 2
click at [276, 207] on div at bounding box center [327, 208] width 206 height 2
drag, startPoint x: 411, startPoint y: 194, endPoint x: 308, endPoint y: 200, distance: 103.8
click at [410, 193] on p "Password error messages : 55 characters max. See our default password error mes…" at bounding box center [327, 194] width 206 height 13
click at [240, 203] on div "When to use When users are creating a new account and need to set a secure pass…" at bounding box center [327, 184] width 206 height 366
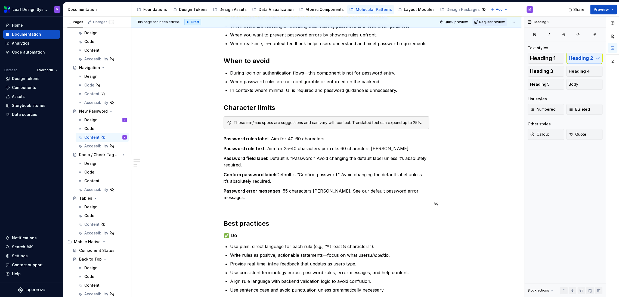
click at [242, 207] on div at bounding box center [327, 208] width 206 height 2
click at [409, 189] on p "Password error messages : 55 characters max. See our default password error mes…" at bounding box center [327, 194] width 206 height 13
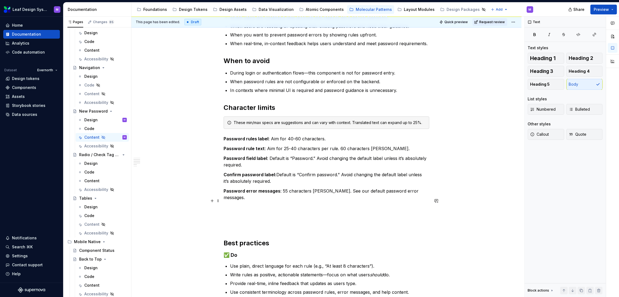
click at [275, 214] on p at bounding box center [327, 217] width 206 height 7
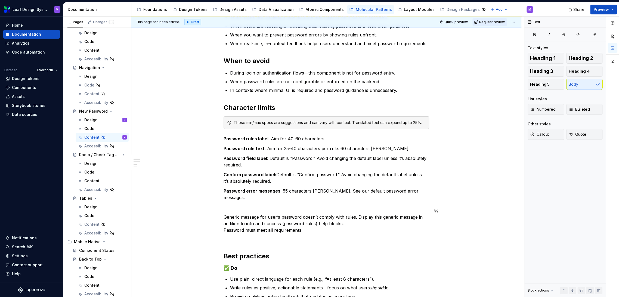
click at [263, 204] on div "When to use When users are creating a new account and need to set a secure pass…" at bounding box center [327, 200] width 206 height 399
click at [261, 204] on p at bounding box center [327, 207] width 206 height 7
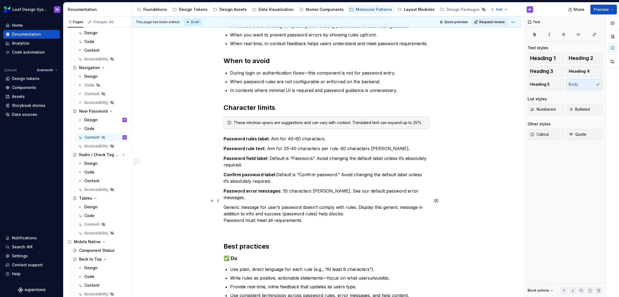
click at [345, 207] on p "Generic message for user’s password doesn’t comply with rules. Display this gen…" at bounding box center [327, 214] width 206 height 20
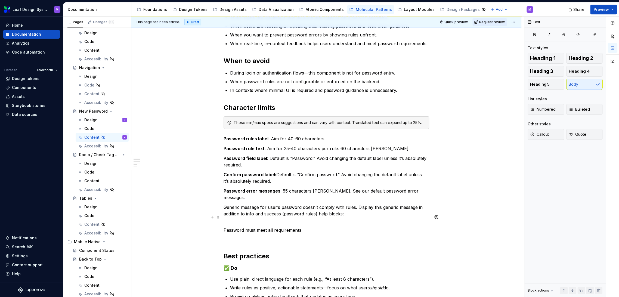
click at [224, 220] on p "Password must meet all requirements" at bounding box center [327, 226] width 206 height 13
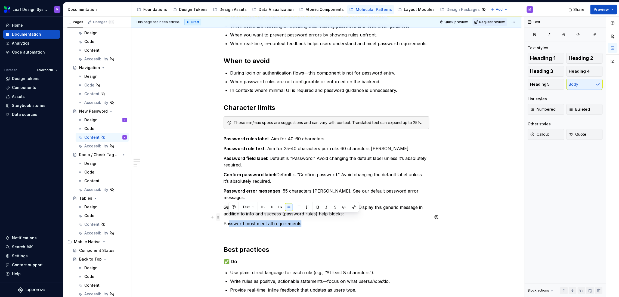
drag, startPoint x: 299, startPoint y: 216, endPoint x: 215, endPoint y: 215, distance: 83.5
click at [224, 215] on div "When to use When users are creating a new account and need to set a secure pass…" at bounding box center [327, 200] width 206 height 399
click at [242, 220] on p "Password must meet all requirements" at bounding box center [327, 223] width 206 height 7
drag, startPoint x: 301, startPoint y: 217, endPoint x: 224, endPoint y: 218, distance: 77.2
click at [224, 220] on p "Password must meet all requirements" at bounding box center [327, 223] width 206 height 7
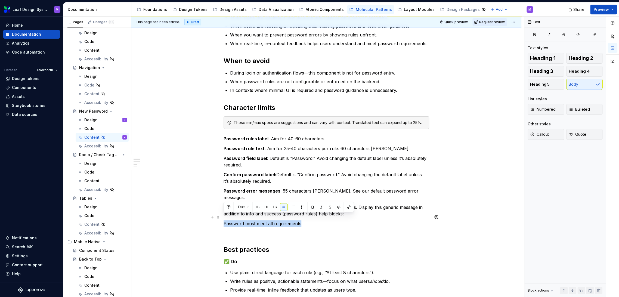
click at [327, 220] on p "Password must meet all requirements" at bounding box center [327, 223] width 206 height 7
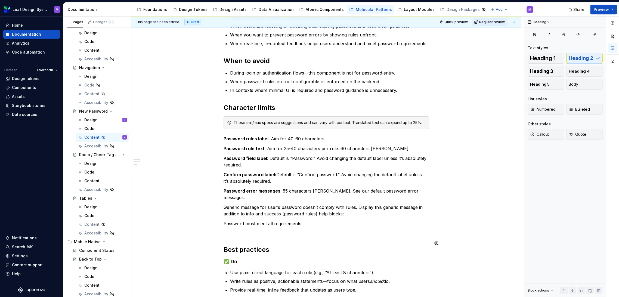
click at [368, 232] on div "When to use When users are creating a new account and need to set a secure pass…" at bounding box center [327, 197] width 206 height 392
click at [341, 223] on div "When to use When users are creating a new account and need to set a secure pass…" at bounding box center [327, 197] width 206 height 392
click at [325, 220] on p "Password must meet all requirements" at bounding box center [327, 223] width 206 height 7
click at [300, 233] on div at bounding box center [327, 234] width 206 height 2
click at [293, 223] on div "When to use When users are creating a new account and need to set a secure pass…" at bounding box center [327, 197] width 206 height 392
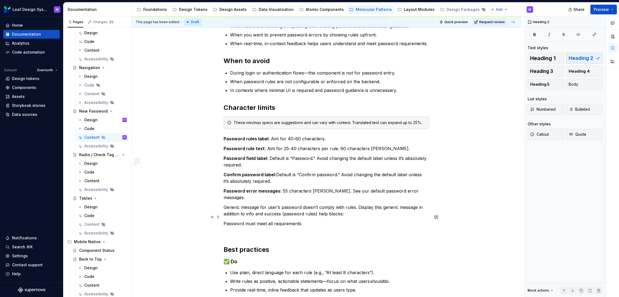
click at [301, 220] on p "Password must meet all requirements" at bounding box center [327, 223] width 206 height 7
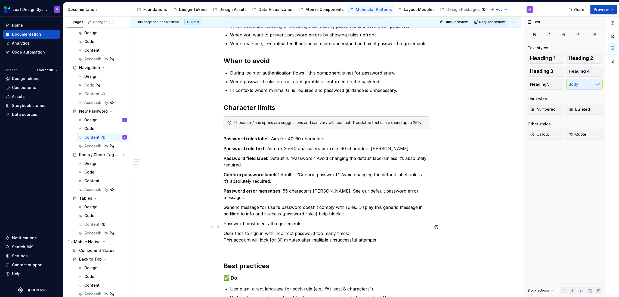
click at [350, 230] on p "User tries to sign in with incorrect password too many times: This account will…" at bounding box center [327, 236] width 206 height 13
click at [224, 233] on p "User tries to sign in with incorrect password too many times: This account will…" at bounding box center [327, 236] width 206 height 13
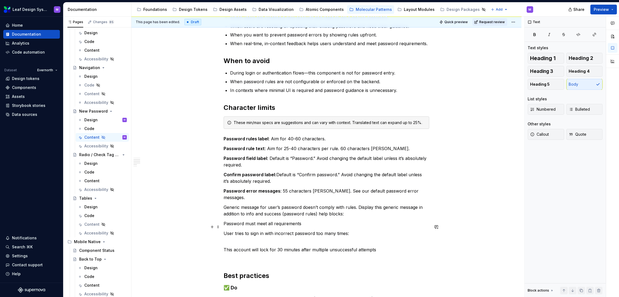
scroll to position [91, 0]
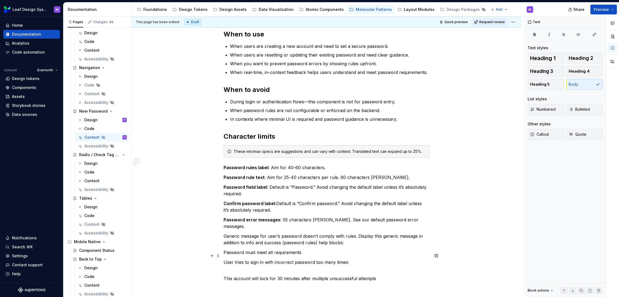
click at [224, 233] on p "Generic message for user’s password doesn’t comply with rules. Display this gen…" at bounding box center [327, 239] width 206 height 13
click at [227, 262] on p "User tries to sign in with incorrect password too many times:" at bounding box center [327, 266] width 206 height 13
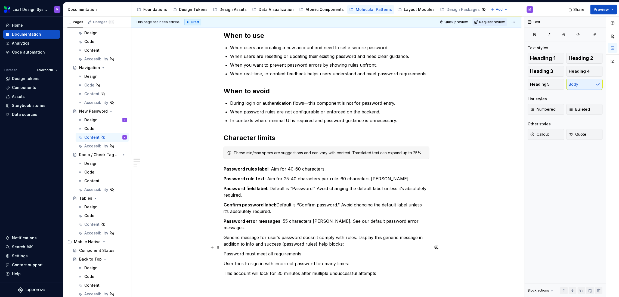
scroll to position [121, 0]
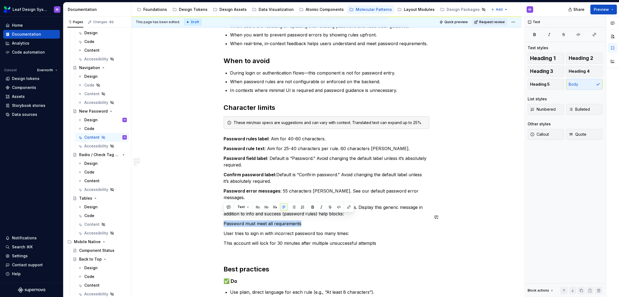
drag, startPoint x: 309, startPoint y: 215, endPoint x: 212, endPoint y: 213, distance: 97.4
click at [212, 213] on div "When to use When users are creating a new account and need to set a secure pass…" at bounding box center [326, 248] width 390 height 520
click at [311, 207] on button "button" at bounding box center [313, 207] width 8 height 8
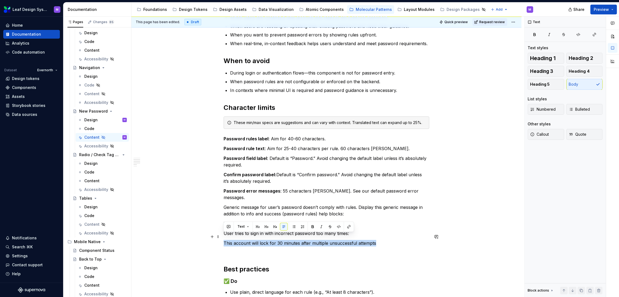
drag, startPoint x: 373, startPoint y: 236, endPoint x: 224, endPoint y: 236, distance: 149.0
click at [224, 240] on p "This account will lock for 30 minutes after multiple unsuccessful attempts" at bounding box center [327, 243] width 206 height 7
click at [311, 227] on button "button" at bounding box center [313, 227] width 8 height 8
click at [329, 253] on div at bounding box center [327, 254] width 206 height 2
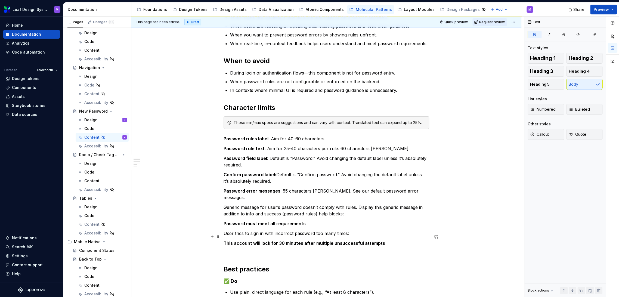
click at [392, 240] on p "This account will lock for 30 minutes after multiple unsuccessful attempts" at bounding box center [327, 243] width 206 height 7
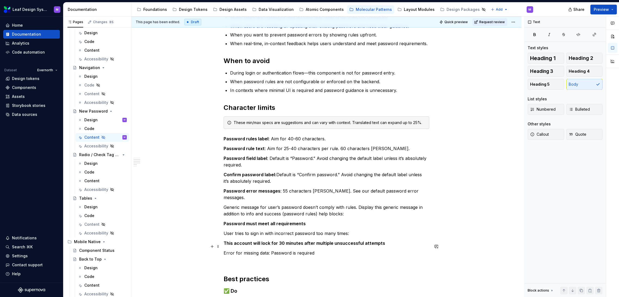
click at [270, 250] on p "Error for missing data: Password is required" at bounding box center [327, 253] width 206 height 7
click at [221, 237] on div "This page has been edited. Draft Quick preview Request review Hidden page New P…" at bounding box center [327, 157] width 393 height 281
click at [224, 240] on strong "This account will lock for 30 minutes after multiple unsuccessful attempts" at bounding box center [305, 242] width 162 height 5
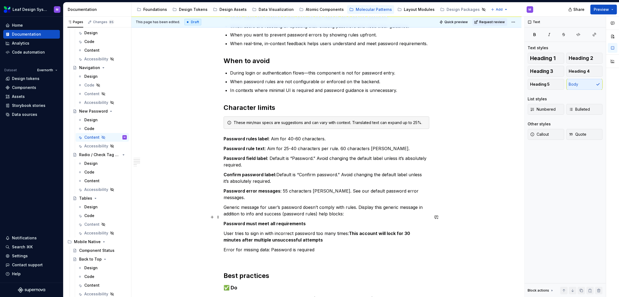
click at [223, 217] on div "This page has been edited. Draft Quick preview Request review Hidden page New P…" at bounding box center [327, 157] width 393 height 281
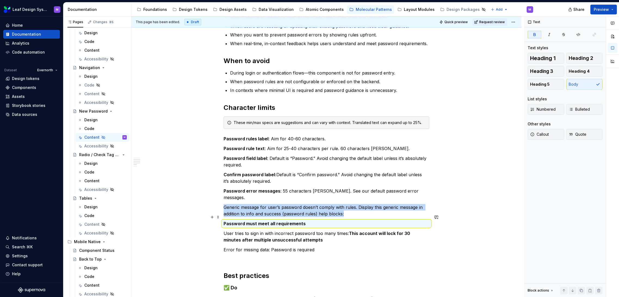
click at [224, 221] on strong "Password must meet all requirements" at bounding box center [265, 223] width 82 height 5
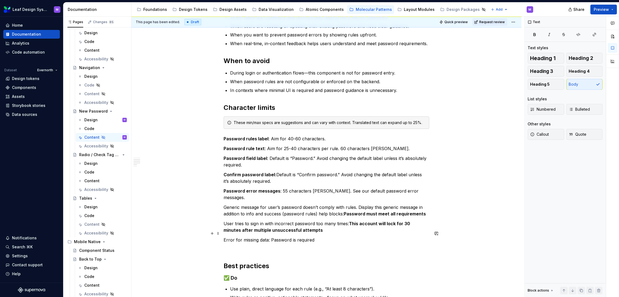
click at [352, 237] on p "Error for missing data: Password is required" at bounding box center [327, 240] width 206 height 7
click at [344, 204] on p "Generic message for user’s password doesn’t comply with rules. Display this gen…" at bounding box center [327, 210] width 206 height 13
click at [430, 206] on div "When to use When users are creating a new account and need to set a secure pass…" at bounding box center [326, 246] width 390 height 517
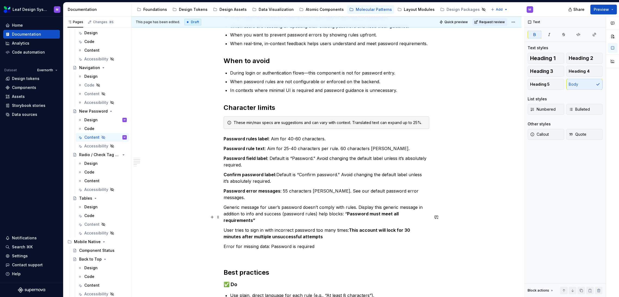
click at [348, 227] on p "User tries to sign in with incorrect password too many times: This account will…" at bounding box center [327, 233] width 206 height 13
click at [349, 227] on strong "This account will lock for 30 minutes after multiple unsuccessful attempts" at bounding box center [318, 233] width 188 height 12
click at [347, 227] on p "User tries to sign in with incorrect password too many times: “ This account wi…" at bounding box center [327, 233] width 206 height 13
click at [320, 243] on p "Error for missing data: Password is required" at bounding box center [327, 246] width 206 height 7
drag, startPoint x: 319, startPoint y: 233, endPoint x: 270, endPoint y: 234, distance: 49.5
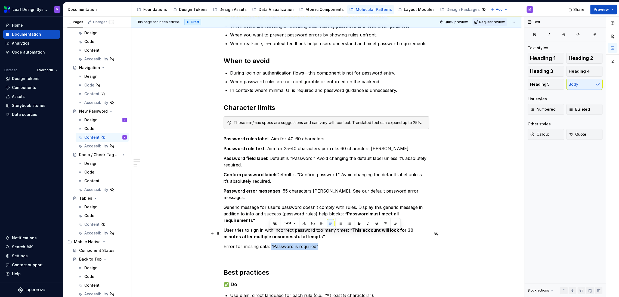
click at [270, 243] on p "Error for missing data: “Password is required”" at bounding box center [327, 246] width 206 height 7
click at [356, 224] on button "button" at bounding box center [359, 223] width 8 height 8
click at [350, 247] on div "When to use When users are creating a new account and need to set a secure pass…" at bounding box center [327, 208] width 206 height 415
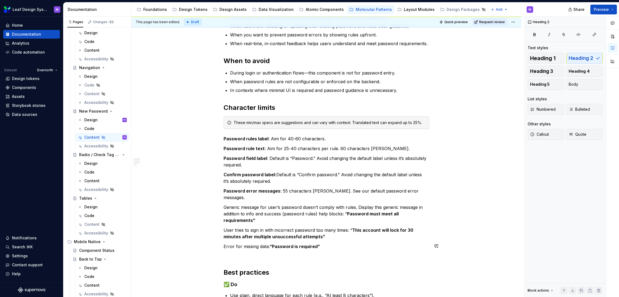
click at [342, 243] on p "Error for missing data: “Password is required”" at bounding box center [327, 246] width 206 height 7
click at [308, 246] on div "When to use When users are creating a new account and need to set a secure pass…" at bounding box center [327, 208] width 206 height 415
click at [304, 240] on div "When to use When users are creating a new account and need to set a secure pass…" at bounding box center [327, 208] width 206 height 415
click at [326, 243] on p "Error for missing data: “Password is required”" at bounding box center [327, 246] width 206 height 7
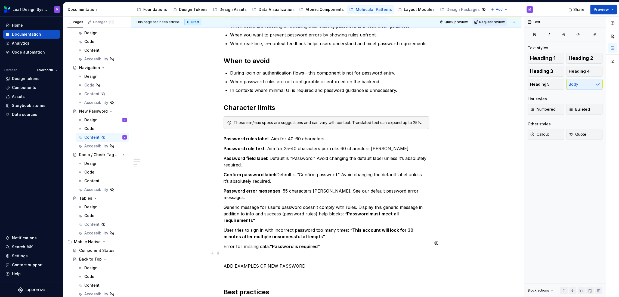
click at [227, 263] on p "ADD EXAMPLES OF NEW PASSWORD" at bounding box center [327, 266] width 206 height 7
click at [222, 252] on div "When to use When users are creating a new account and need to set a secure pass…" at bounding box center [326, 259] width 390 height 543
click at [311, 263] on p "[ADD EXAMPLES OF NEW PASSWORD" at bounding box center [327, 266] width 206 height 7
click at [258, 267] on div "When to use When users are creating a new account and need to set a secure pass…" at bounding box center [327, 218] width 206 height 435
click at [257, 267] on div at bounding box center [327, 277] width 206 height 2
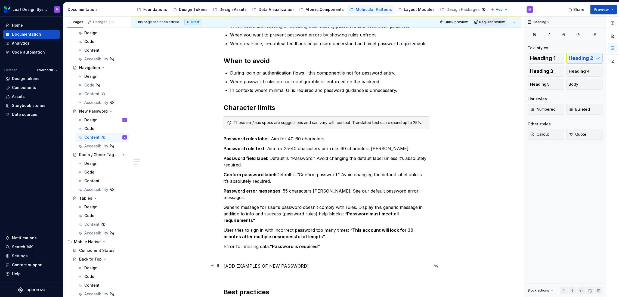
click at [248, 267] on div at bounding box center [327, 277] width 206 height 2
click at [252, 261] on div "When to use When users are creating a new account and need to set a secure pass…" at bounding box center [327, 218] width 206 height 435
click at [254, 259] on div "When to use When users are creating a new account and need to set a secure pass…" at bounding box center [327, 218] width 206 height 435
click at [256, 257] on div "When to use When users are creating a new account and need to set a secure pass…" at bounding box center [327, 218] width 206 height 435
click at [256, 253] on p at bounding box center [327, 256] width 206 height 7
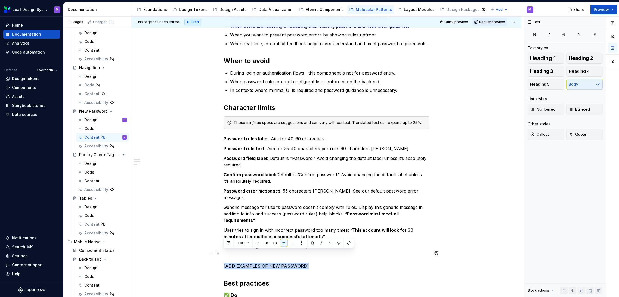
drag, startPoint x: 309, startPoint y: 252, endPoint x: 221, endPoint y: 253, distance: 87.3
click at [221, 253] on div "When to use When users are creating a new account and need to set a secure pass…" at bounding box center [326, 255] width 390 height 535
click at [259, 242] on button "button" at bounding box center [258, 243] width 8 height 8
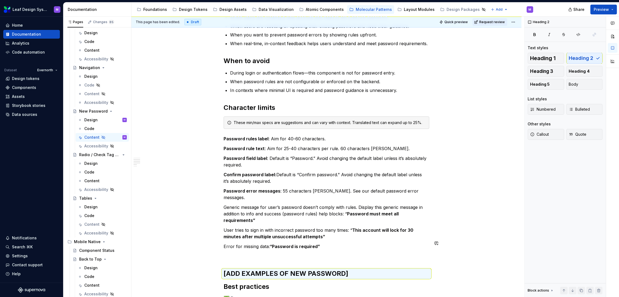
click at [330, 248] on div "When to use When users are creating a new account and need to set a secure pass…" at bounding box center [327, 215] width 206 height 429
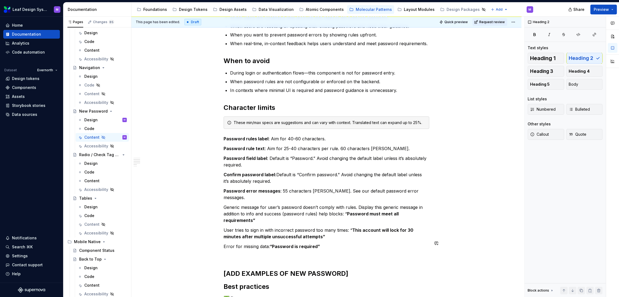
click at [317, 249] on div "When to use When users are creating a new account and need to set a secure pass…" at bounding box center [327, 215] width 206 height 429
click at [228, 265] on div "When to use When users are creating a new account and need to set a secure pass…" at bounding box center [327, 215] width 206 height 429
click at [298, 267] on h2 "[ADD EXAMPLES OF NEW PASSWORD]" at bounding box center [327, 273] width 206 height 9
click at [275, 248] on div "When to use When users are creating a new account and need to set a secure pass…" at bounding box center [327, 215] width 206 height 429
click at [222, 261] on div "When to use When users are creating a new account and need to set a secure pass…" at bounding box center [326, 257] width 390 height 538
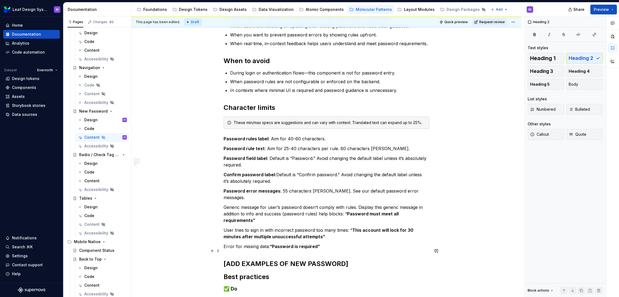
click at [350, 259] on h2 "[ADD EXAMPLES OF NEW PASSWORD]" at bounding box center [327, 263] width 206 height 9
click at [282, 243] on div "When to use When users are creating a new account and need to set a secure pass…" at bounding box center [327, 219] width 206 height 436
click at [294, 239] on div "When to use When users are creating a new account and need to set a secure pass…" at bounding box center [327, 219] width 206 height 436
click at [343, 243] on p "Error for missing data: “Password is required”" at bounding box center [327, 246] width 206 height 7
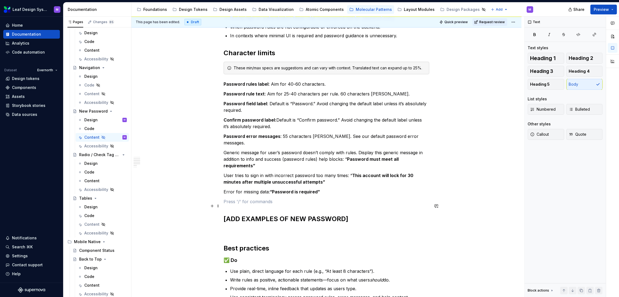
scroll to position [211, 0]
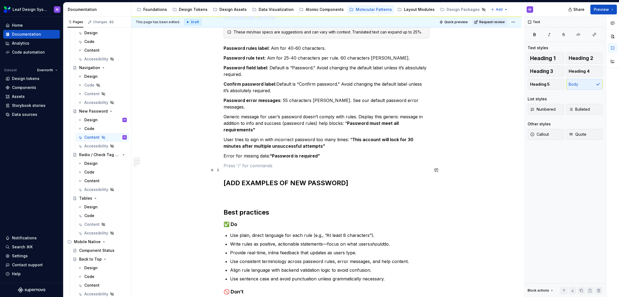
click at [363, 236] on ul "Use plain, direct language for each rule (e.g., “At least 8 characters”). Write…" at bounding box center [329, 257] width 199 height 50
click at [361, 208] on h2 "Best practices" at bounding box center [327, 212] width 206 height 9
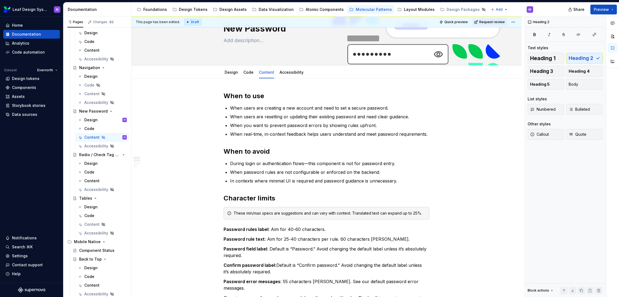
scroll to position [0, 0]
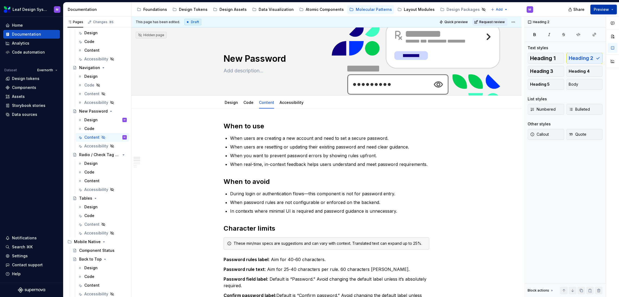
click at [557, 9] on button "Preview" at bounding box center [603, 10] width 27 height 10
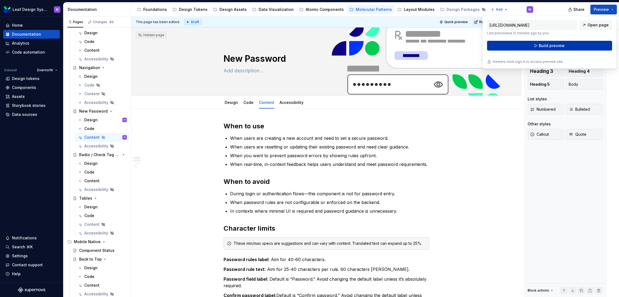
click at [557, 45] on span "Build preview" at bounding box center [552, 45] width 26 height 5
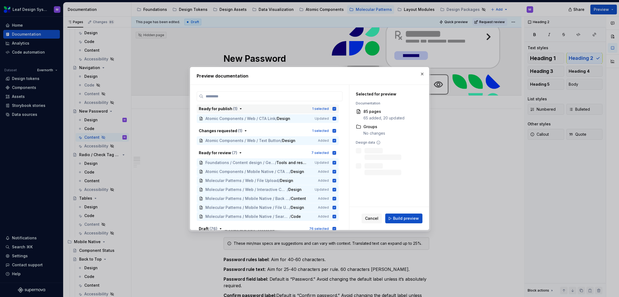
click at [333, 108] on icon "button" at bounding box center [335, 109] width 4 height 4
click at [334, 132] on icon "button" at bounding box center [335, 131] width 4 height 4
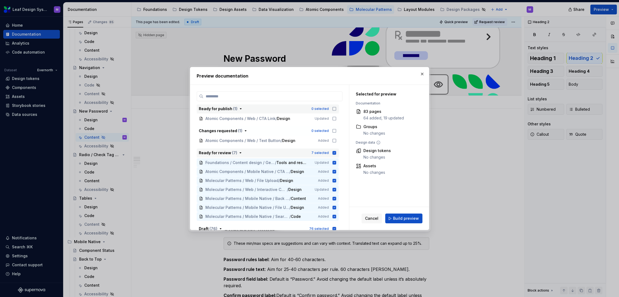
click at [334, 151] on icon "button" at bounding box center [334, 153] width 4 height 4
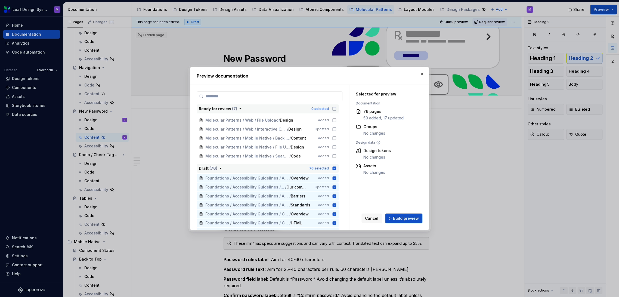
click at [335, 167] on icon "button" at bounding box center [335, 168] width 4 height 4
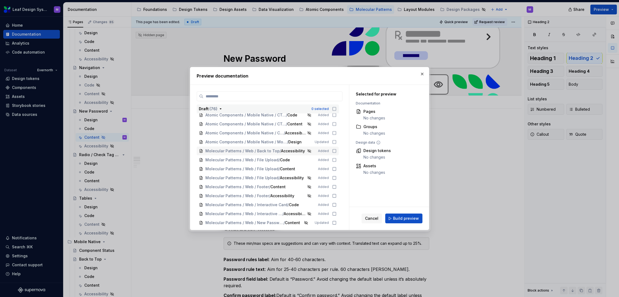
scroll to position [423, 0]
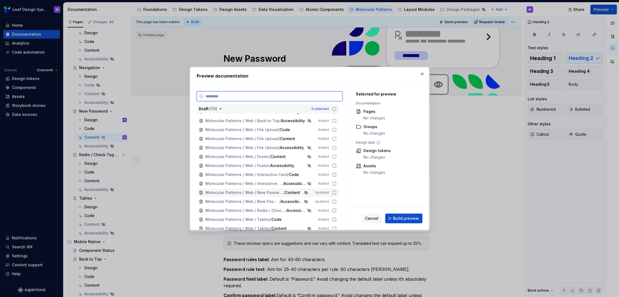
click at [333, 192] on icon at bounding box center [334, 192] width 4 height 4
click at [402, 216] on span "Build preview" at bounding box center [406, 218] width 26 height 5
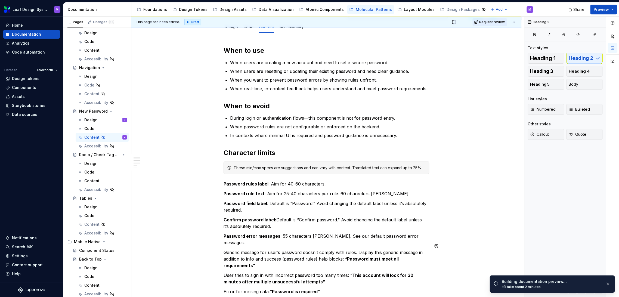
scroll to position [0, 0]
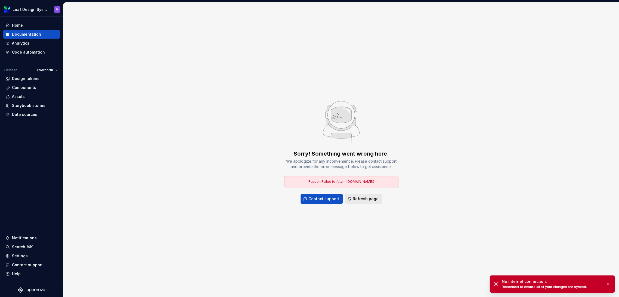
click at [363, 196] on span "Refresh page" at bounding box center [366, 198] width 26 height 5
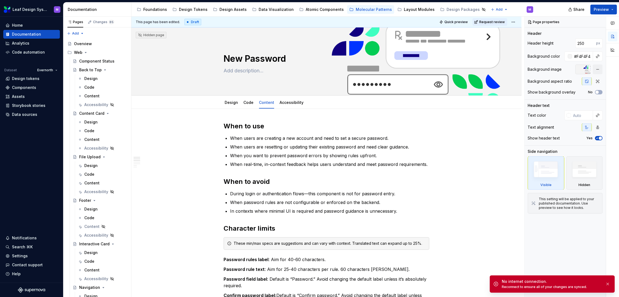
type textarea "*"
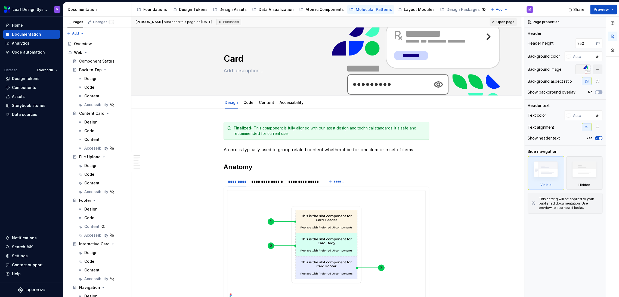
type textarea "*"
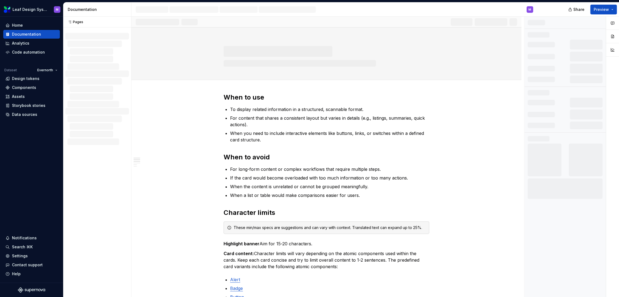
scroll to position [181, 0]
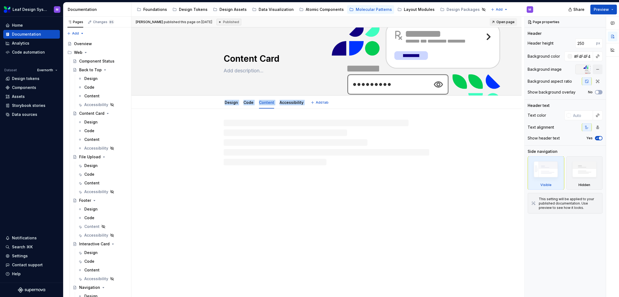
click at [212, 96] on div "Content Card Design Code Content Accessibility Add tab" at bounding box center [326, 162] width 390 height 270
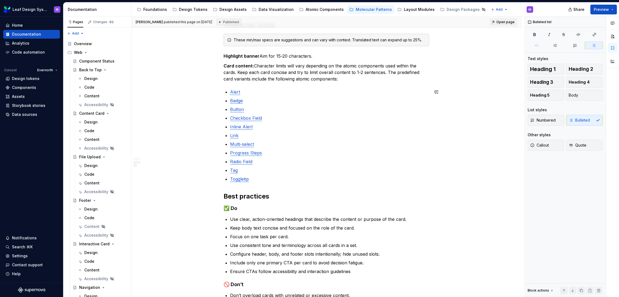
scroll to position [272, 0]
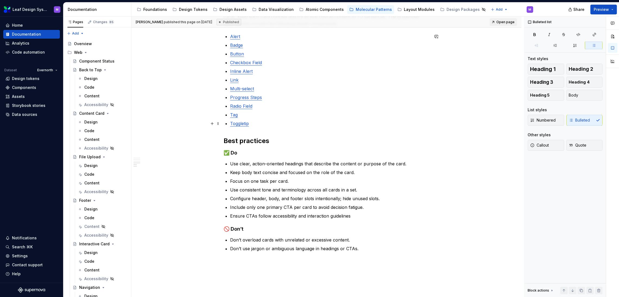
click at [244, 122] on link "Toggletip" at bounding box center [239, 123] width 19 height 5
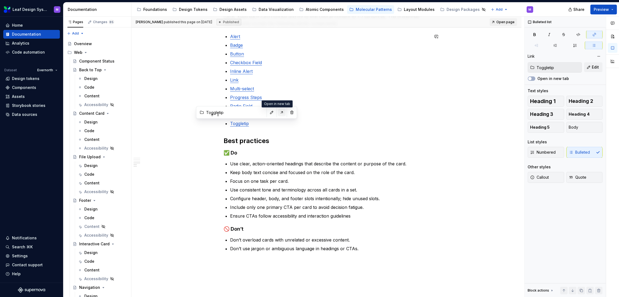
click at [278, 111] on button "button" at bounding box center [282, 112] width 8 height 8
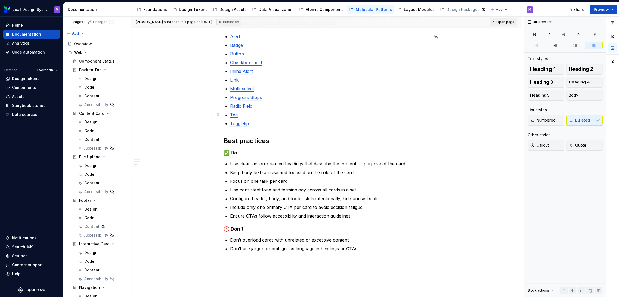
click at [339, 114] on p "Tag" at bounding box center [329, 114] width 199 height 7
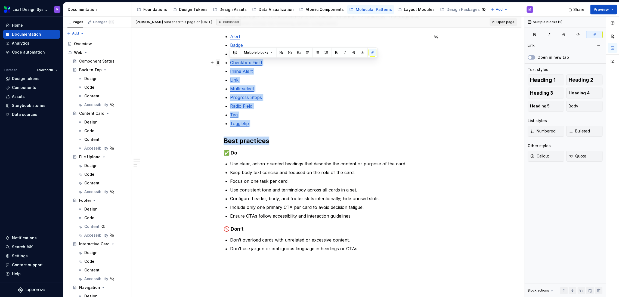
drag, startPoint x: 268, startPoint y: 127, endPoint x: 219, endPoint y: 59, distance: 84.1
click at [224, 59] on div "When to use To display related information in a structured, scannable format. F…" at bounding box center [327, 60] width 206 height 421
click at [286, 105] on p "Radio Field" at bounding box center [329, 106] width 199 height 7
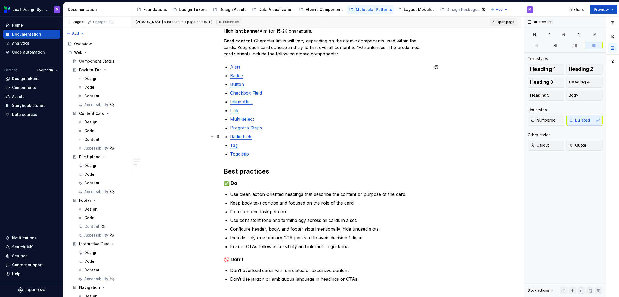
scroll to position [211, 0]
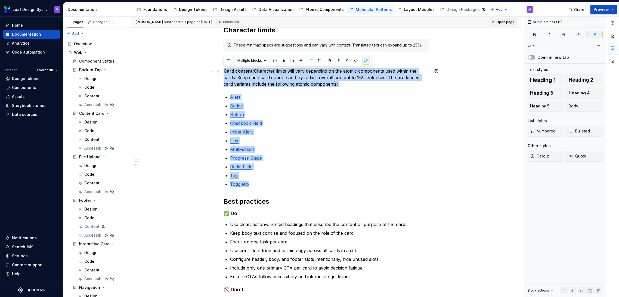
drag, startPoint x: 258, startPoint y: 185, endPoint x: 224, endPoint y: 69, distance: 121.1
click at [224, 69] on div "When to use To display related information in a structured, scannable format. F…" at bounding box center [327, 118] width 206 height 415
copy div "Card content: Character limits will vary depending on the atomic components use…"
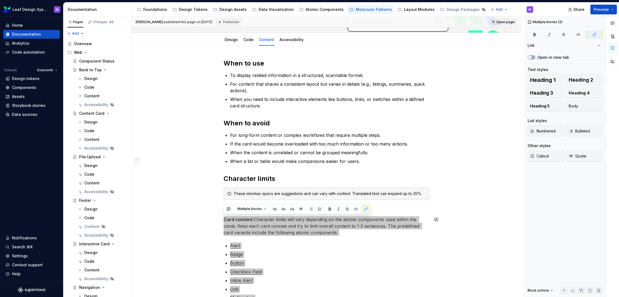
scroll to position [184, 0]
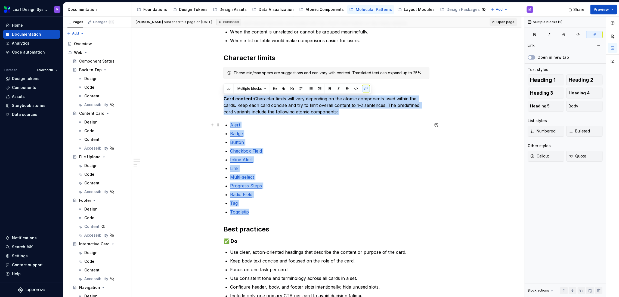
click at [274, 114] on p "Card content: Character limits will vary depending on the atomic components use…" at bounding box center [327, 105] width 206 height 20
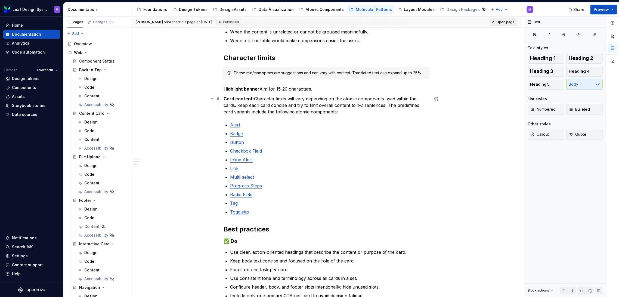
click at [340, 111] on p "Card content: Character limits will vary depending on the atomic components use…" at bounding box center [327, 105] width 206 height 20
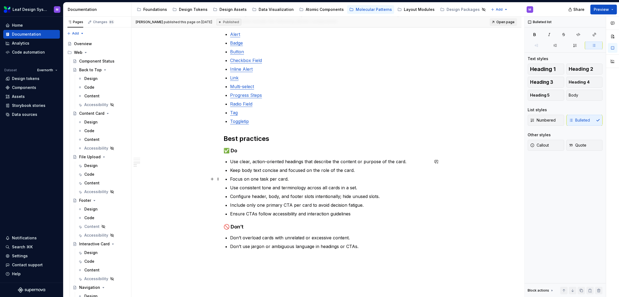
click at [290, 181] on p "Focus on one task per card." at bounding box center [329, 179] width 199 height 7
click at [364, 162] on p "Use clear, action-oriented headings that describe the content or purpose of the…" at bounding box center [329, 161] width 199 height 7
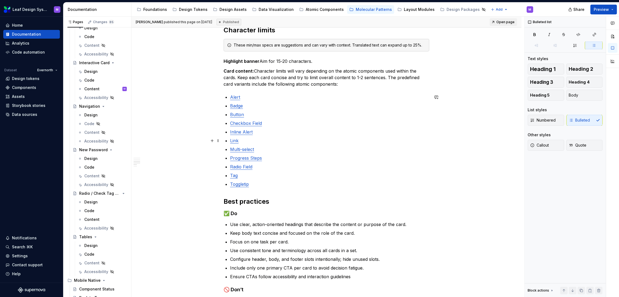
scroll to position [151, 0]
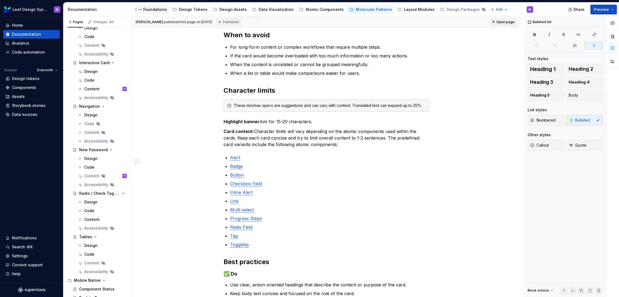
click at [151, 7] on div "Foundations" at bounding box center [155, 9] width 24 height 5
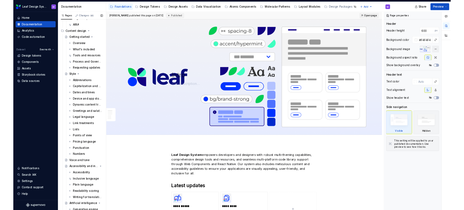
scroll to position [241, 0]
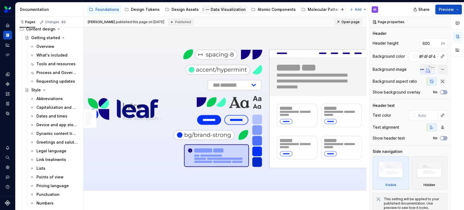
type textarea "*"
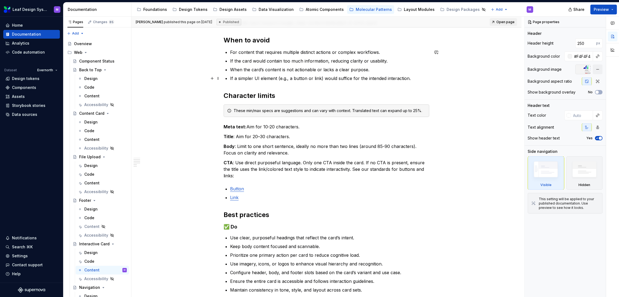
scroll to position [151, 0]
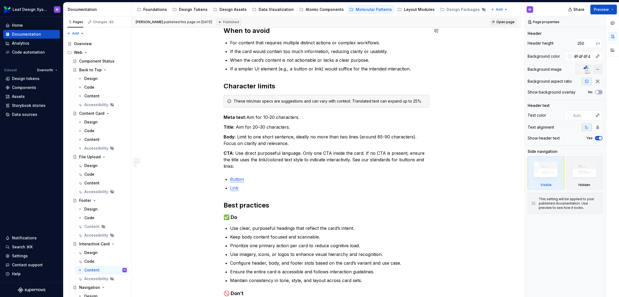
type textarea "*"
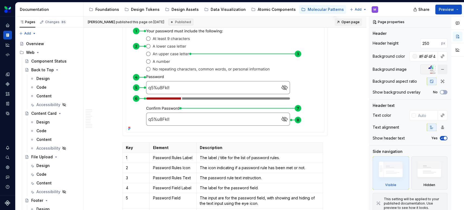
scroll to position [121, 0]
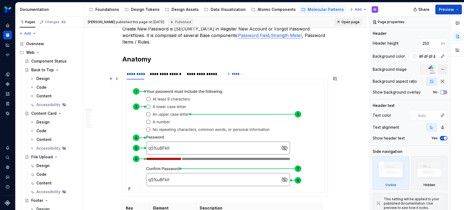
click at [193, 91] on img at bounding box center [218, 138] width 184 height 110
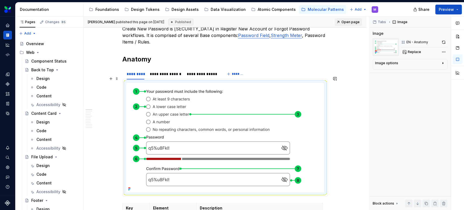
click at [193, 91] on img at bounding box center [218, 138] width 184 height 110
click at [175, 93] on img at bounding box center [218, 138] width 184 height 110
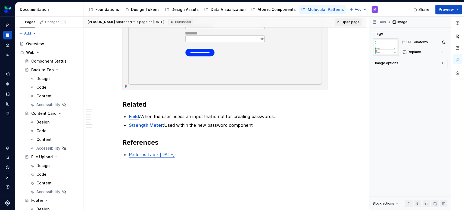
scroll to position [1593, 0]
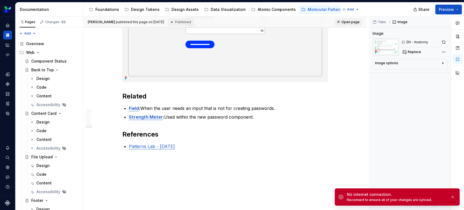
type textarea "*"
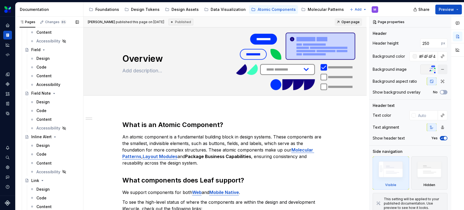
scroll to position [574, 0]
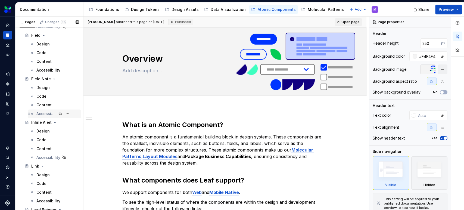
drag, startPoint x: 49, startPoint y: 59, endPoint x: 62, endPoint y: 117, distance: 59.8
click at [49, 59] on div "Content" at bounding box center [43, 61] width 15 height 5
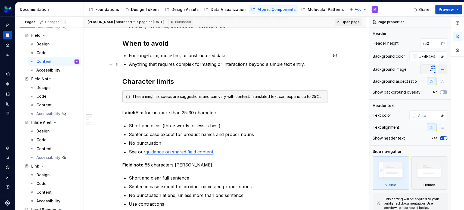
scroll to position [151, 0]
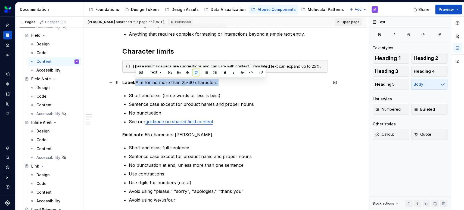
drag, startPoint x: 222, startPoint y: 83, endPoint x: 136, endPoint y: 85, distance: 86.5
click at [136, 85] on p "Label: Aim for no more than 25-30 characters." at bounding box center [225, 82] width 206 height 7
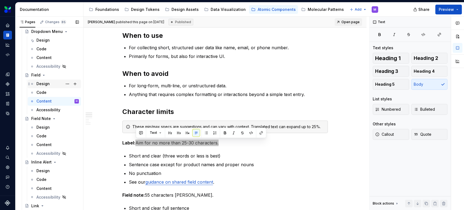
scroll to position [544, 0]
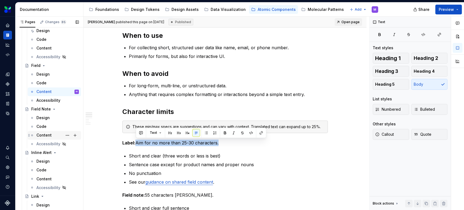
click at [44, 131] on div "Content" at bounding box center [57, 135] width 42 height 8
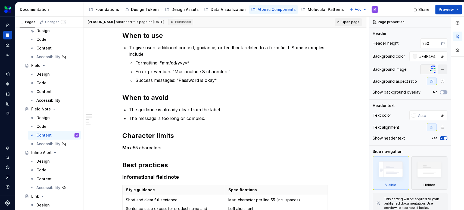
scroll to position [151, 0]
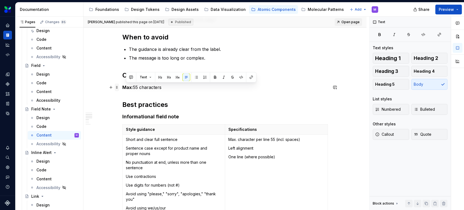
drag, startPoint x: 171, startPoint y: 89, endPoint x: 114, endPoint y: 84, distance: 56.5
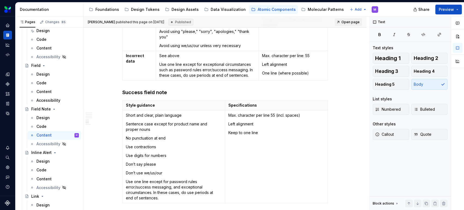
scroll to position [423, 0]
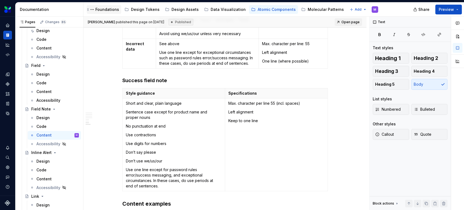
click at [106, 5] on div "Foundations" at bounding box center [104, 9] width 35 height 9
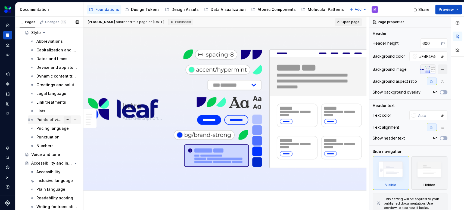
scroll to position [288, 0]
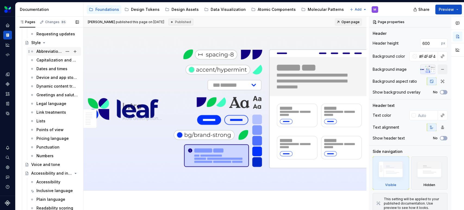
click at [54, 53] on div "Abbreviations" at bounding box center [49, 51] width 26 height 5
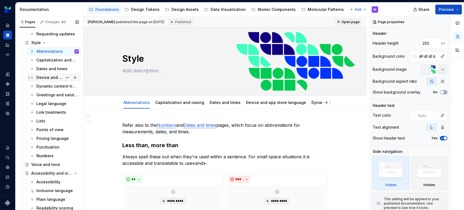
click at [49, 80] on div "Device and app store language" at bounding box center [57, 78] width 42 height 8
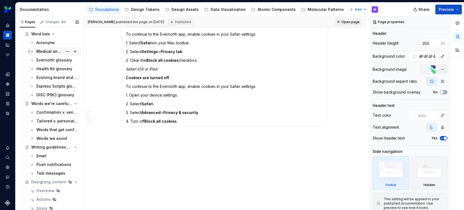
scroll to position [530, 0]
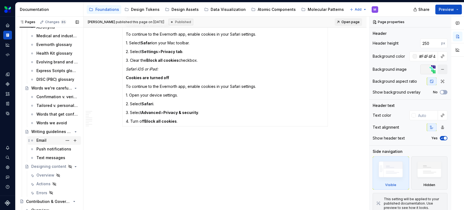
click at [46, 137] on div "Email" at bounding box center [57, 141] width 42 height 8
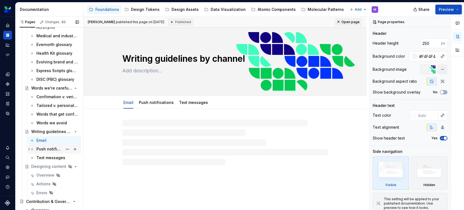
click at [48, 151] on div "Push notifications" at bounding box center [49, 148] width 26 height 5
click at [48, 157] on div "Text messages" at bounding box center [49, 157] width 26 height 5
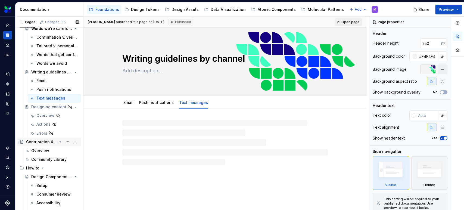
scroll to position [590, 0]
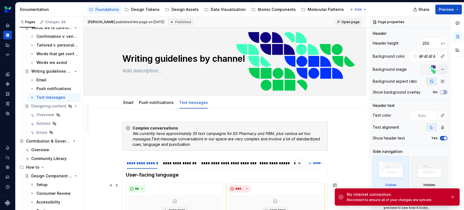
type textarea "*"
